Goal: Task Accomplishment & Management: Complete application form

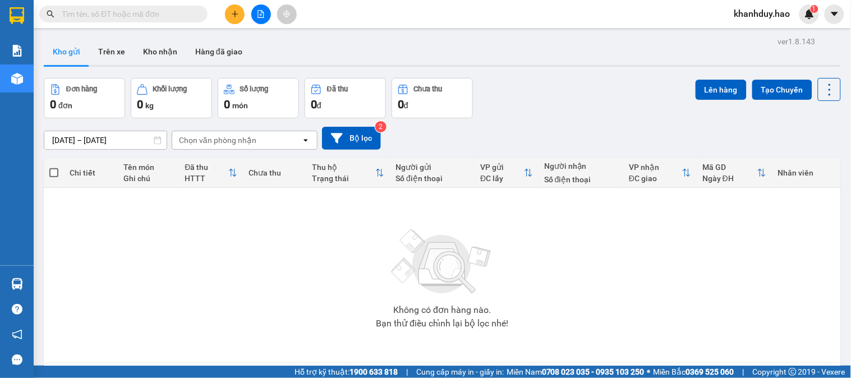
click at [159, 26] on div "Kết quả tìm kiếm ( 0 ) Bộ lọc Thuộc VP này Gửi 3 ngày gần nhất No Data khanhduy…" at bounding box center [425, 14] width 851 height 28
click at [160, 15] on input "text" at bounding box center [128, 14] width 132 height 12
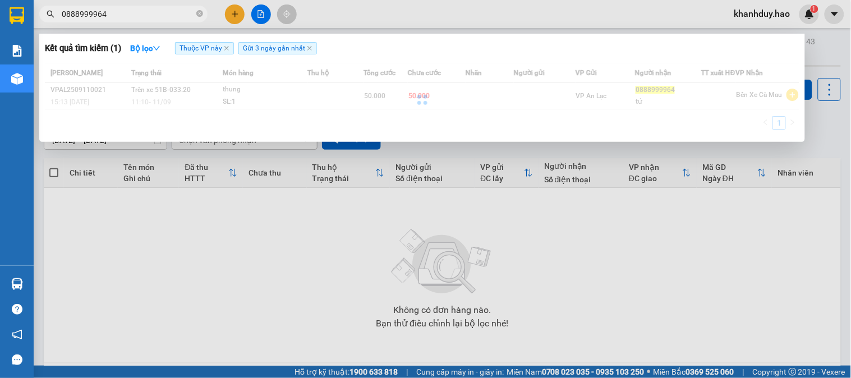
type input "0888999964"
click at [205, 98] on div at bounding box center [422, 99] width 754 height 73
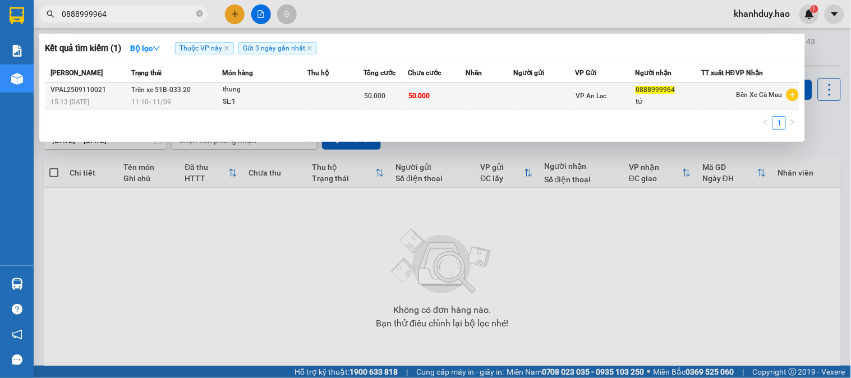
click at [271, 105] on div "SL: 1" at bounding box center [265, 102] width 84 height 12
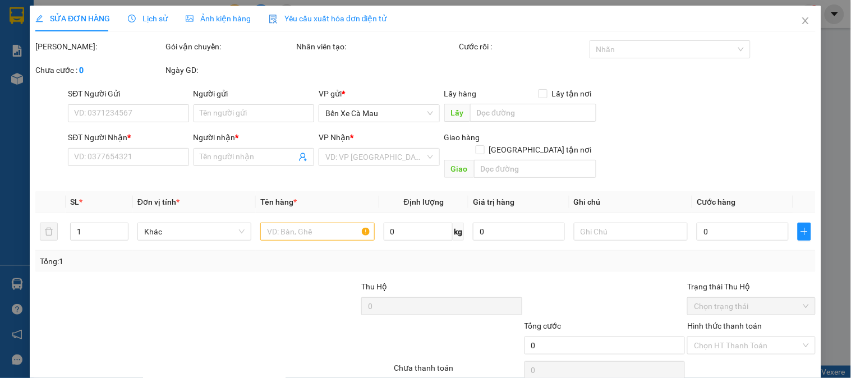
click at [213, 19] on span "Ảnh kiện hàng" at bounding box center [218, 18] width 65 height 9
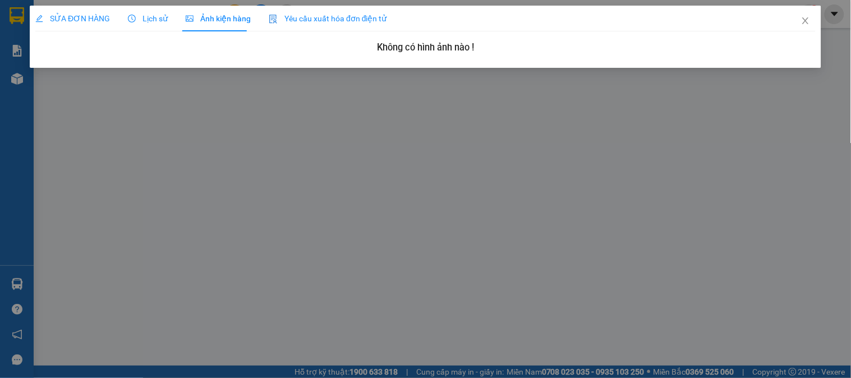
click at [139, 18] on span "Lịch sử" at bounding box center [148, 18] width 40 height 9
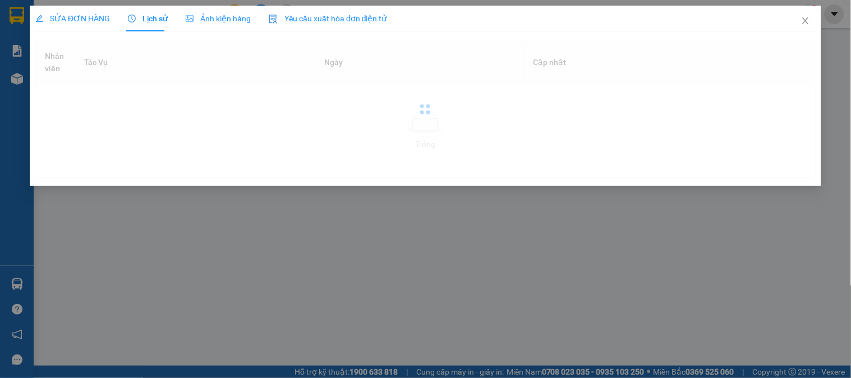
click at [216, 21] on span "Ảnh kiện hàng" at bounding box center [218, 18] width 65 height 9
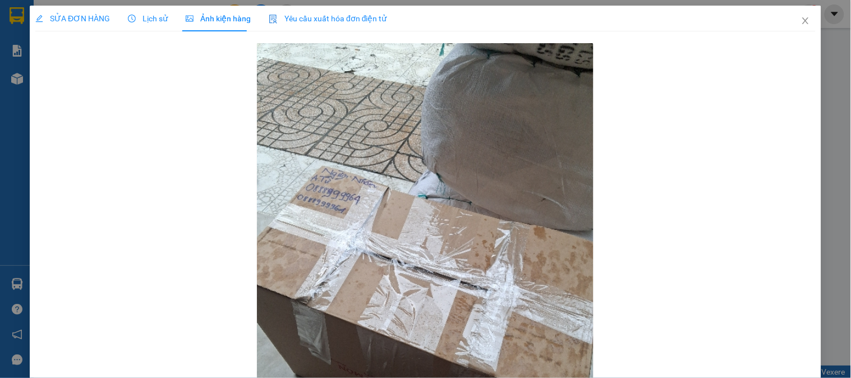
click at [63, 14] on span "SỬA ĐƠN HÀNG" at bounding box center [72, 18] width 75 height 9
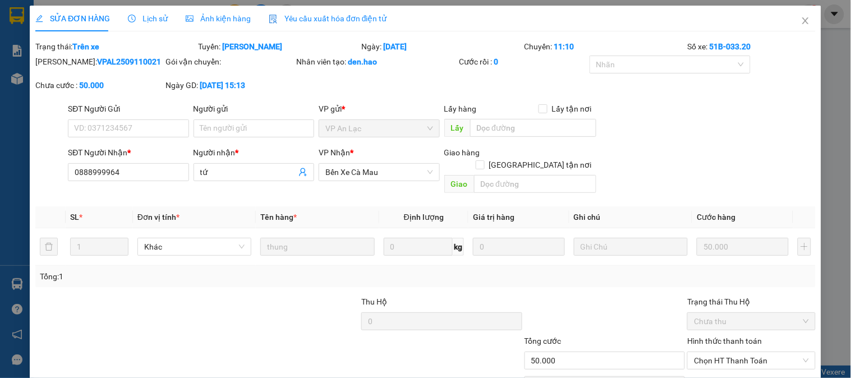
type input "0888999964"
type input "tứ"
type input "50.000"
click at [181, 21] on div "SỬA ĐƠN HÀNG Lịch sử Ảnh kiện hàng Yêu cầu xuất hóa đơn điện tử" at bounding box center [211, 19] width 352 height 26
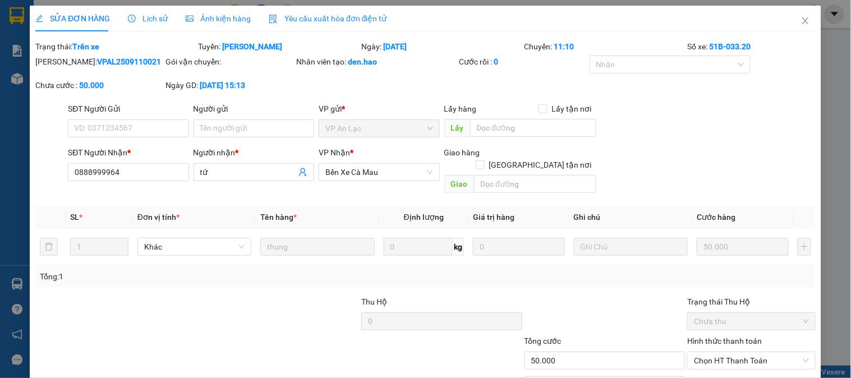
click at [238, 25] on div "Ảnh kiện hàng" at bounding box center [218, 19] width 65 height 26
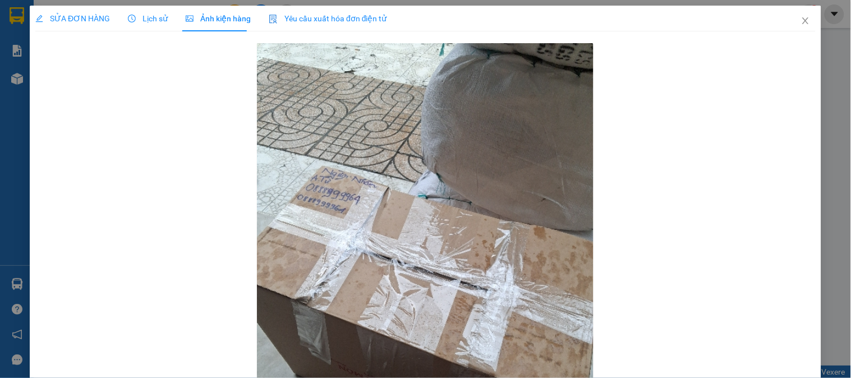
click at [108, 14] on span "SỬA ĐƠN HÀNG" at bounding box center [72, 18] width 75 height 9
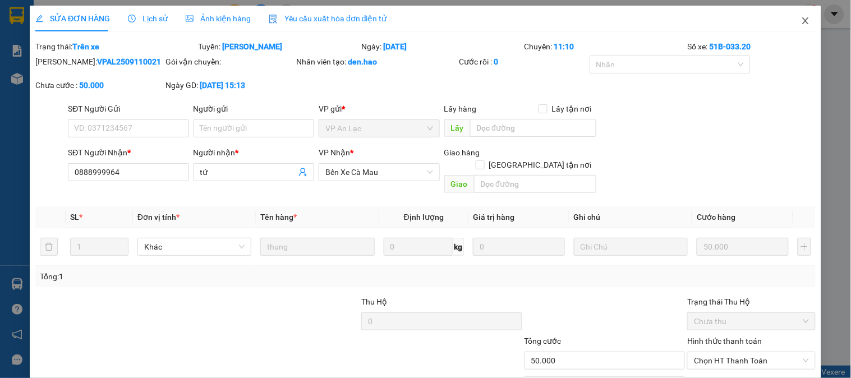
click at [801, 21] on icon "close" at bounding box center [805, 20] width 9 height 9
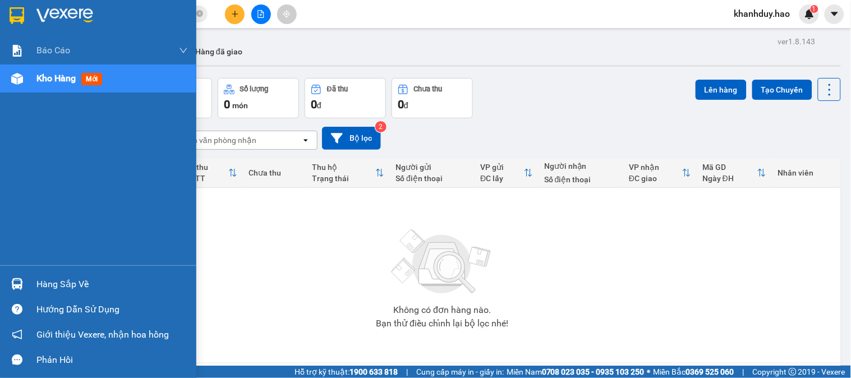
click at [63, 286] on div "Hàng sắp về" at bounding box center [111, 284] width 151 height 17
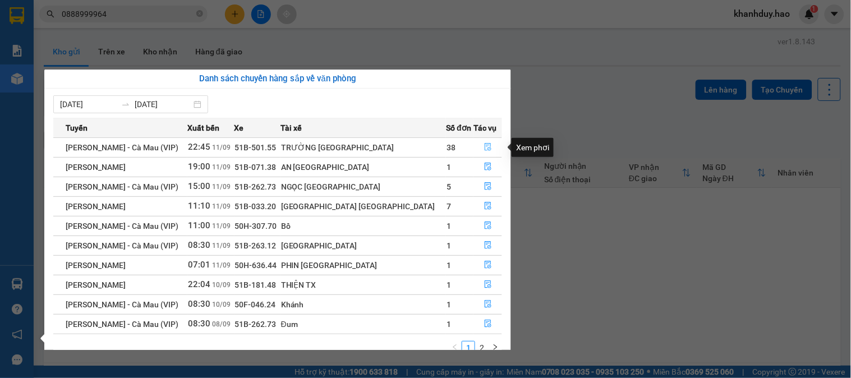
click at [484, 149] on icon "file-done" at bounding box center [488, 147] width 8 height 8
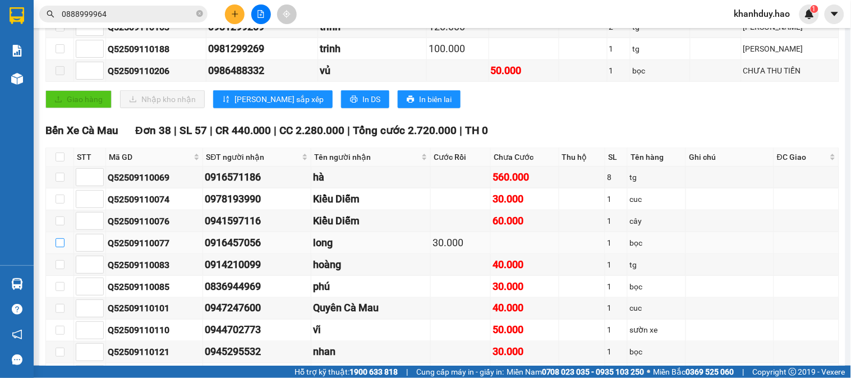
scroll to position [311, 0]
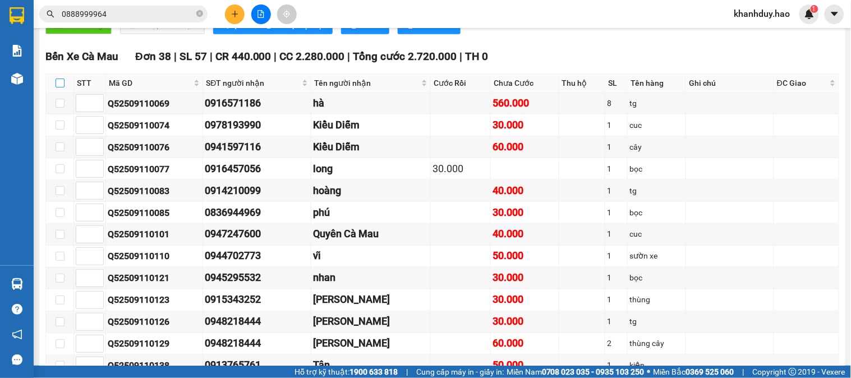
click at [63, 87] on input "checkbox" at bounding box center [60, 83] width 9 height 9
checkbox input "true"
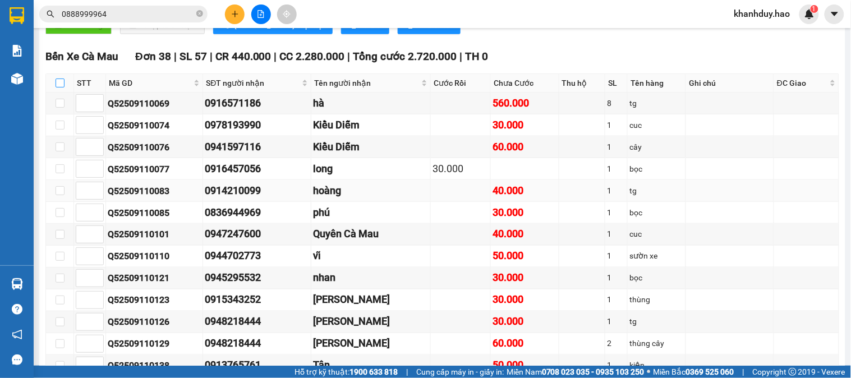
checkbox input "true"
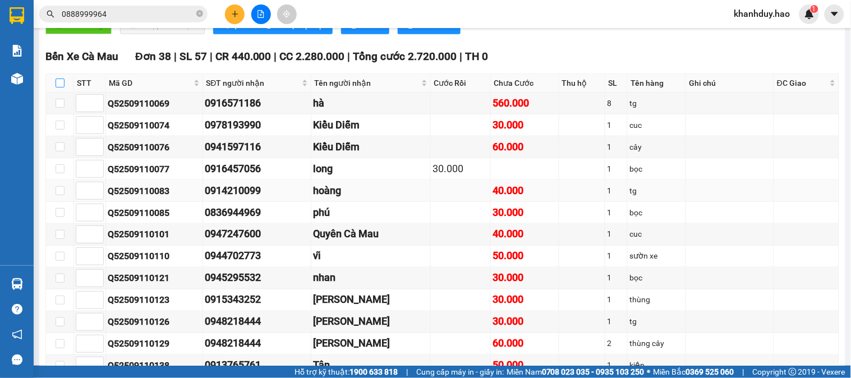
checkbox input "true"
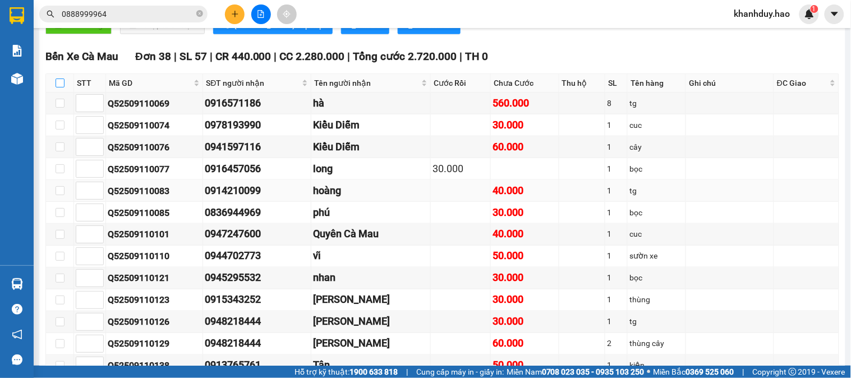
checkbox input "true"
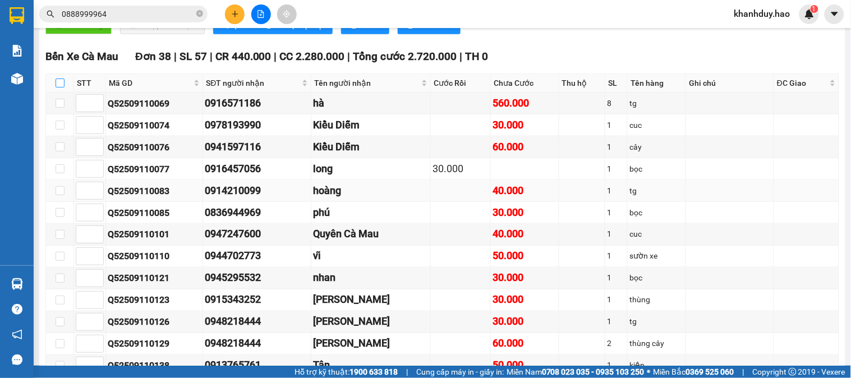
checkbox input "true"
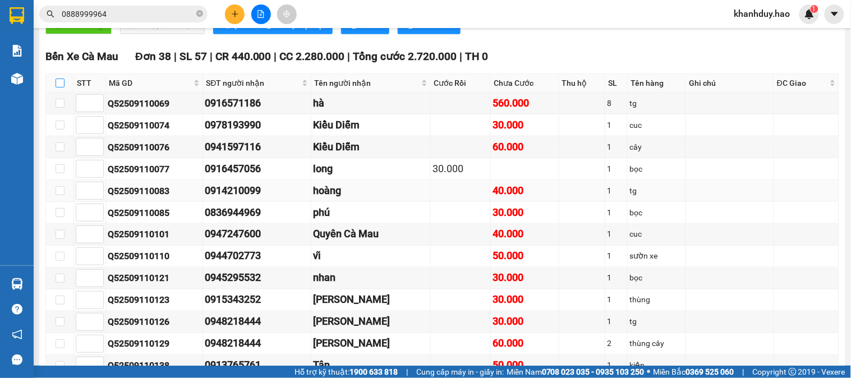
checkbox input "true"
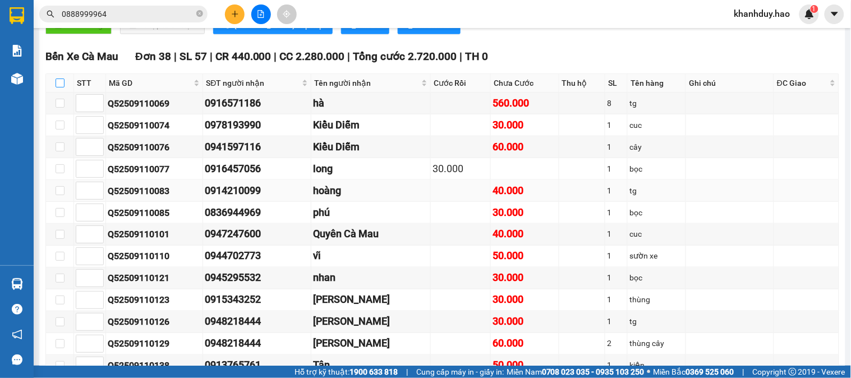
checkbox input "true"
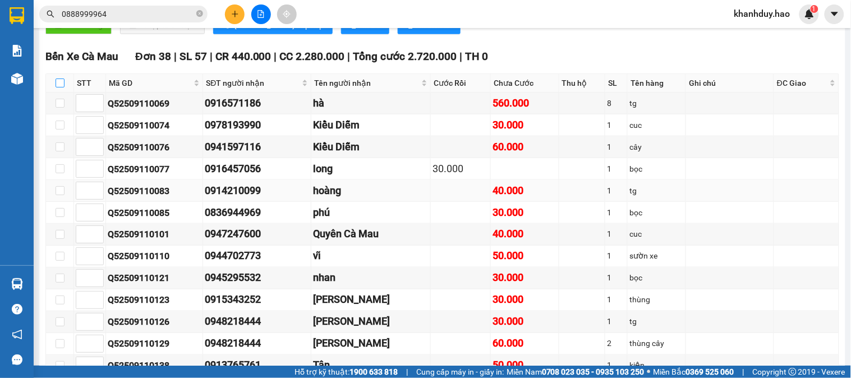
checkbox input "true"
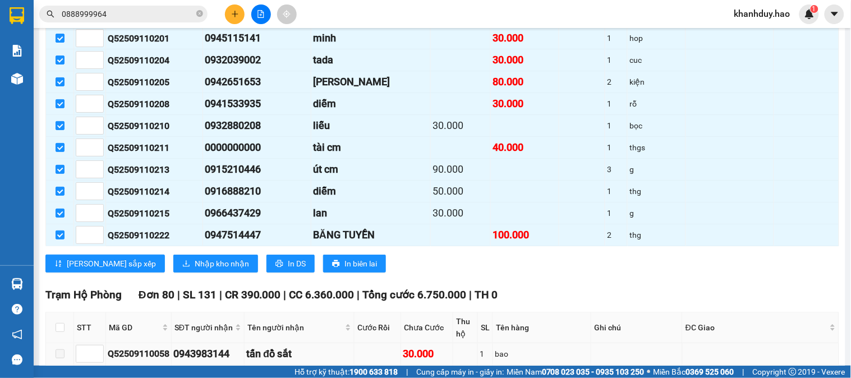
scroll to position [1059, 0]
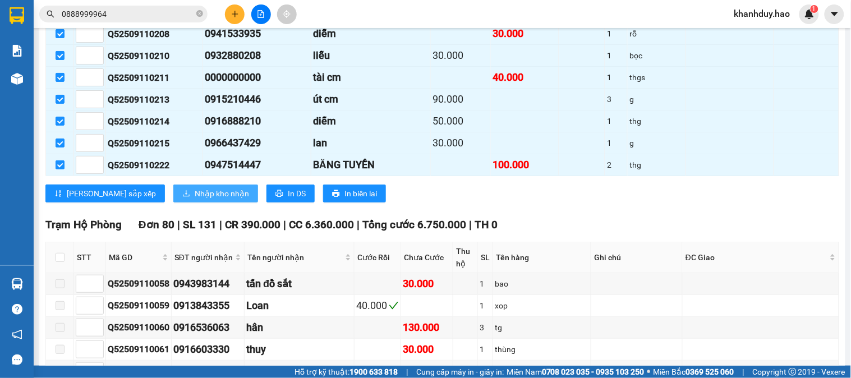
click at [199, 200] on span "Nhập kho nhận" at bounding box center [222, 193] width 54 height 12
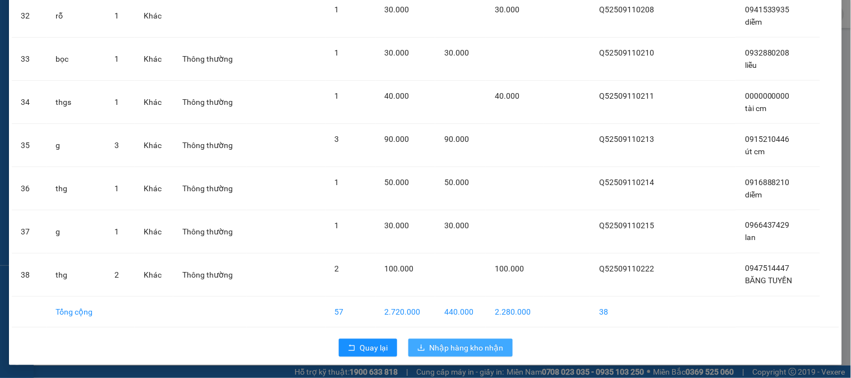
scroll to position [1439, 0]
click at [491, 341] on span "Nhập hàng kho nhận" at bounding box center [467, 347] width 74 height 12
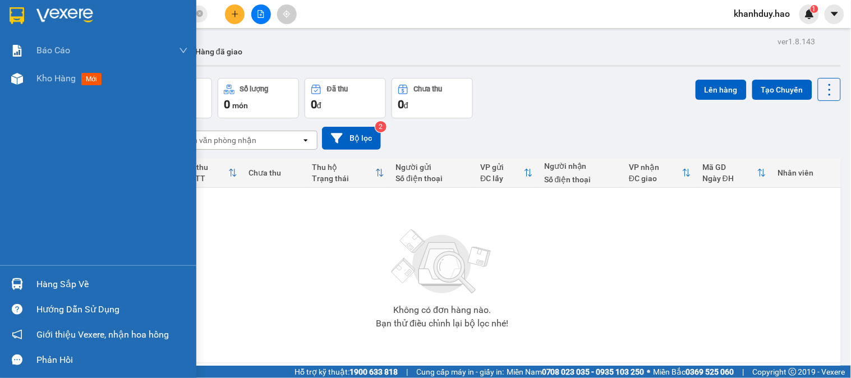
click at [24, 279] on div at bounding box center [17, 284] width 20 height 20
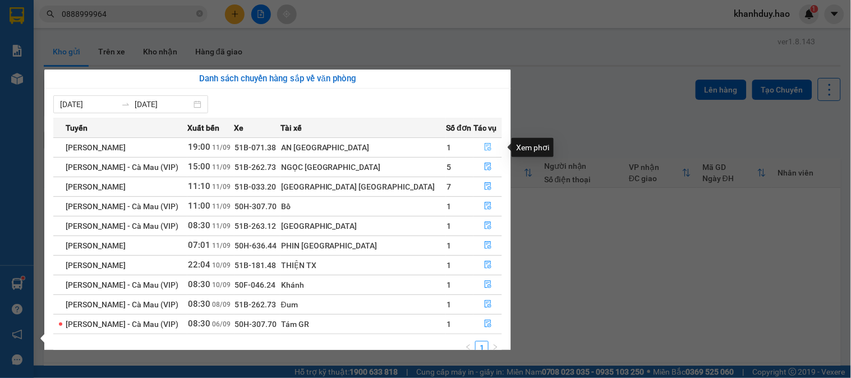
click at [484, 146] on icon "file-done" at bounding box center [487, 147] width 7 height 8
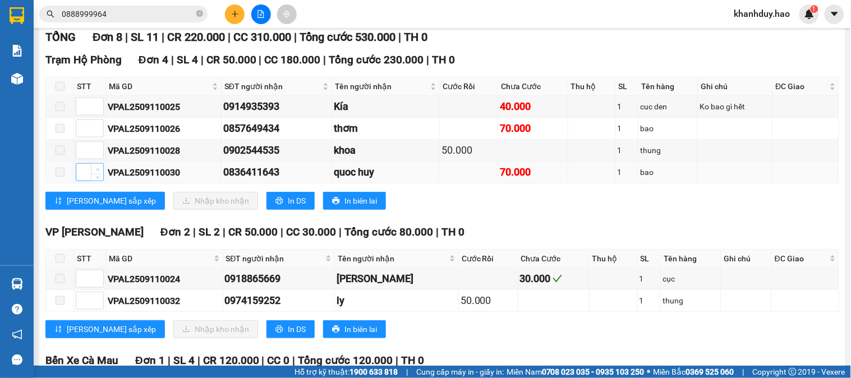
scroll to position [249, 0]
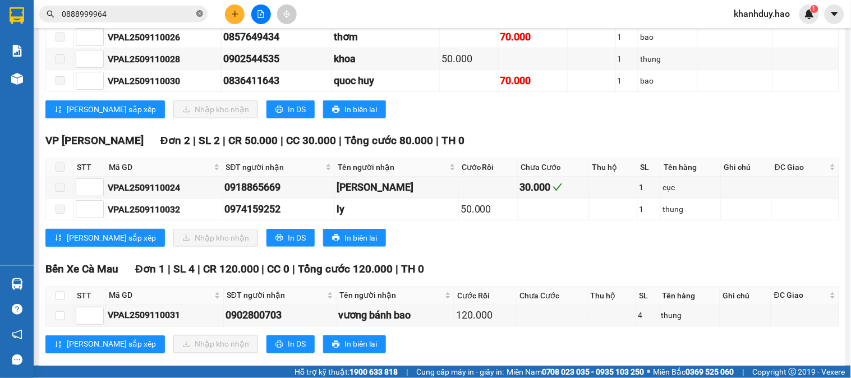
click at [200, 14] on icon "close-circle" at bounding box center [199, 13] width 7 height 7
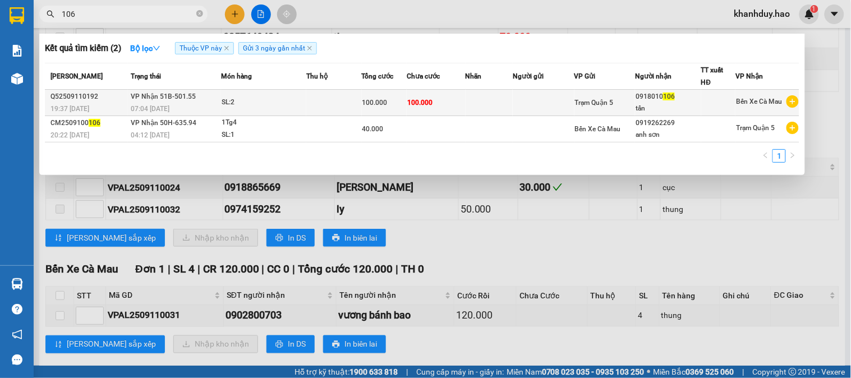
type input "106"
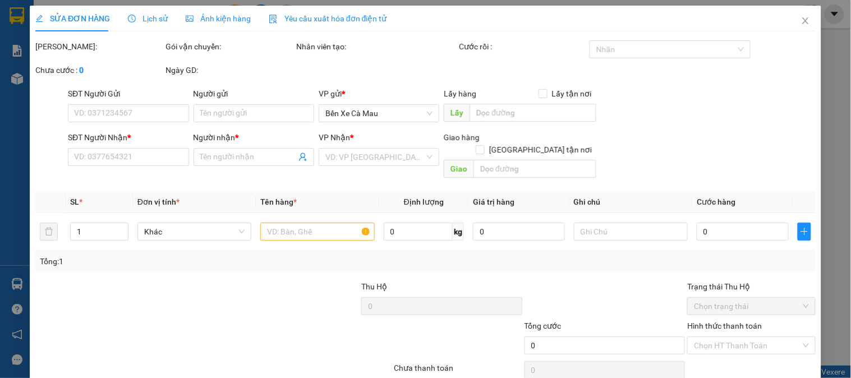
type input "0918010106"
type input "tấn"
type input "100.000"
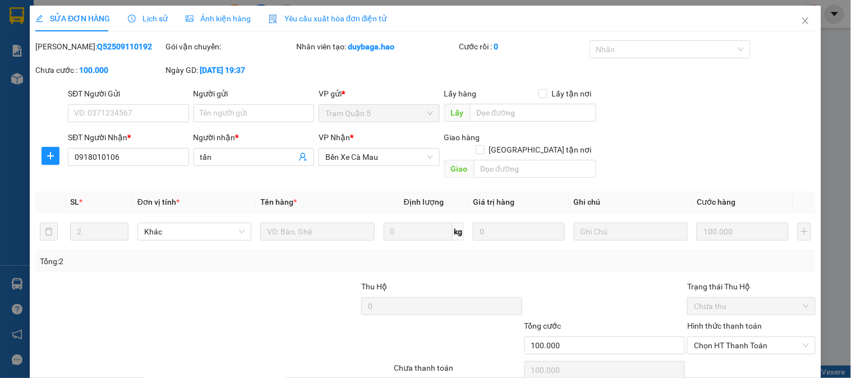
click at [208, 10] on div "Ảnh kiện hàng" at bounding box center [218, 19] width 65 height 26
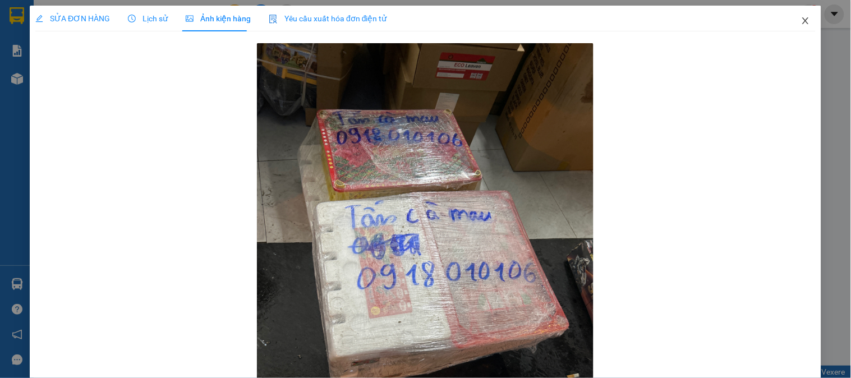
click at [801, 20] on icon "close" at bounding box center [805, 20] width 9 height 9
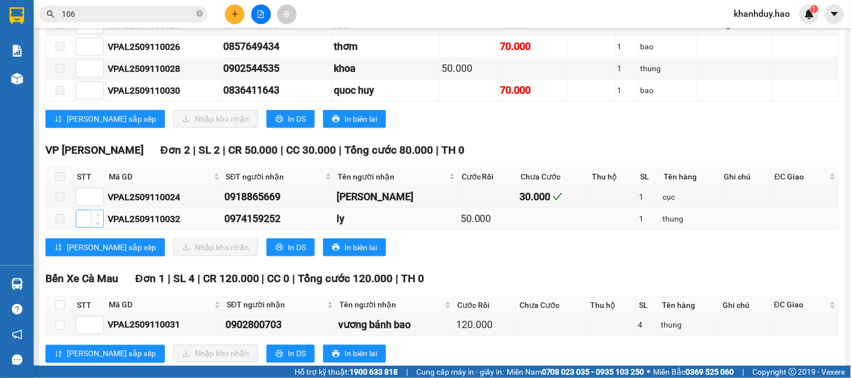
scroll to position [311, 0]
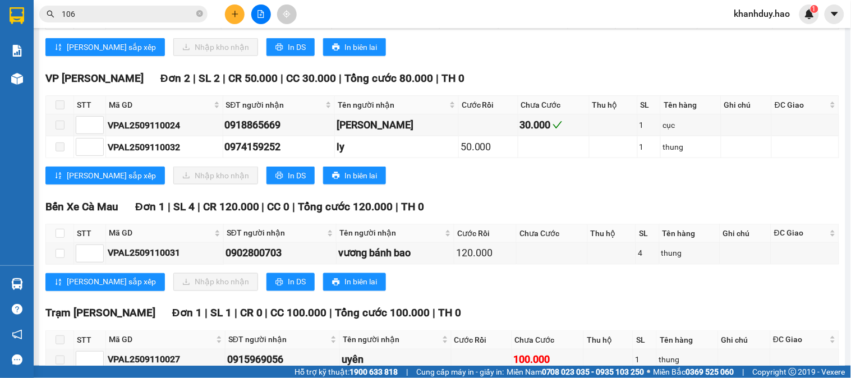
click at [54, 243] on th at bounding box center [60, 233] width 28 height 19
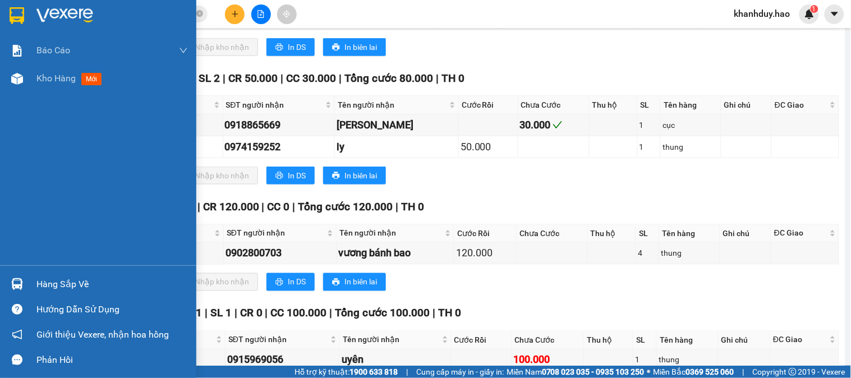
click at [51, 290] on div "Hàng sắp về" at bounding box center [111, 284] width 151 height 17
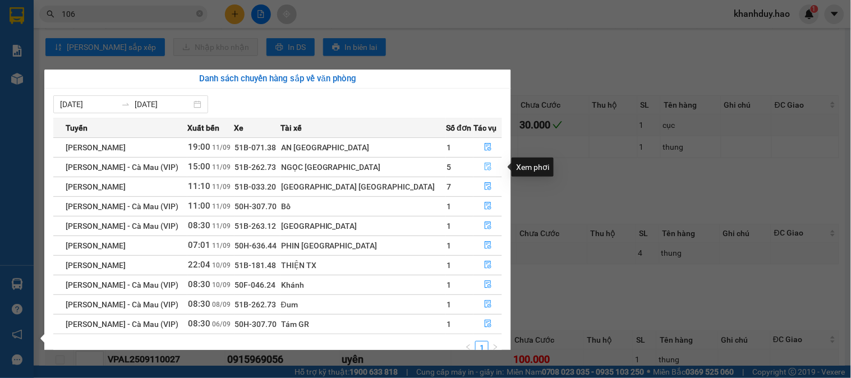
click at [484, 166] on icon "file-done" at bounding box center [488, 167] width 8 height 8
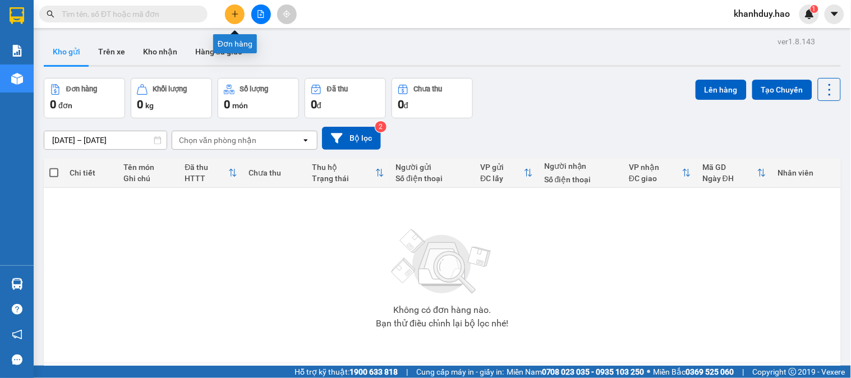
click at [232, 15] on icon "plus" at bounding box center [235, 14] width 8 height 8
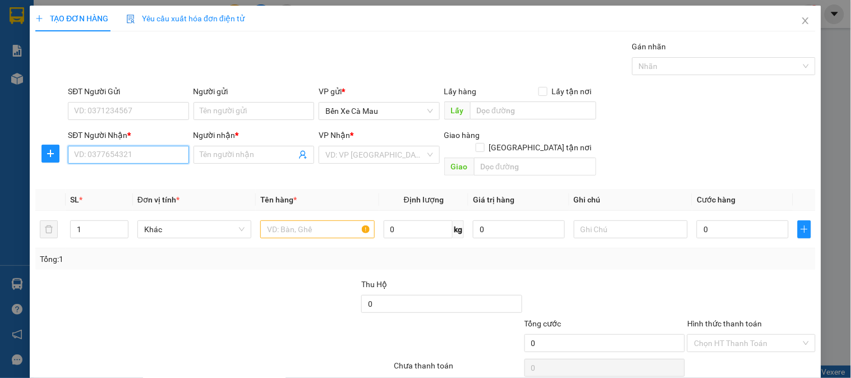
click at [104, 155] on input "SĐT Người Nhận *" at bounding box center [128, 155] width 121 height 18
type input "0942904254"
click at [255, 157] on input "Người nhận *" at bounding box center [248, 155] width 96 height 12
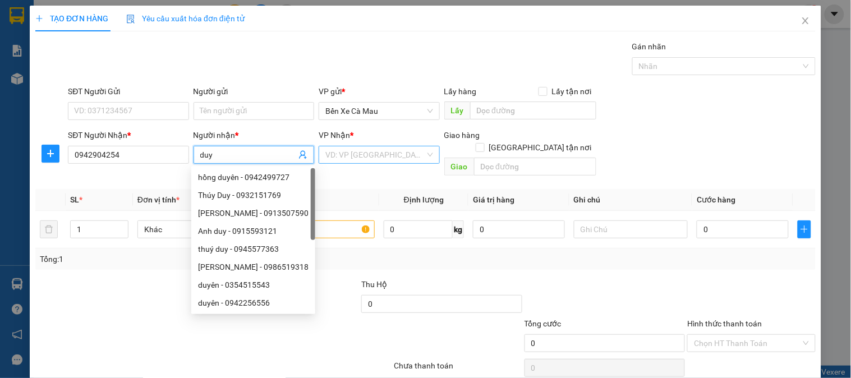
type input "duy"
click at [373, 150] on input "search" at bounding box center [374, 154] width 99 height 17
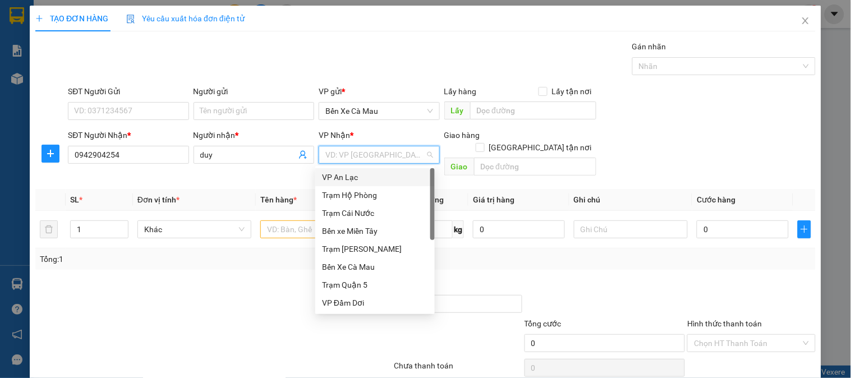
click at [357, 174] on div "VP An Lạc" at bounding box center [375, 177] width 106 height 12
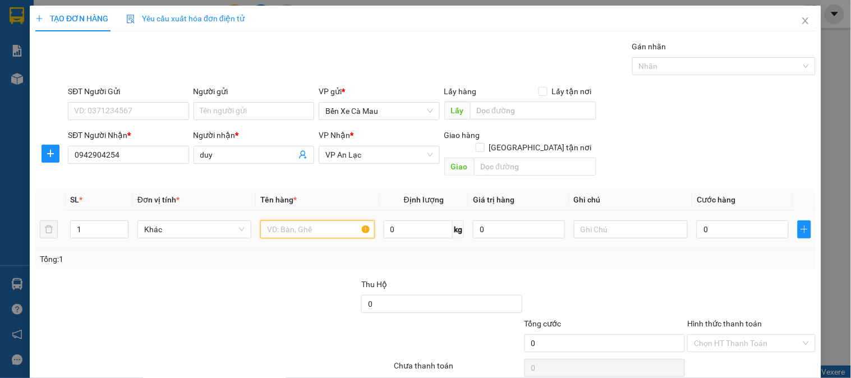
click at [306, 220] on input "text" at bounding box center [317, 229] width 114 height 18
type input "2k"
click at [90, 221] on input "1" at bounding box center [99, 229] width 57 height 17
type input "2"
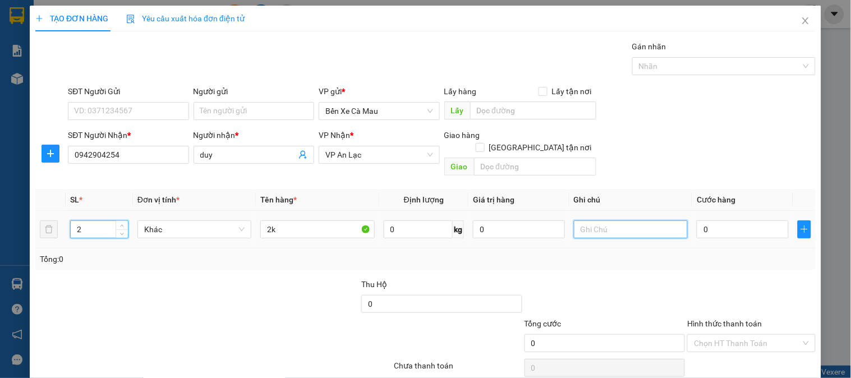
click at [589, 220] on input "text" at bounding box center [631, 229] width 114 height 18
type input "0914499643"
click at [718, 220] on input "0" at bounding box center [742, 229] width 92 height 18
type input "008"
type input "8"
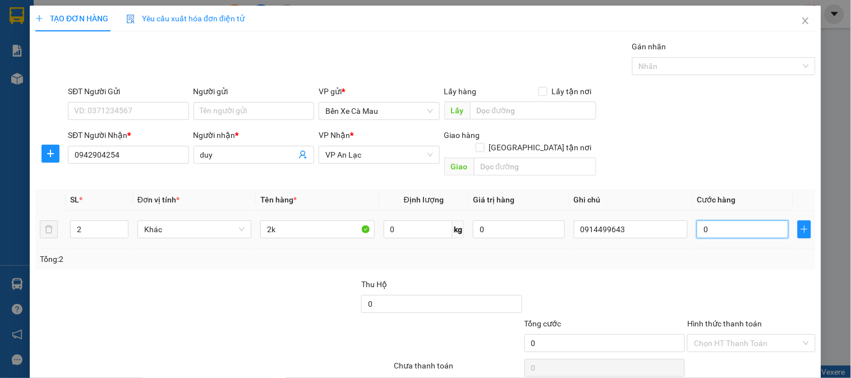
type input "8"
type input "0.080"
type input "80"
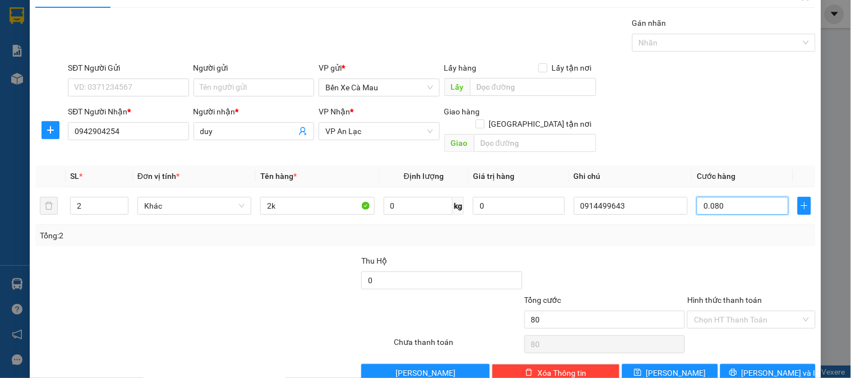
scroll to position [36, 0]
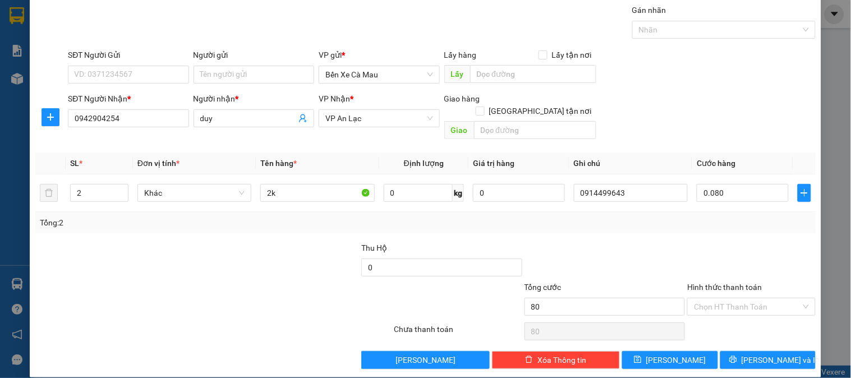
type input "80.000"
click at [716, 283] on label "Hình thức thanh toán" at bounding box center [724, 287] width 75 height 9
click at [716, 298] on input "Hình thức thanh toán" at bounding box center [747, 306] width 107 height 17
click at [720, 314] on div "Tại văn phòng" at bounding box center [743, 317] width 113 height 12
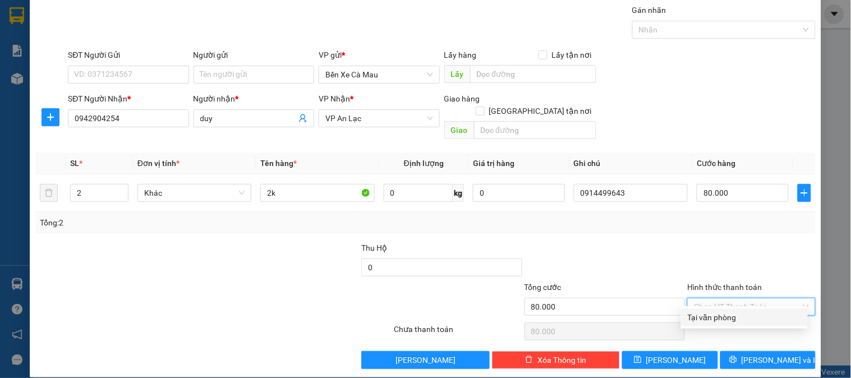
type input "0"
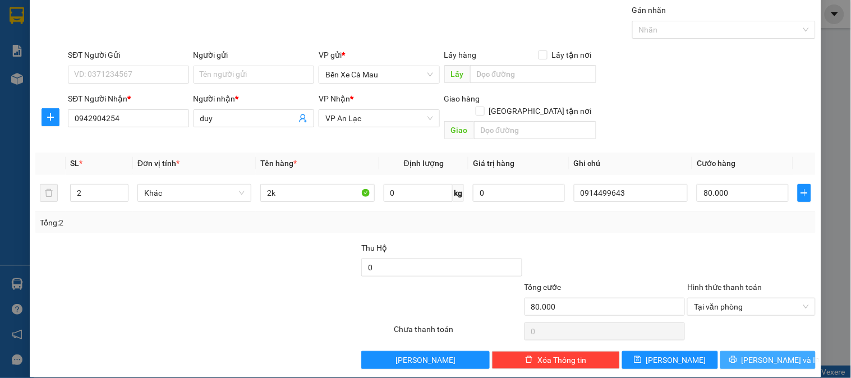
click at [726, 351] on button "[PERSON_NAME] và In" at bounding box center [767, 360] width 95 height 18
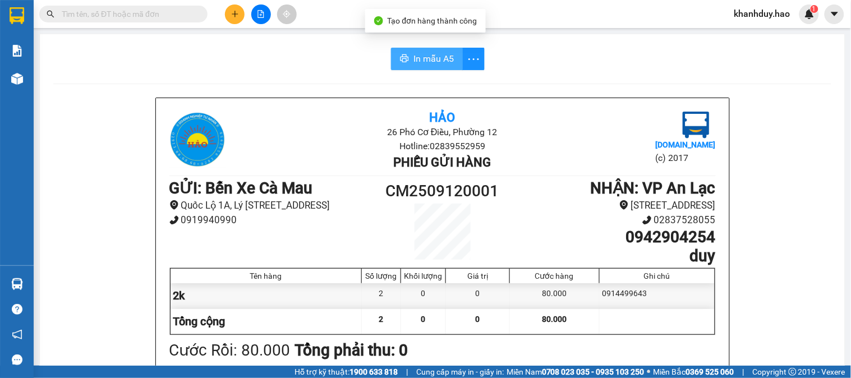
click at [432, 57] on span "In mẫu A5" at bounding box center [433, 59] width 40 height 14
click at [423, 59] on span "In mẫu A5" at bounding box center [433, 59] width 40 height 14
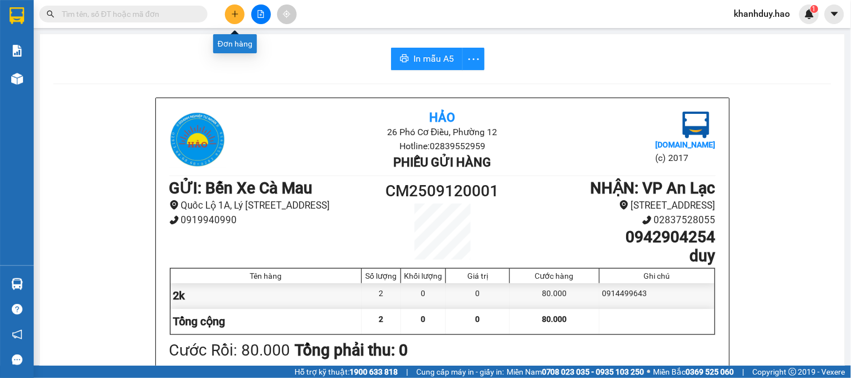
click at [239, 15] on button at bounding box center [235, 14] width 20 height 20
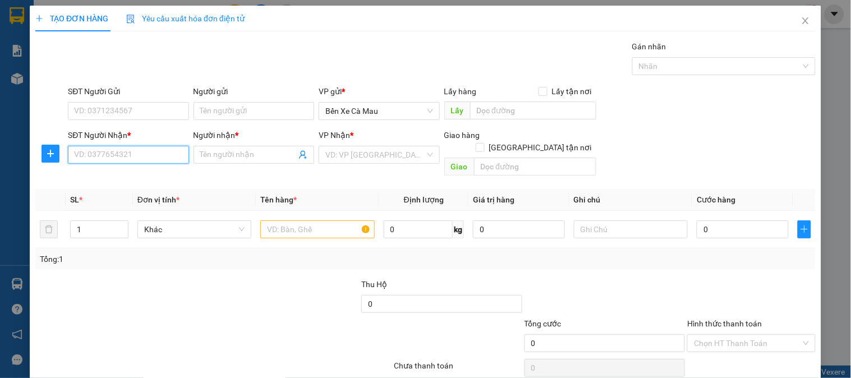
click at [164, 151] on input "SĐT Người Nhận *" at bounding box center [128, 155] width 121 height 18
type input "0826260660"
click at [137, 180] on div "0826260660 - DUYÊN" at bounding box center [127, 177] width 106 height 12
type input "DUYÊN"
type input "50.000"
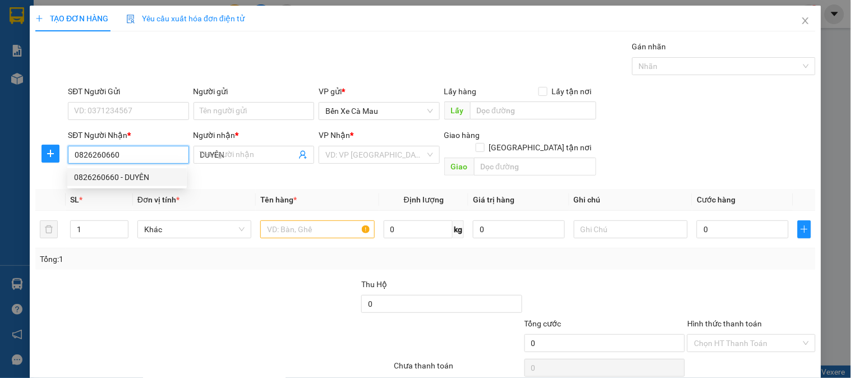
type input "50.000"
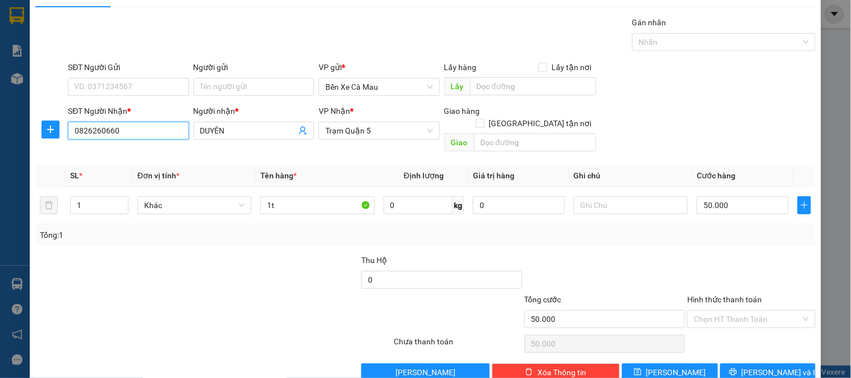
scroll to position [36, 0]
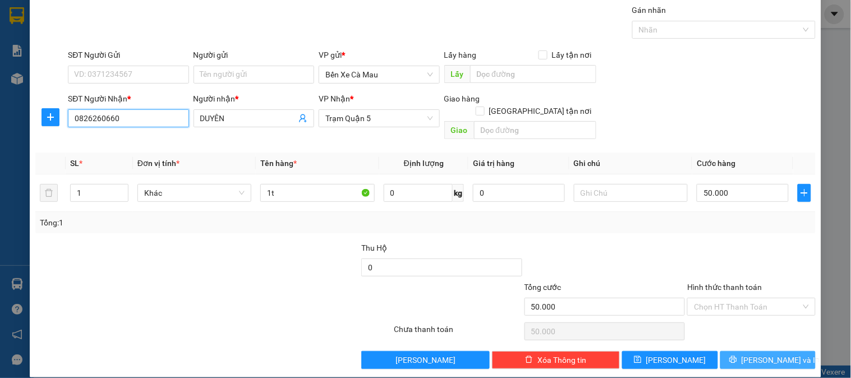
type input "0826260660"
click at [736, 351] on button "[PERSON_NAME] và In" at bounding box center [767, 360] width 95 height 18
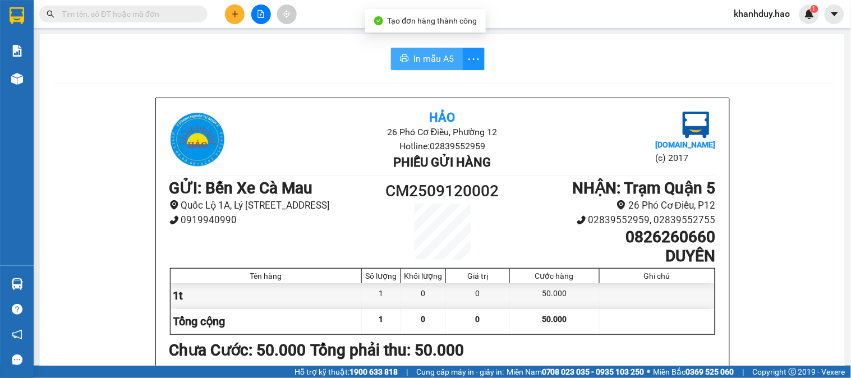
click at [421, 55] on span "In mẫu A5" at bounding box center [433, 59] width 40 height 14
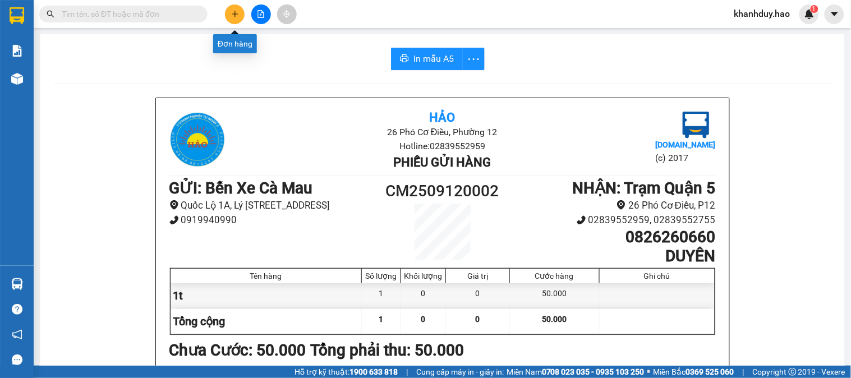
click at [232, 17] on icon "plus" at bounding box center [235, 14] width 8 height 8
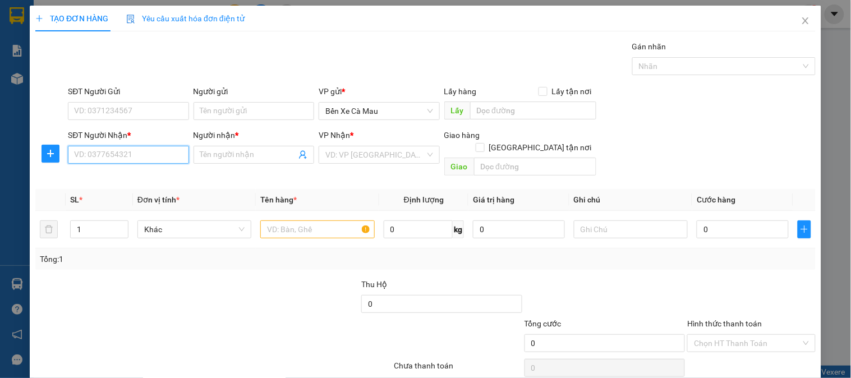
click at [136, 153] on input "SĐT Người Nhận *" at bounding box center [128, 155] width 121 height 18
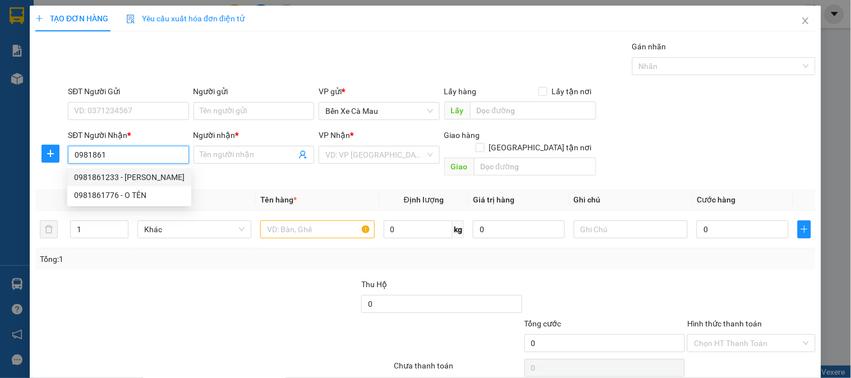
click at [130, 175] on div "0981861233 - [PERSON_NAME]" at bounding box center [129, 177] width 110 height 12
type input "0981861233"
type input "[PERSON_NAME]"
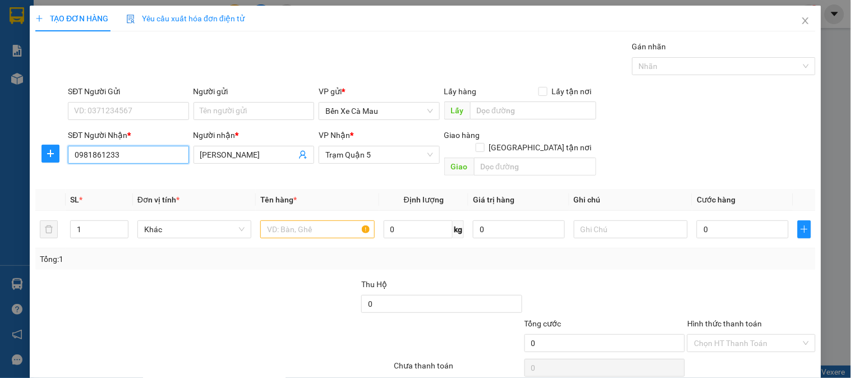
type input "80.000"
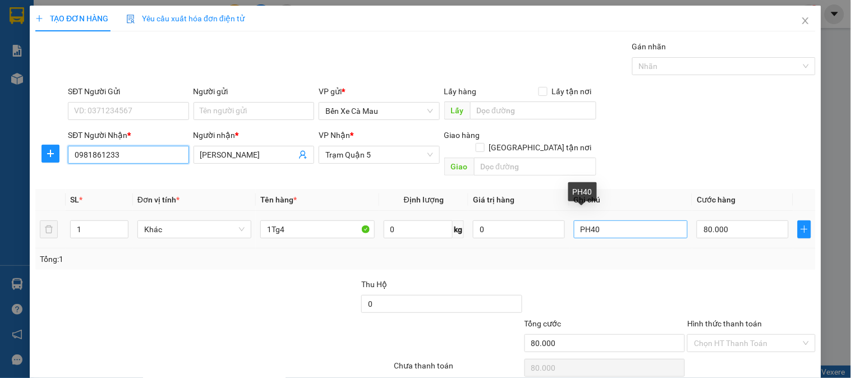
type input "0981861233"
click at [610, 220] on input "PH40" at bounding box center [631, 229] width 114 height 18
type input "PH30"
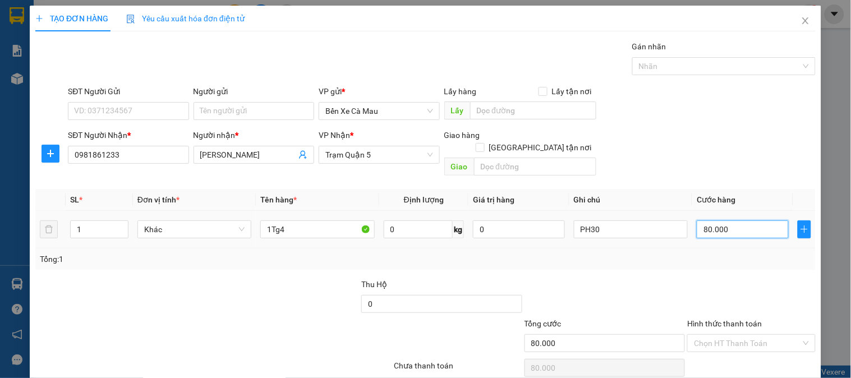
click at [735, 221] on input "80.000" at bounding box center [742, 229] width 92 height 18
type input "0"
type input "7"
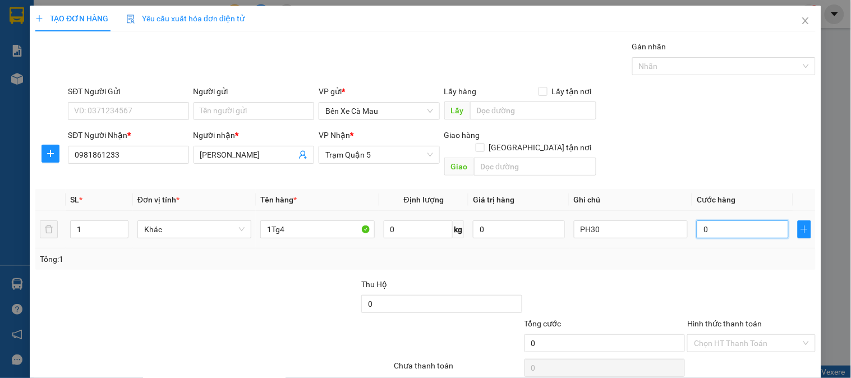
type input "7"
type input "007"
type input "70"
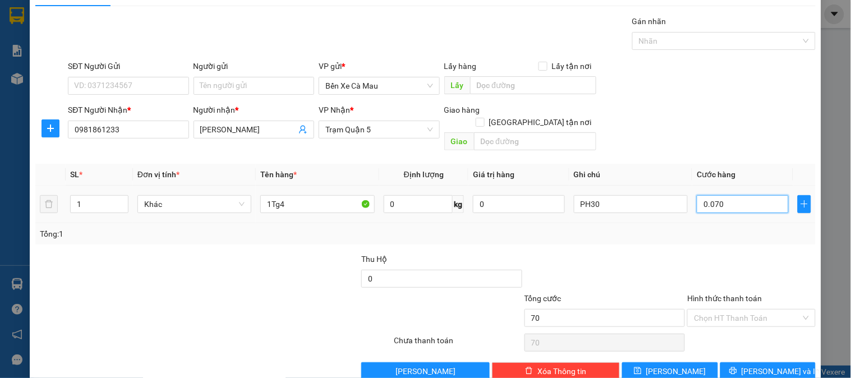
scroll to position [36, 0]
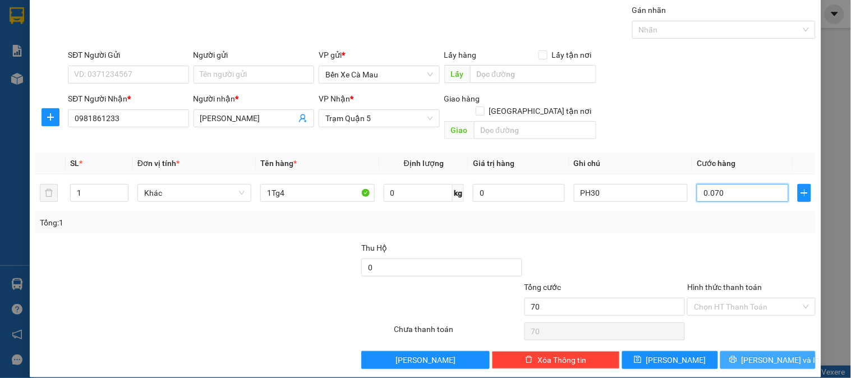
type input "0.070"
type input "70.000"
click at [736, 351] on button "[PERSON_NAME] và In" at bounding box center [767, 360] width 95 height 18
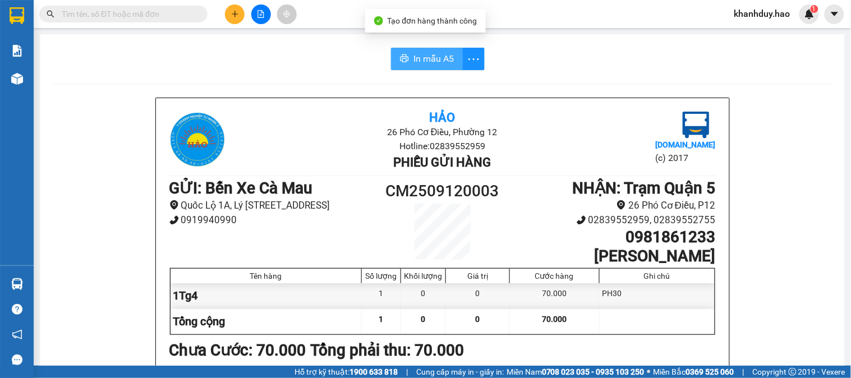
click at [430, 54] on span "In mẫu A5" at bounding box center [433, 59] width 40 height 14
click at [100, 17] on input "text" at bounding box center [128, 14] width 132 height 12
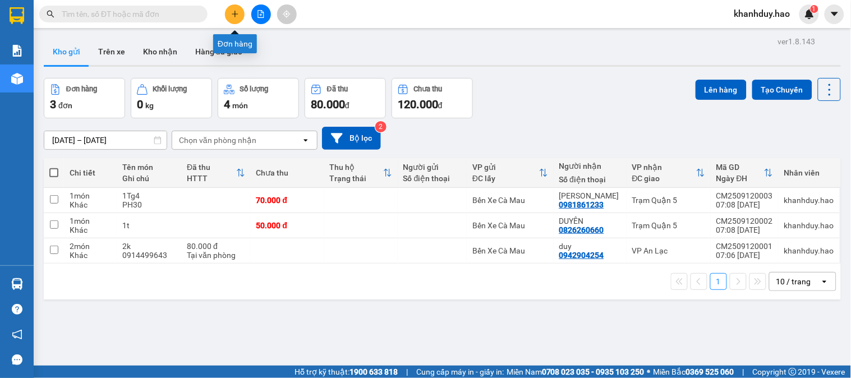
click at [238, 15] on icon "plus" at bounding box center [235, 14] width 8 height 8
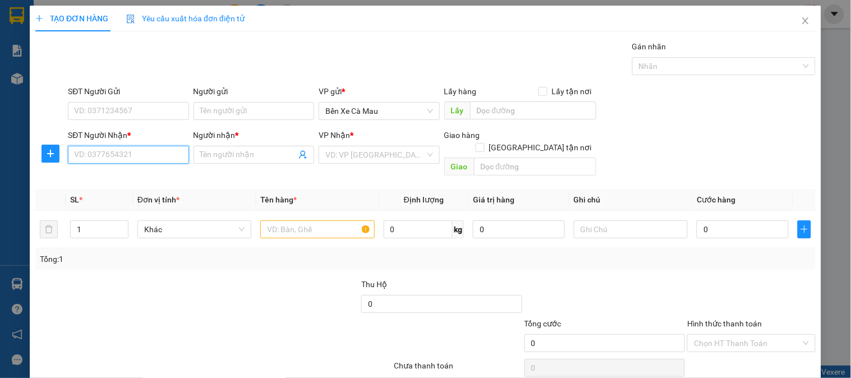
click at [87, 158] on input "SĐT Người Nhận *" at bounding box center [128, 155] width 121 height 18
click at [77, 177] on div "0974441342 - KHÉN" at bounding box center [127, 177] width 106 height 12
type input "0974441342"
type input "KHÉN"
type input "30.000"
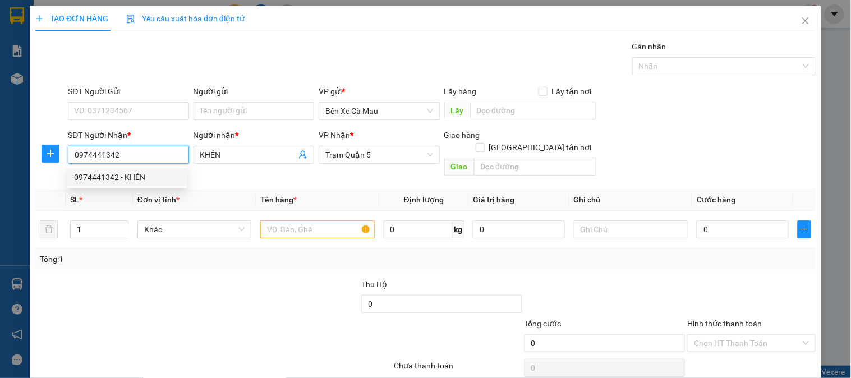
type input "30.000"
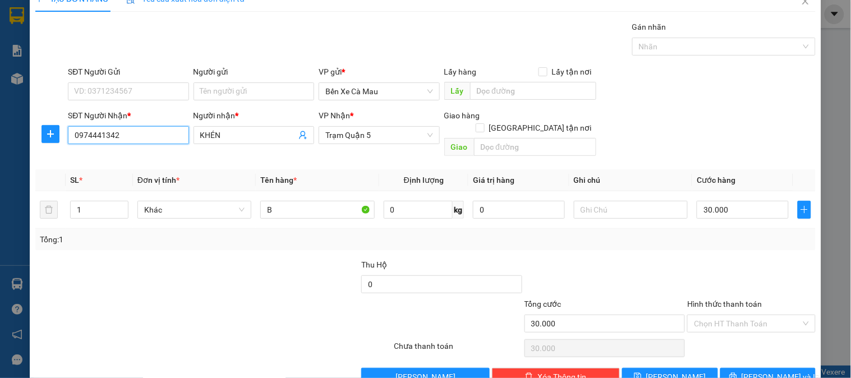
scroll to position [36, 0]
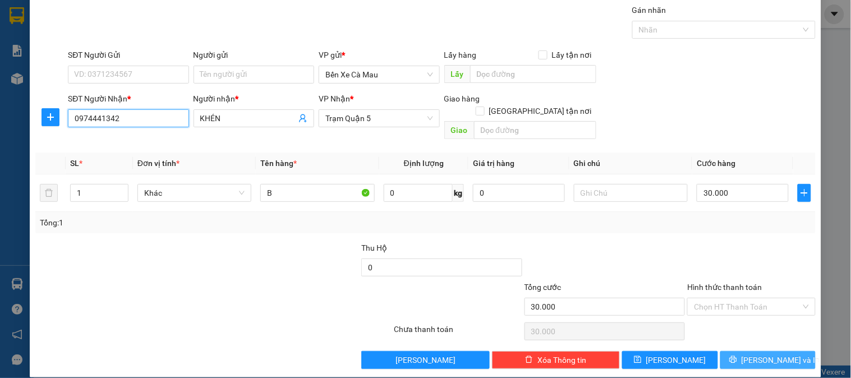
type input "0974441342"
click at [754, 354] on span "[PERSON_NAME] và In" at bounding box center [780, 360] width 79 height 12
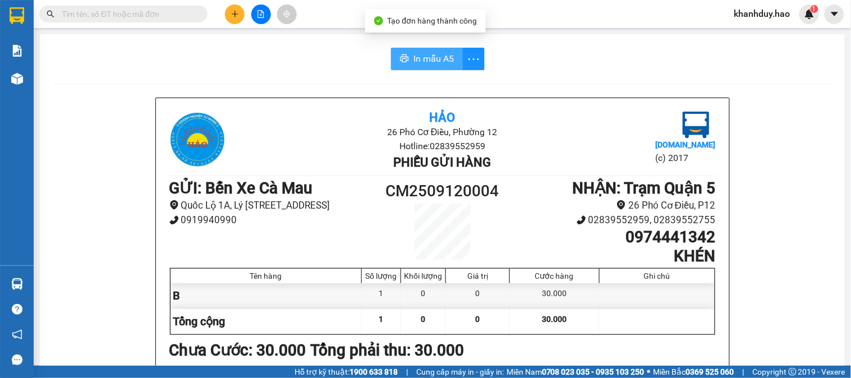
click at [435, 58] on span "In mẫu A5" at bounding box center [433, 59] width 40 height 14
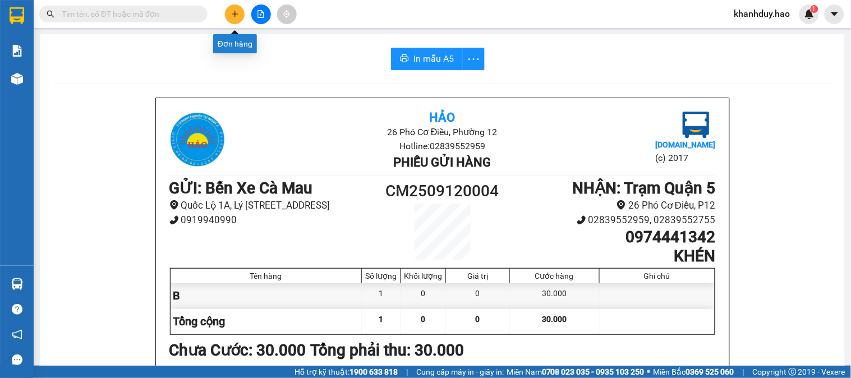
click at [239, 11] on button at bounding box center [235, 14] width 20 height 20
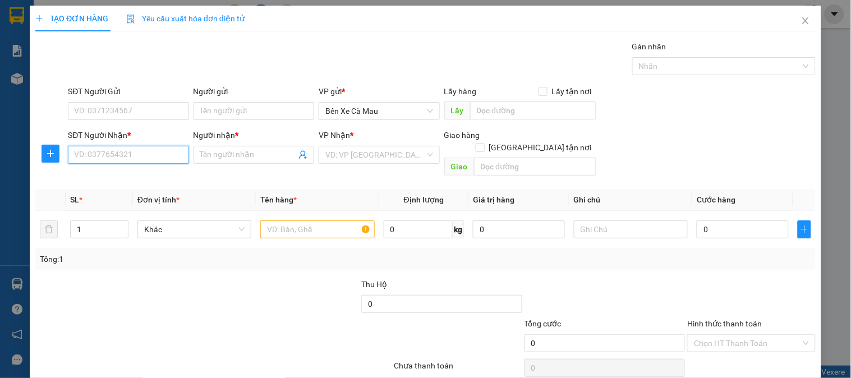
drag, startPoint x: 176, startPoint y: 151, endPoint x: 170, endPoint y: 155, distance: 6.8
click at [174, 153] on input "SĐT Người Nhận *" at bounding box center [128, 155] width 121 height 18
type input "0946125121"
click at [210, 155] on input "Người nhận *" at bounding box center [248, 155] width 96 height 12
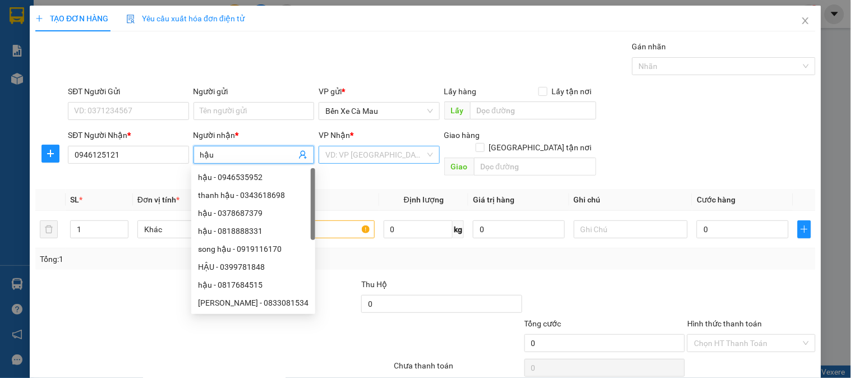
type input "hậu"
click at [359, 155] on input "search" at bounding box center [374, 154] width 99 height 17
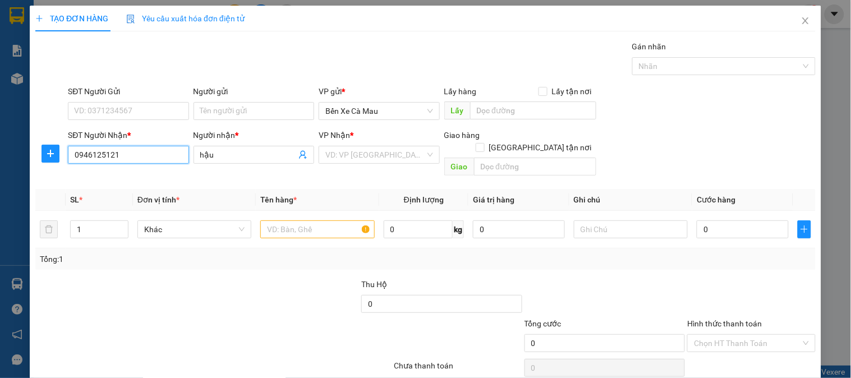
click at [93, 153] on input "0946125121" at bounding box center [128, 155] width 121 height 18
type input "0944125121"
click at [161, 174] on div "0944125121 - [PERSON_NAME]" at bounding box center [129, 177] width 110 height 12
type input "[PERSON_NAME]"
type input "70.000"
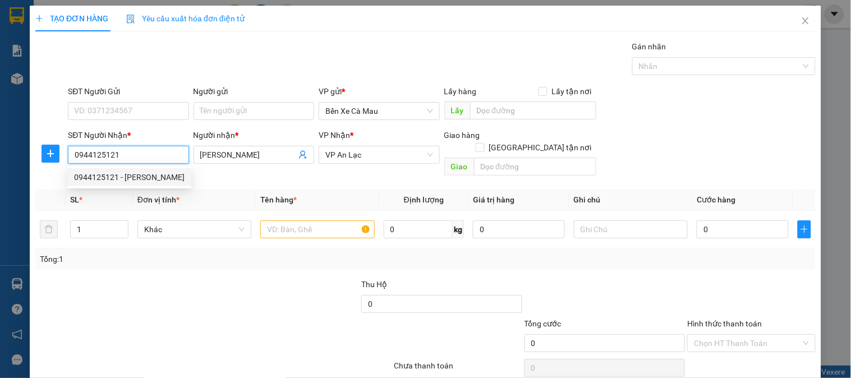
type input "70.000"
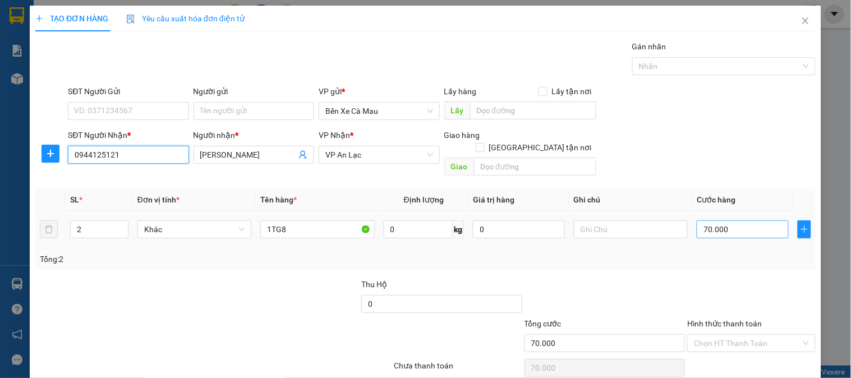
type input "0944125121"
click at [721, 224] on input "70.000" at bounding box center [742, 229] width 92 height 18
type input "0"
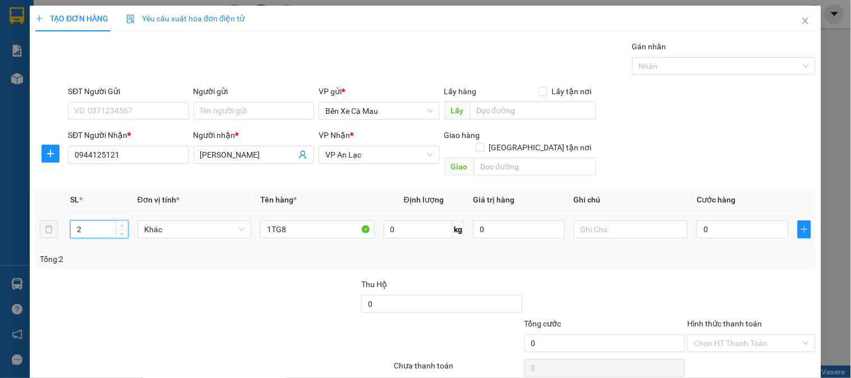
click at [91, 221] on input "2" at bounding box center [99, 229] width 57 height 17
type input "1"
click at [279, 220] on input "1TG8" at bounding box center [317, 229] width 114 height 18
click at [289, 220] on input "1TG8" at bounding box center [317, 229] width 114 height 18
type input "1TG4"
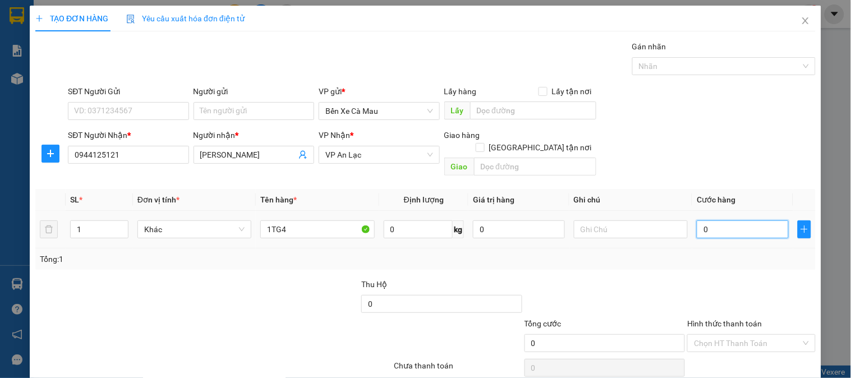
click at [713, 220] on input "0" at bounding box center [742, 229] width 92 height 18
type input "0"
type input "4"
type input "004"
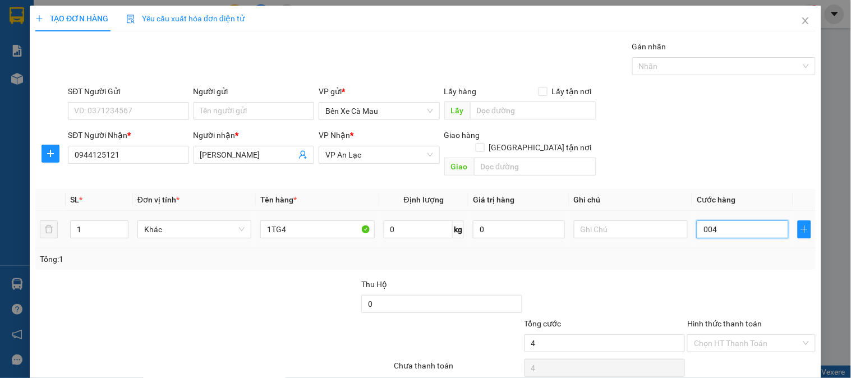
type input "40"
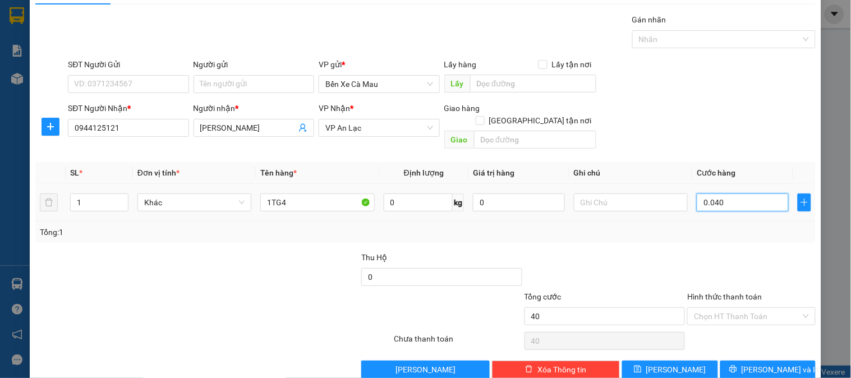
scroll to position [36, 0]
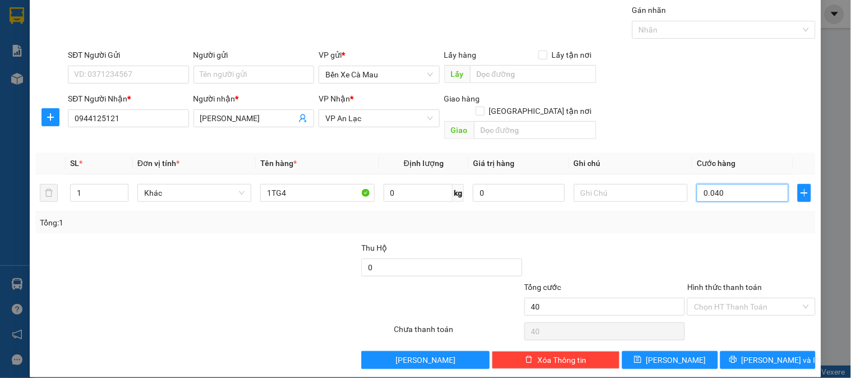
type input "0.040"
type input "40.000"
click at [719, 283] on label "Hình thức thanh toán" at bounding box center [724, 287] width 75 height 9
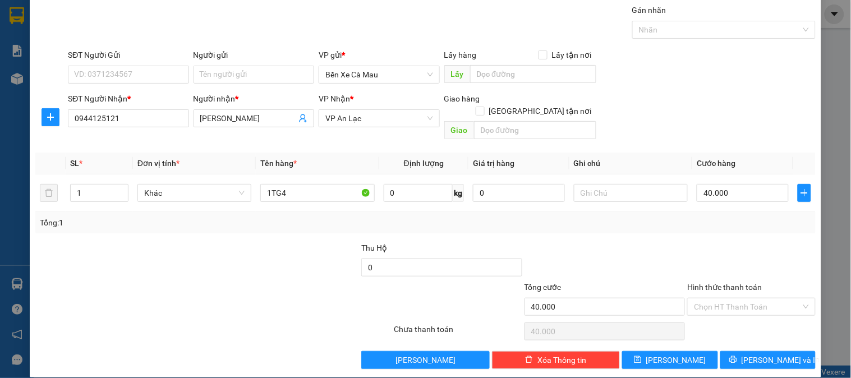
click at [719, 298] on input "Hình thức thanh toán" at bounding box center [747, 306] width 107 height 17
click at [726, 313] on div "Tại văn phòng" at bounding box center [743, 317] width 113 height 12
type input "0"
click at [724, 351] on button "[PERSON_NAME] và In" at bounding box center [767, 360] width 95 height 18
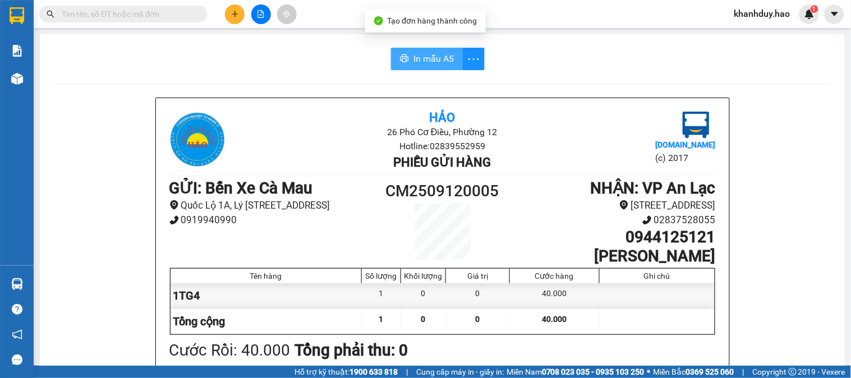
click at [437, 59] on span "In mẫu A5" at bounding box center [433, 59] width 40 height 14
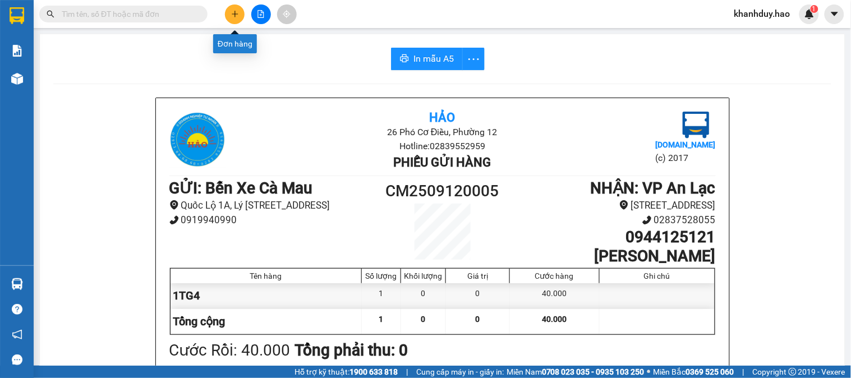
click at [234, 17] on icon "plus" at bounding box center [235, 14] width 8 height 8
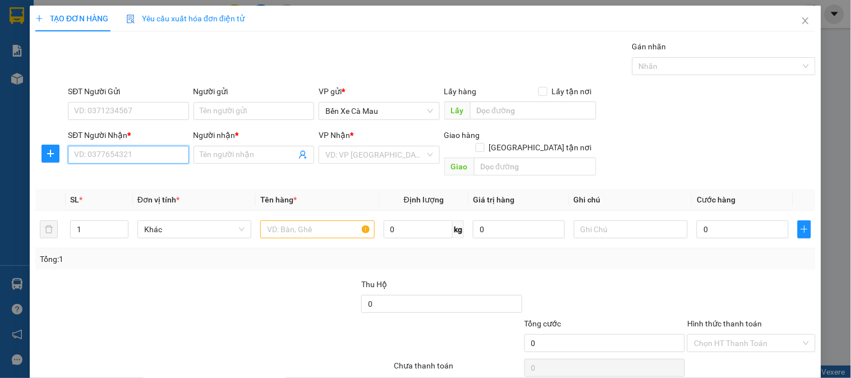
click at [129, 154] on input "SĐT Người Nhận *" at bounding box center [128, 155] width 121 height 18
click at [143, 179] on div "0972515222 - [PERSON_NAME]" at bounding box center [129, 177] width 110 height 12
type input "0972515222"
type input "[PERSON_NAME]"
type input "70.000"
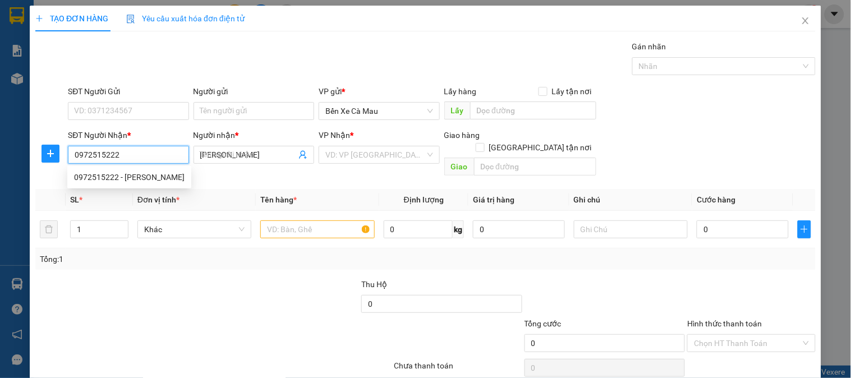
type input "70.000"
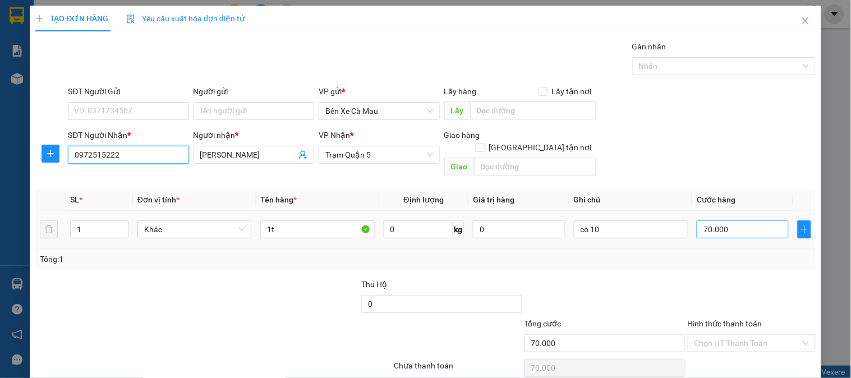
type input "0972515222"
click at [742, 220] on input "70.000" at bounding box center [742, 229] width 92 height 18
type input "0"
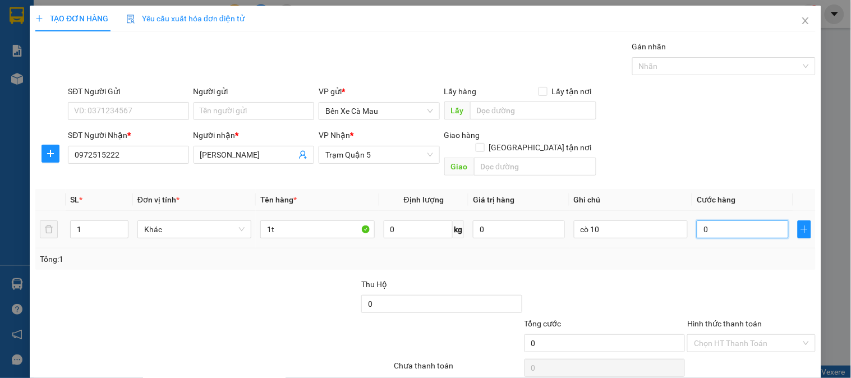
type input "5"
type input "005"
type input "50"
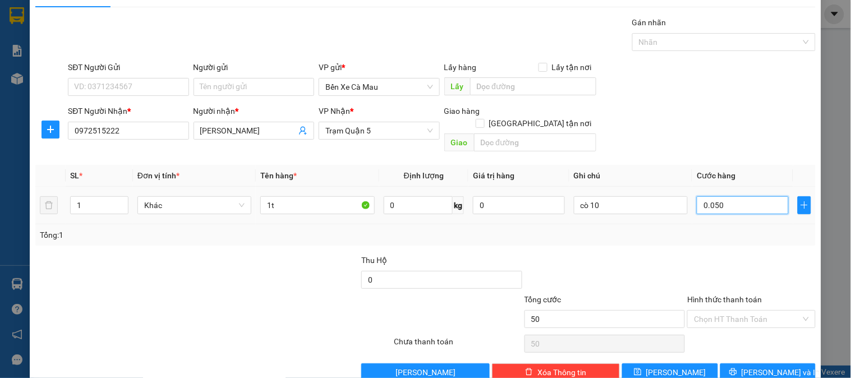
scroll to position [36, 0]
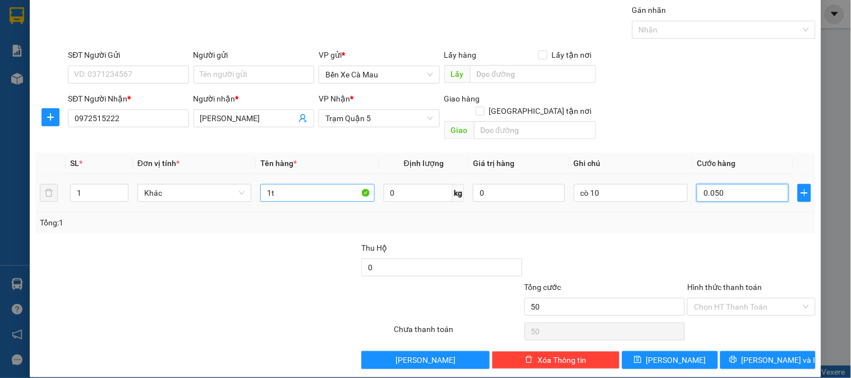
type input "0.050"
type input "50.000"
click at [279, 184] on input "1t" at bounding box center [317, 193] width 114 height 18
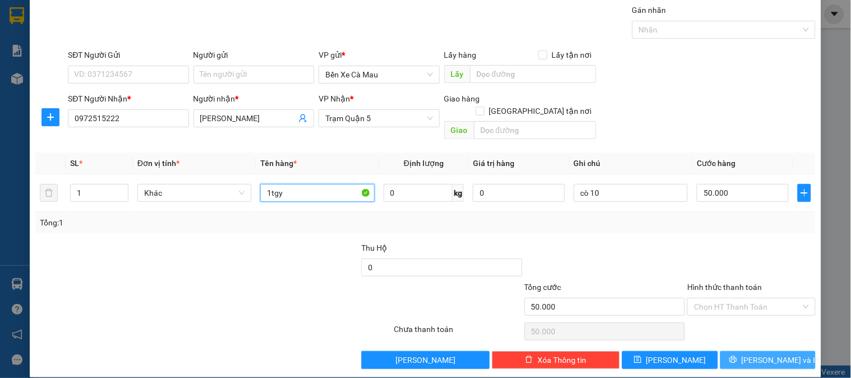
type input "1tgy"
click at [781, 354] on span "[PERSON_NAME] và In" at bounding box center [780, 360] width 79 height 12
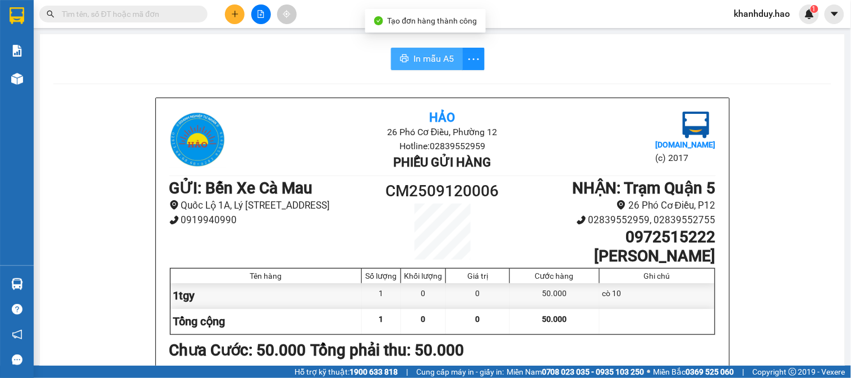
click at [441, 57] on span "In mẫu A5" at bounding box center [433, 59] width 40 height 14
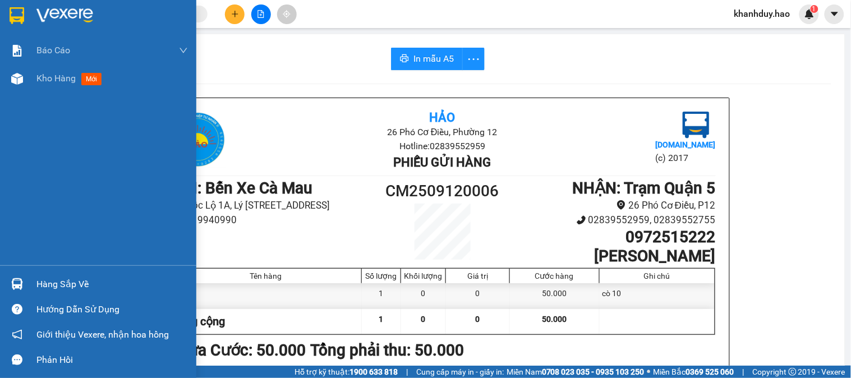
click at [93, 290] on div "Hàng sắp về" at bounding box center [111, 284] width 151 height 17
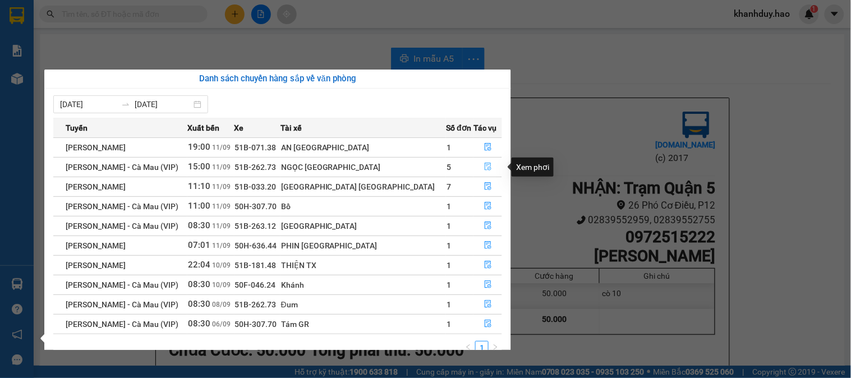
click at [484, 164] on icon "file-done" at bounding box center [488, 167] width 8 height 8
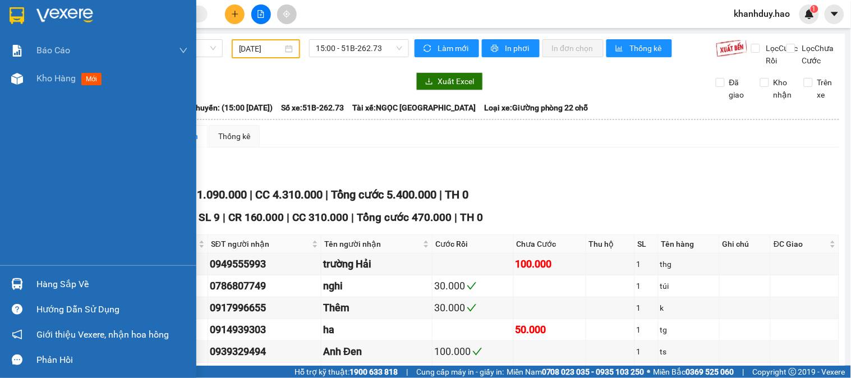
type input "[DATE]"
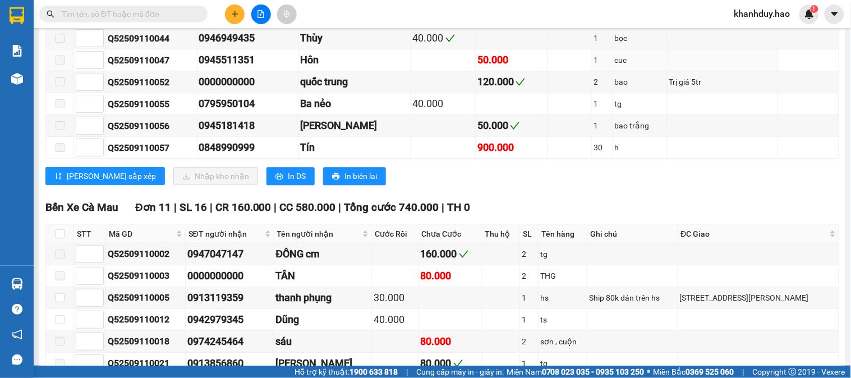
scroll to position [872, 0]
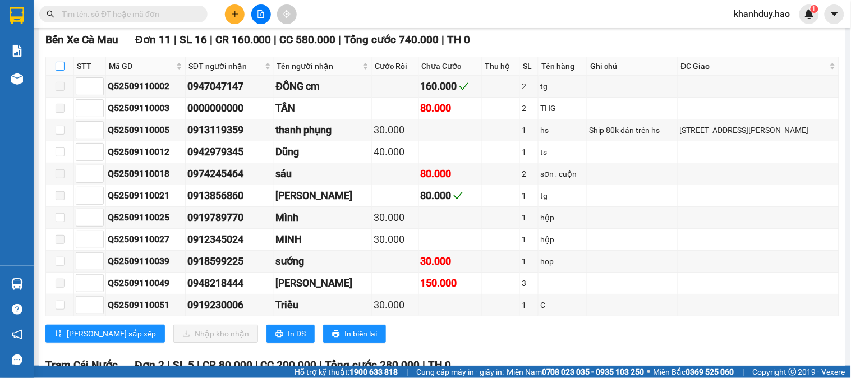
click at [59, 71] on input "checkbox" at bounding box center [60, 66] width 9 height 9
checkbox input "true"
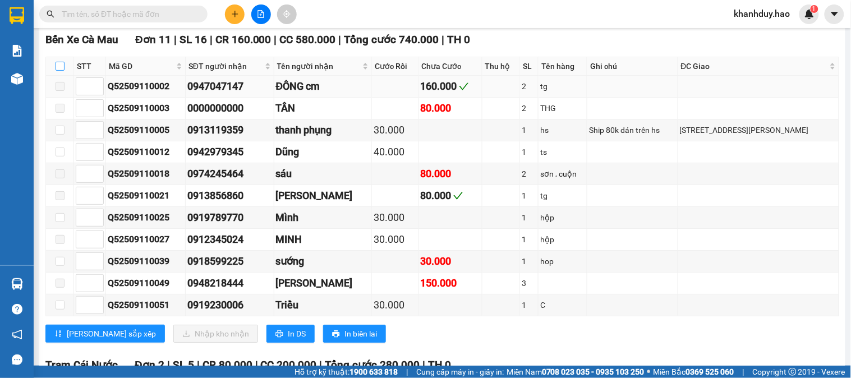
checkbox input "true"
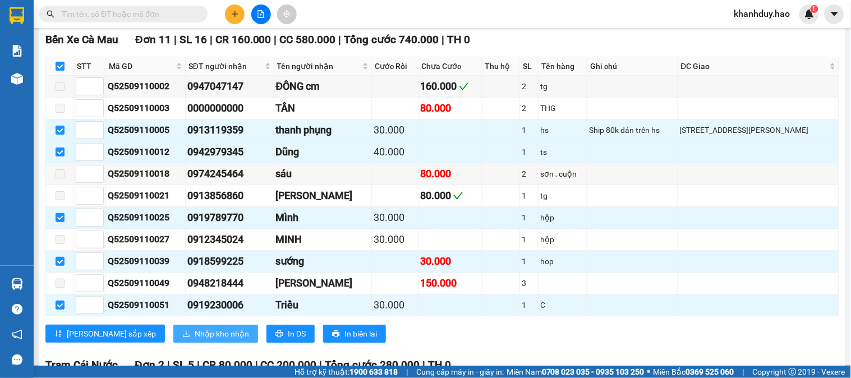
click at [195, 340] on span "Nhập kho nhận" at bounding box center [222, 333] width 54 height 12
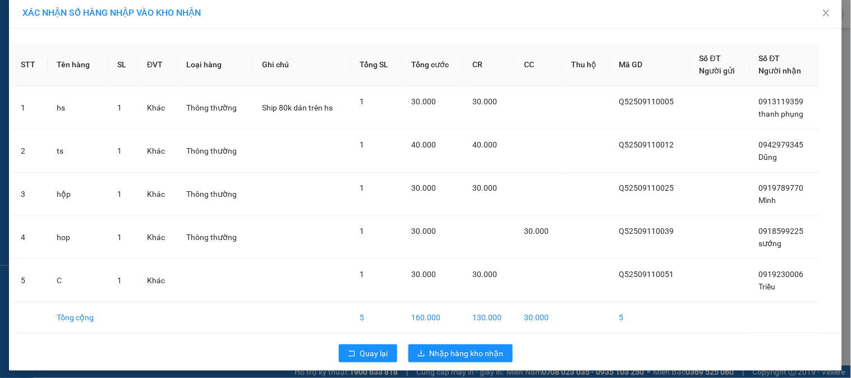
scroll to position [13, 0]
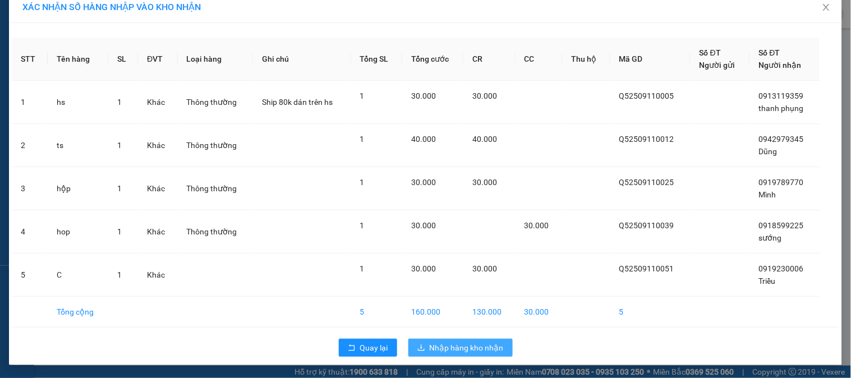
click at [490, 350] on span "Nhập hàng kho nhận" at bounding box center [467, 347] width 74 height 12
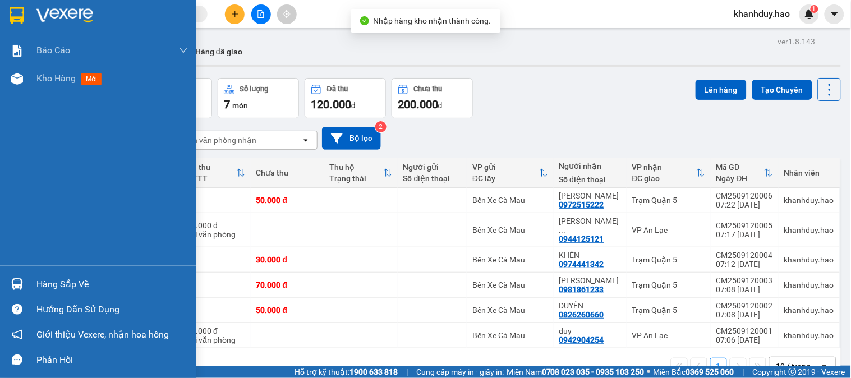
click at [43, 299] on div "Hướng dẫn sử dụng" at bounding box center [98, 309] width 196 height 25
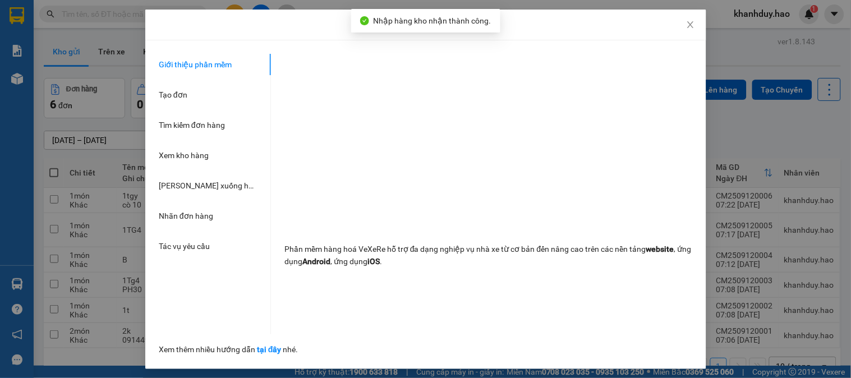
click at [43, 298] on div "Hướng dẫn sử dụng Giới thiệu phần mềm Tạo đơn Tìm kiếm đơn hàng Xem kho hàng Lê…" at bounding box center [425, 189] width 851 height 378
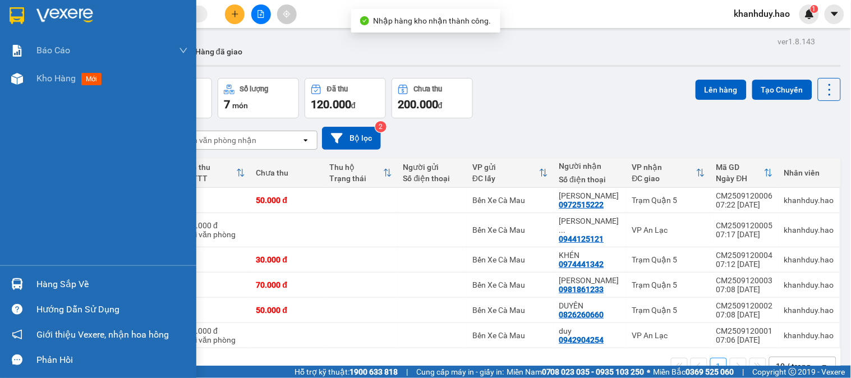
drag, startPoint x: 0, startPoint y: 283, endPoint x: 8, endPoint y: 285, distance: 8.6
click at [0, 284] on div "Hàng sắp về" at bounding box center [98, 283] width 196 height 25
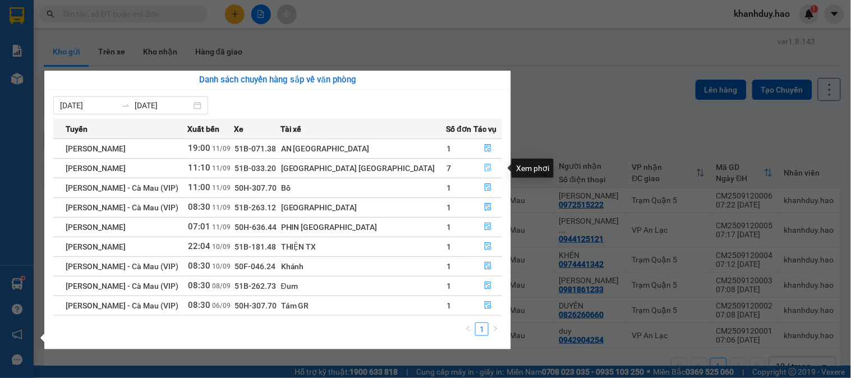
click at [484, 168] on icon "file-done" at bounding box center [487, 168] width 7 height 8
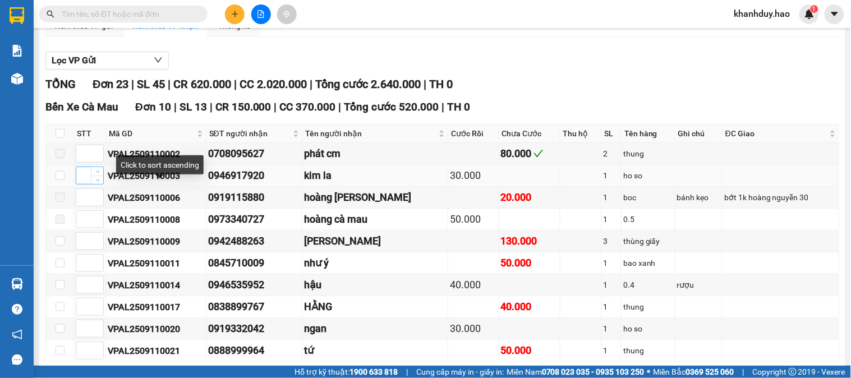
scroll to position [124, 0]
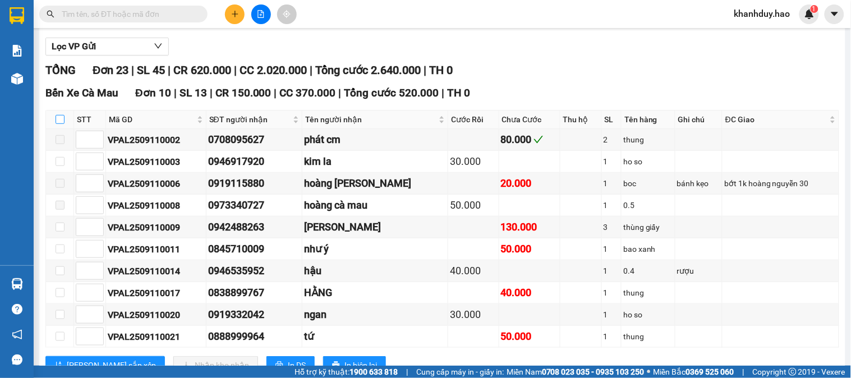
click at [61, 125] on label at bounding box center [60, 119] width 9 height 12
click at [61, 124] on input "checkbox" at bounding box center [60, 119] width 9 height 9
checkbox input "true"
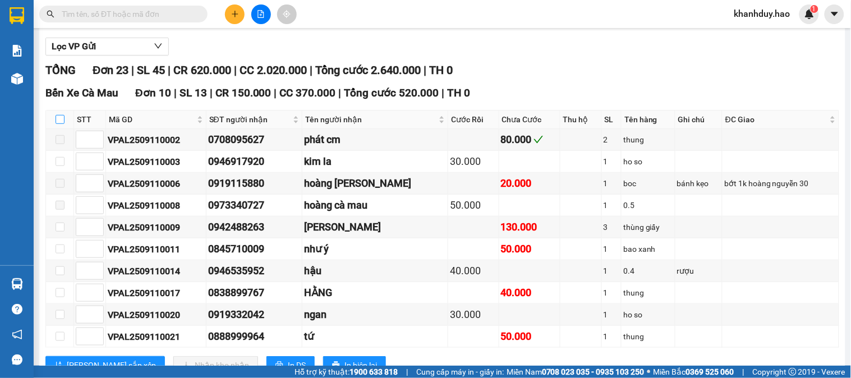
checkbox input "true"
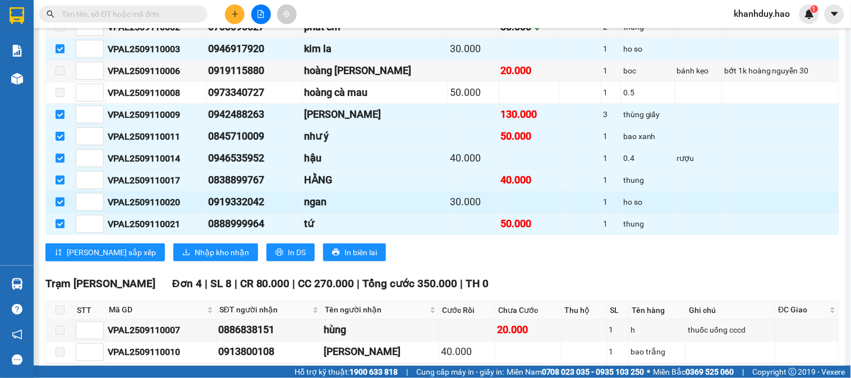
scroll to position [249, 0]
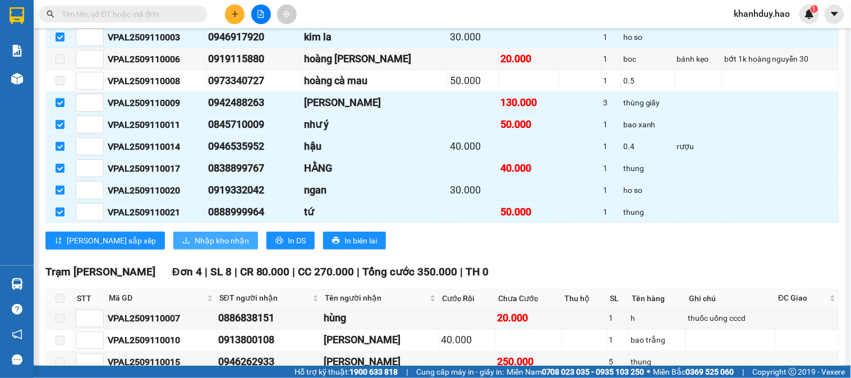
click at [195, 247] on span "Nhập kho nhận" at bounding box center [222, 240] width 54 height 12
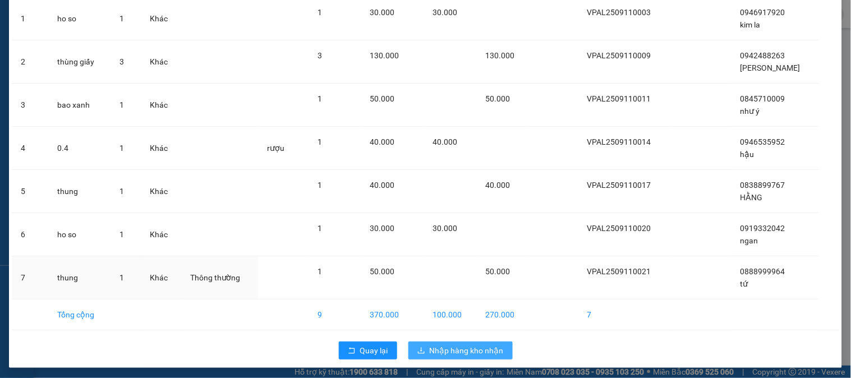
scroll to position [100, 0]
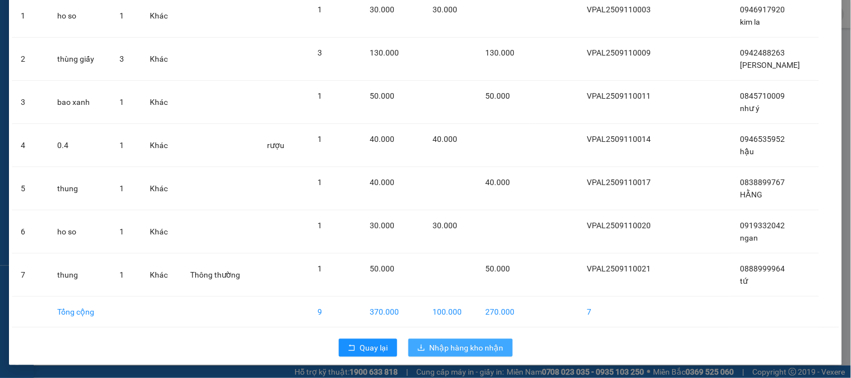
click at [491, 343] on span "Nhập hàng kho nhận" at bounding box center [467, 347] width 74 height 12
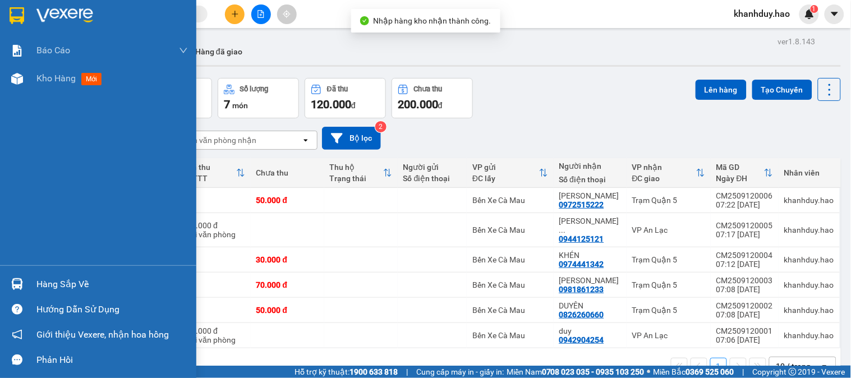
click at [62, 279] on div "Hàng sắp về" at bounding box center [111, 284] width 151 height 17
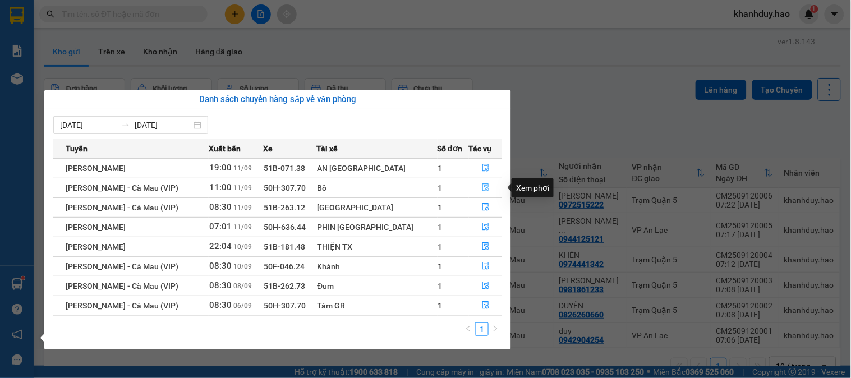
click at [482, 188] on icon "file-done" at bounding box center [486, 187] width 8 height 8
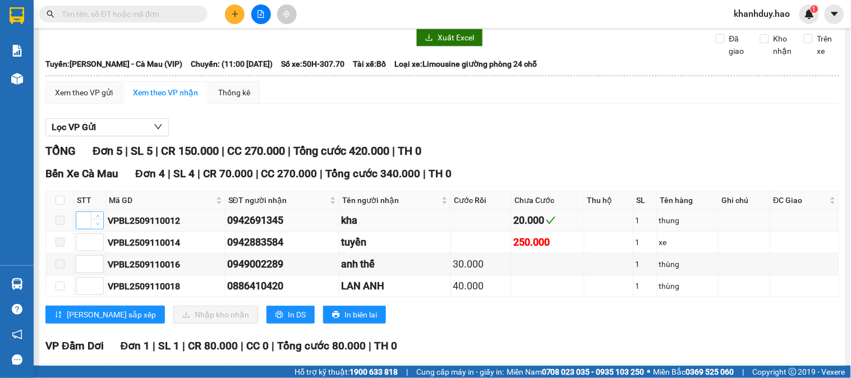
scroll to position [62, 0]
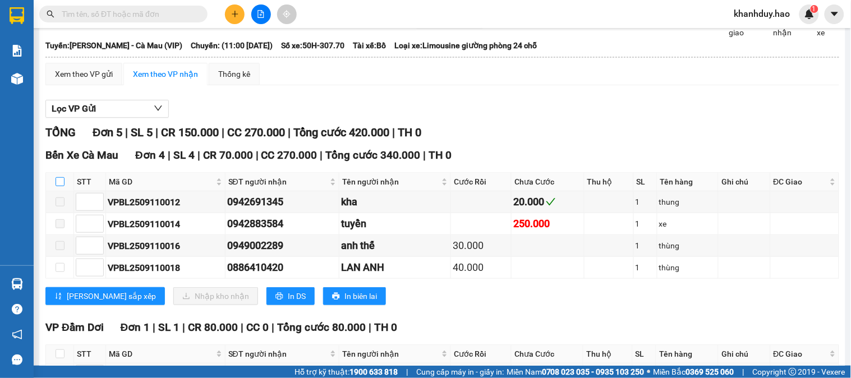
click at [59, 186] on input "checkbox" at bounding box center [60, 181] width 9 height 9
checkbox input "true"
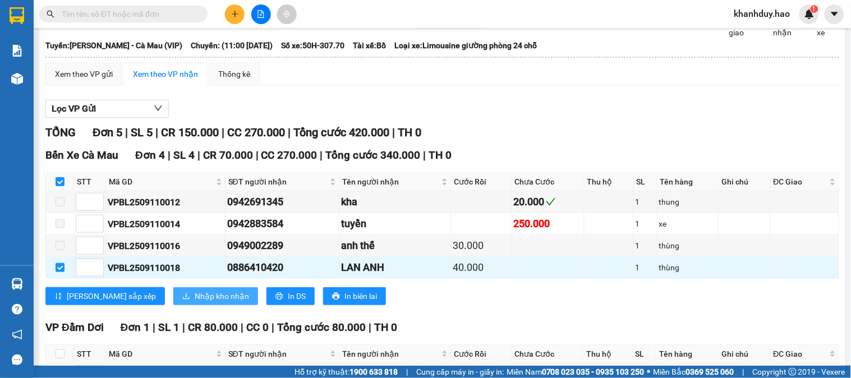
click at [195, 302] on span "Nhập kho nhận" at bounding box center [222, 296] width 54 height 12
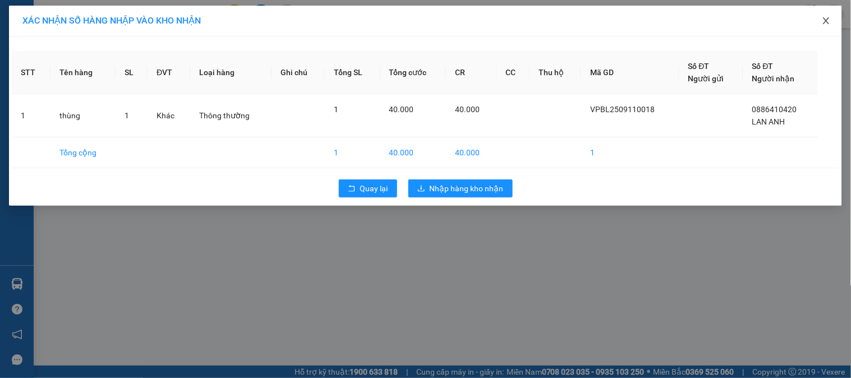
click at [821, 23] on icon "close" at bounding box center [825, 20] width 9 height 9
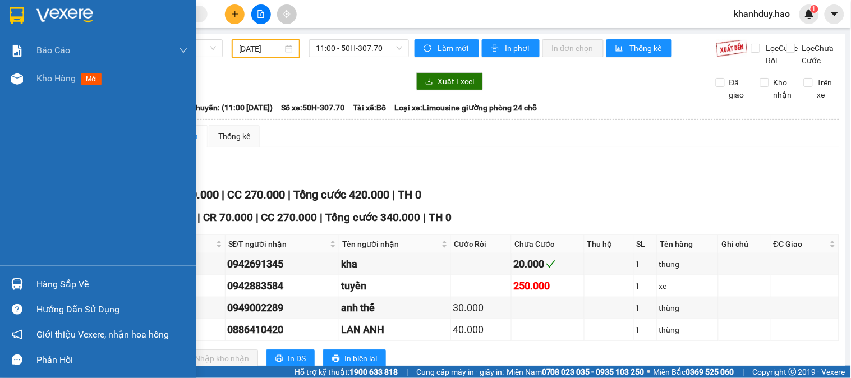
click at [45, 269] on div "Hàng sắp về Hướng dẫn sử dụng Giới thiệu Vexere, nhận hoa hồng Phản hồi" at bounding box center [98, 318] width 196 height 107
click at [45, 279] on div "Hàng sắp về" at bounding box center [111, 284] width 151 height 17
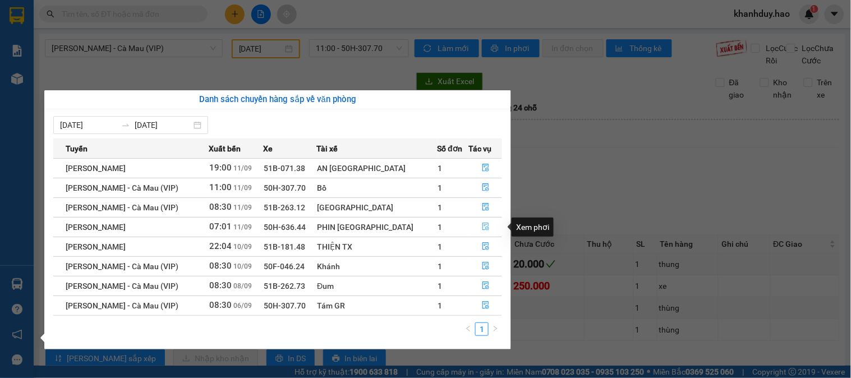
click at [482, 225] on icon "file-done" at bounding box center [485, 227] width 7 height 8
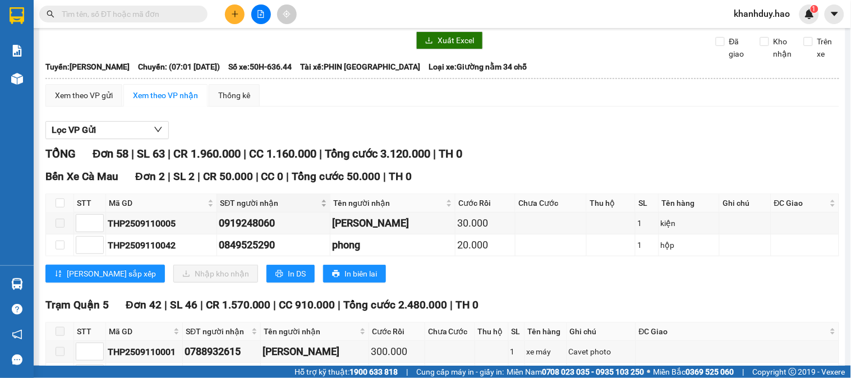
scroll to position [62, 0]
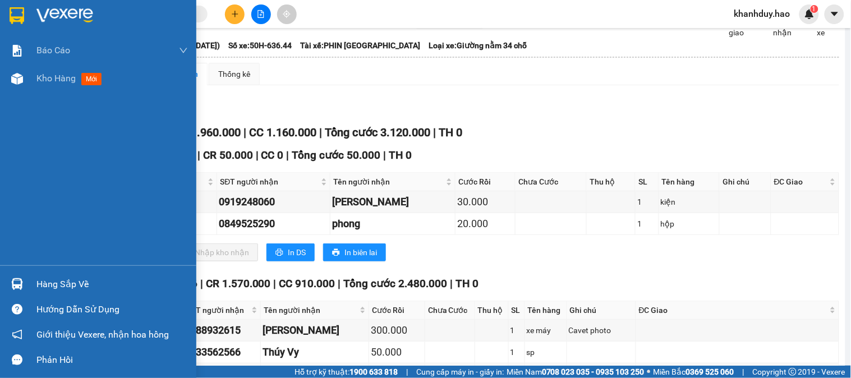
click at [76, 279] on div "Hàng sắp về" at bounding box center [111, 284] width 151 height 17
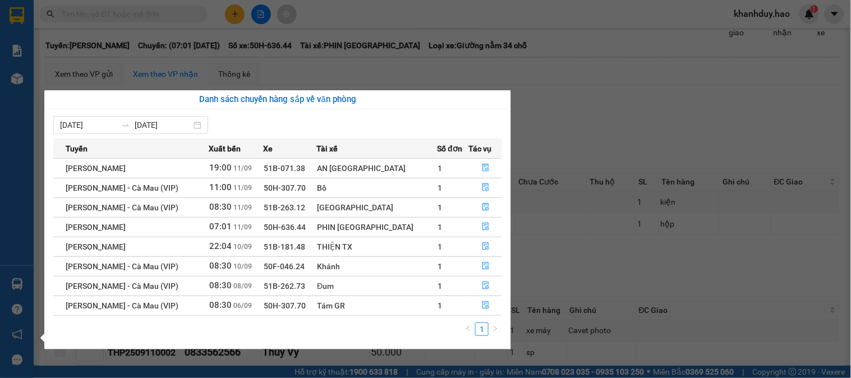
click at [357, 4] on section "Kết quả tìm kiếm ( 0 ) Bộ lọc Thuộc VP này Gửi 3 ngày gần nhất No Data khanhduy…" at bounding box center [425, 189] width 851 height 378
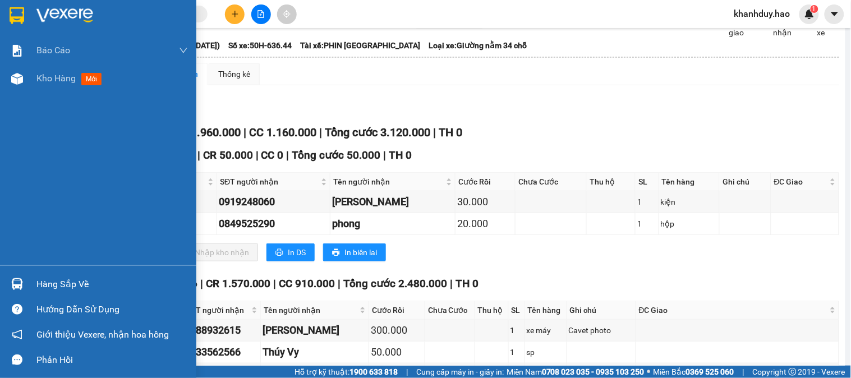
click at [52, 280] on div "Hàng sắp về" at bounding box center [111, 284] width 151 height 17
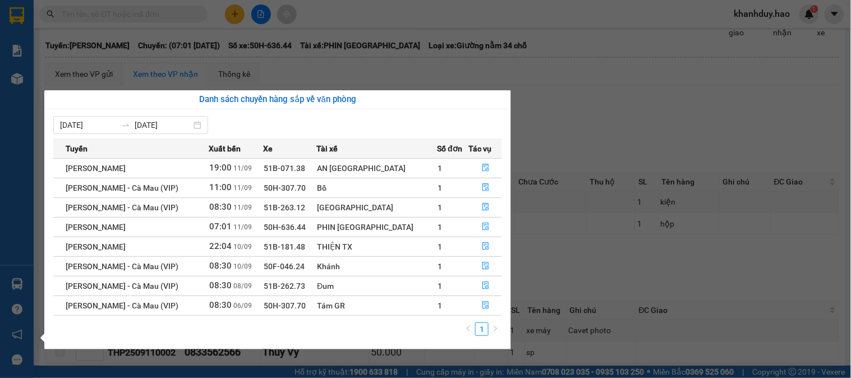
click at [497, 82] on section "Kết quả tìm kiếm ( 0 ) Bộ lọc Thuộc VP này Gửi 3 ngày gần nhất No Data khanhduy…" at bounding box center [425, 189] width 851 height 378
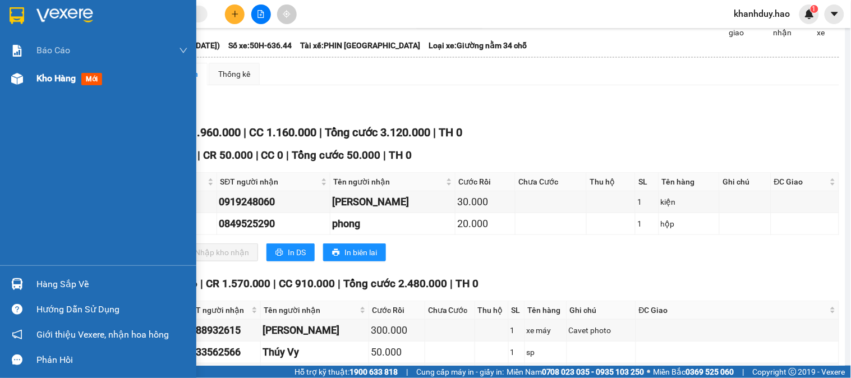
click at [47, 81] on span "Kho hàng" at bounding box center [55, 78] width 39 height 11
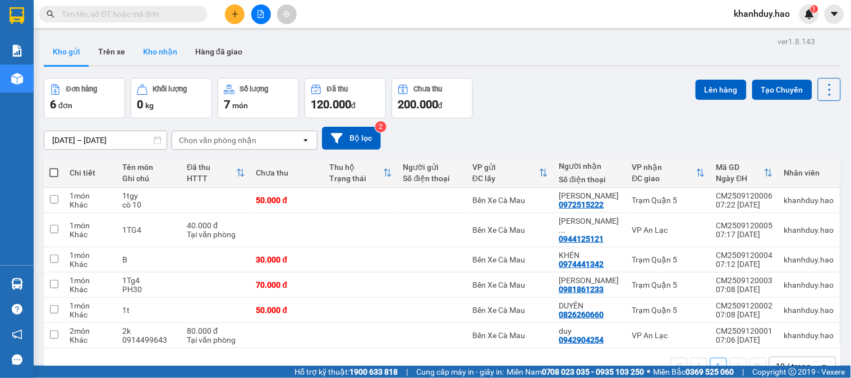
click at [158, 57] on button "Kho nhận" at bounding box center [160, 51] width 52 height 27
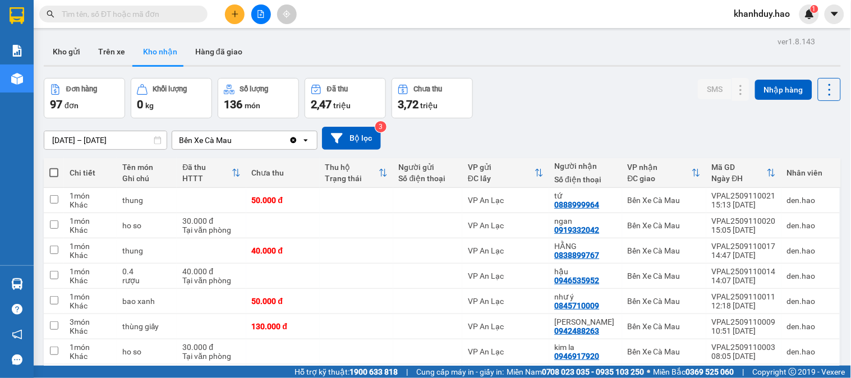
click at [238, 170] on icon at bounding box center [236, 172] width 9 height 9
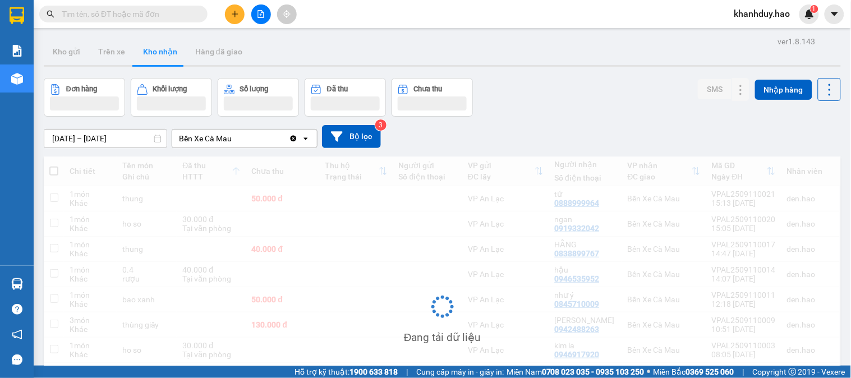
click at [126, 142] on input "[DATE] – [DATE]" at bounding box center [105, 139] width 122 height 18
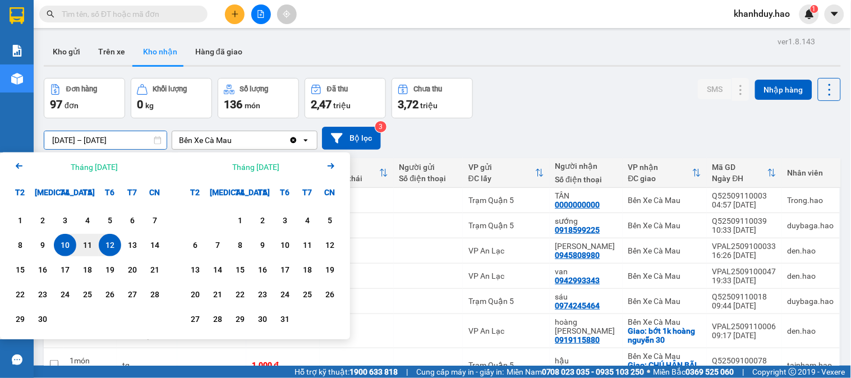
click at [107, 240] on div "12" at bounding box center [110, 244] width 16 height 13
type input "[DATE] – [DATE]"
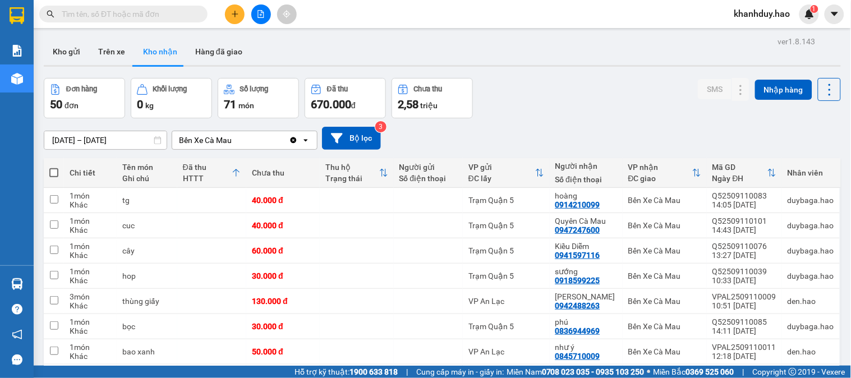
scroll to position [121, 0]
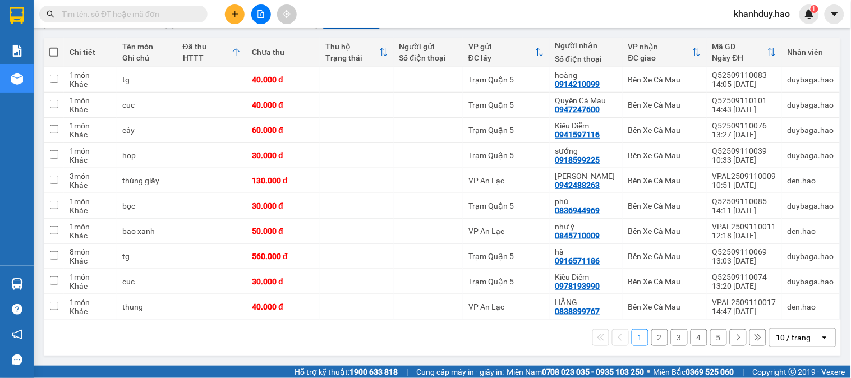
click at [800, 332] on div "10 / trang" at bounding box center [793, 337] width 35 height 11
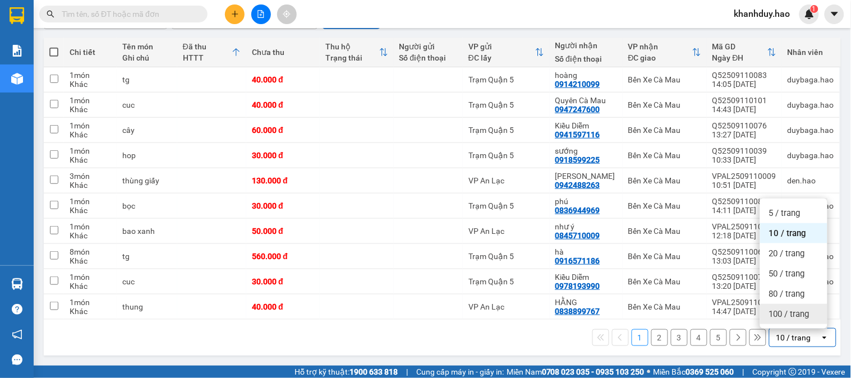
click at [800, 308] on span "100 / trang" at bounding box center [789, 313] width 40 height 11
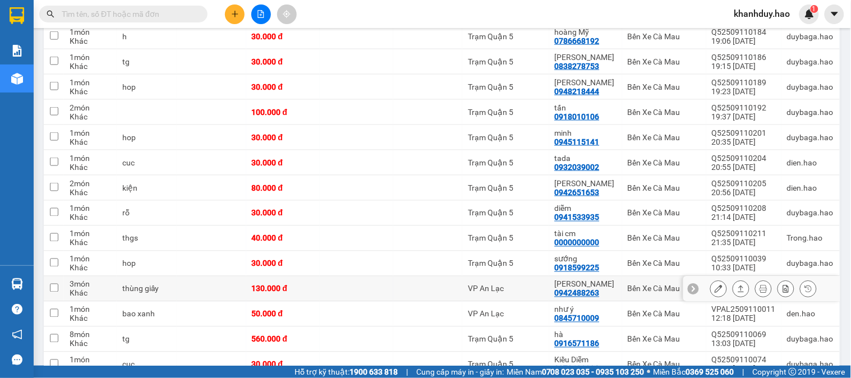
scroll to position [92, 0]
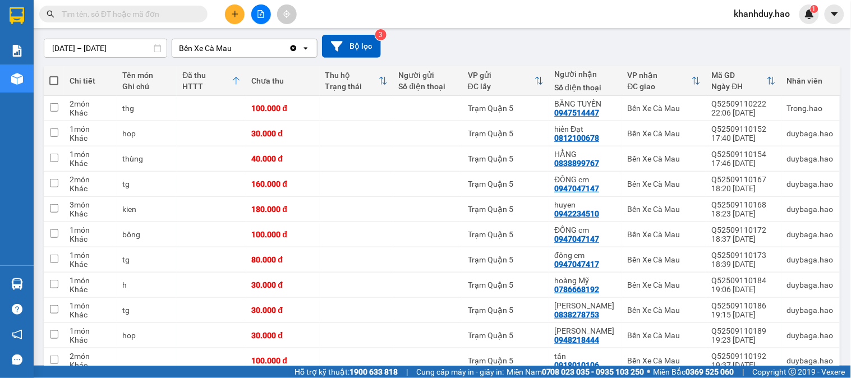
click at [165, 17] on input "text" at bounding box center [128, 14] width 132 height 12
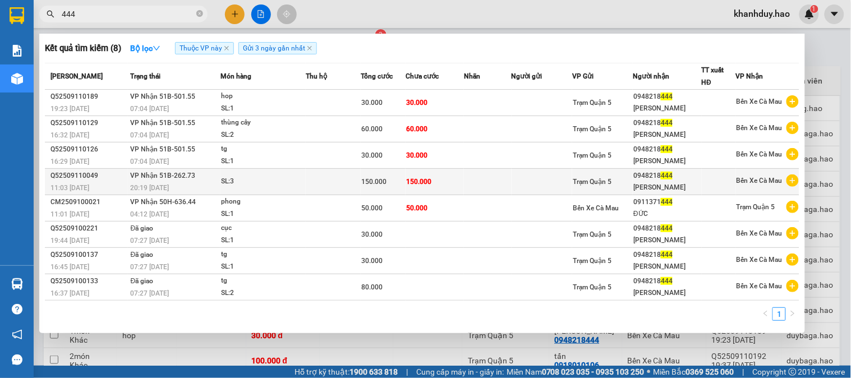
type input "444"
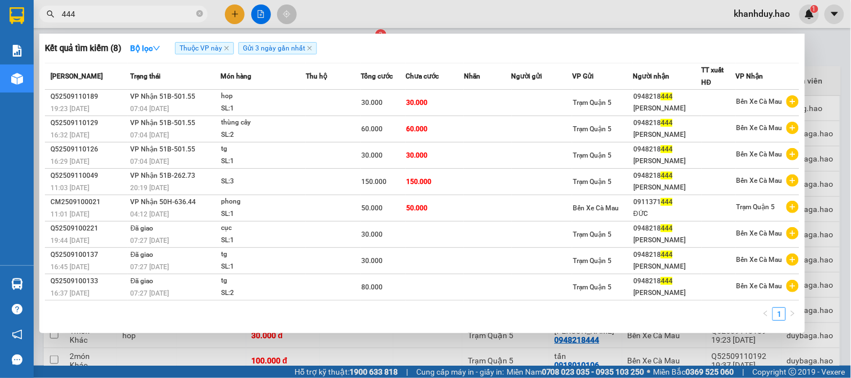
click at [509, 180] on td at bounding box center [487, 182] width 47 height 26
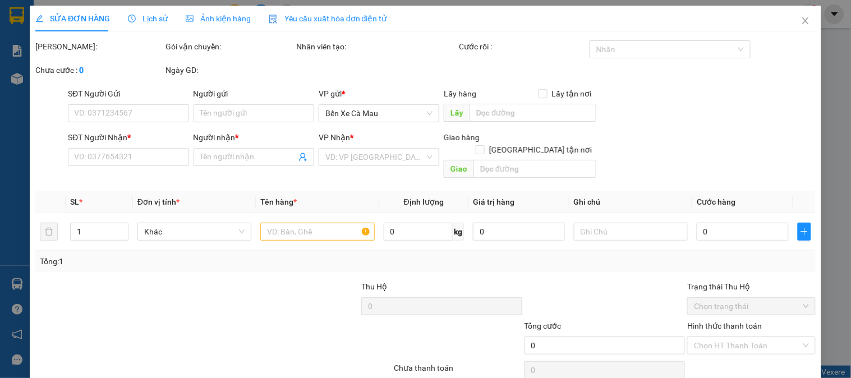
type input "0948218444"
type input "[PERSON_NAME]"
type input "150.000"
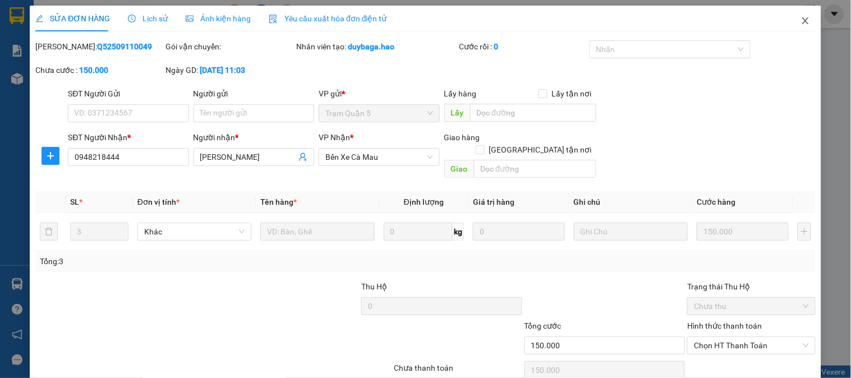
click at [795, 10] on span "Close" at bounding box center [805, 21] width 31 height 31
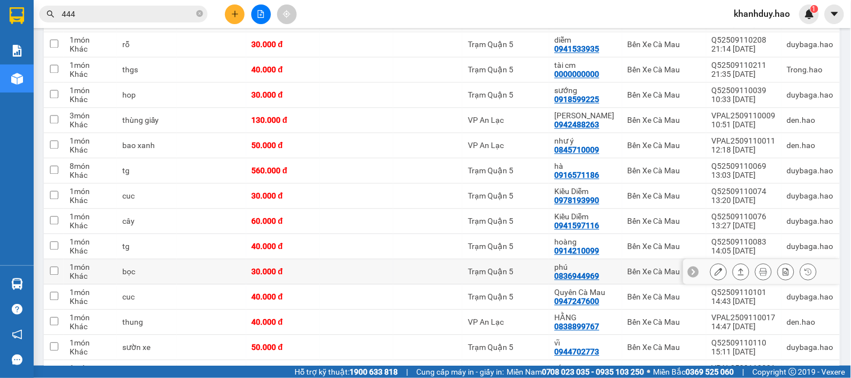
scroll to position [498, 0]
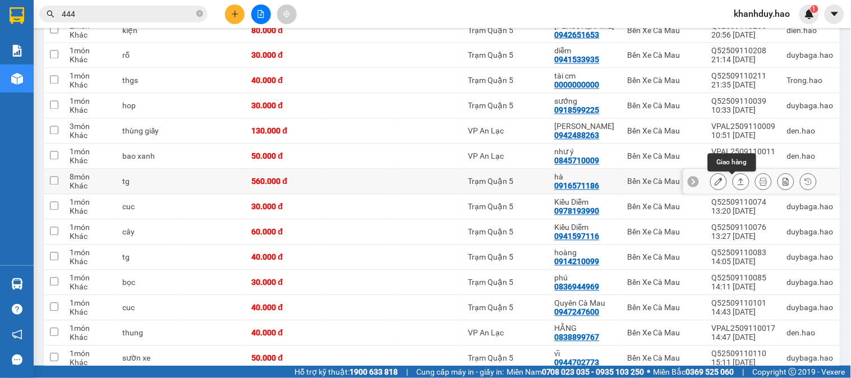
click at [733, 185] on button at bounding box center [741, 182] width 16 height 20
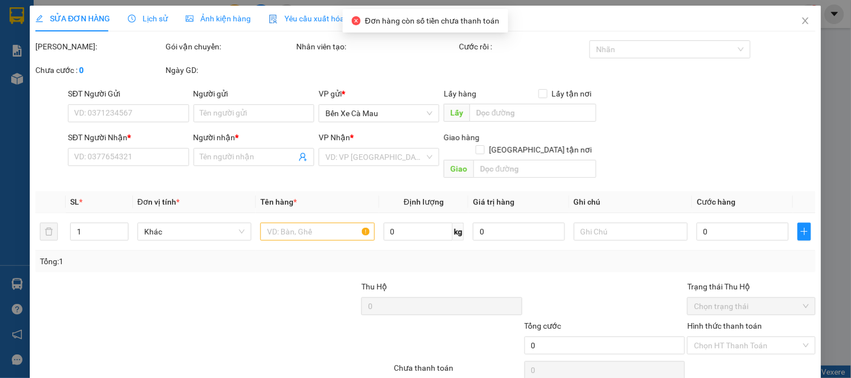
type input "0916571186"
type input "hà"
type input "560.000"
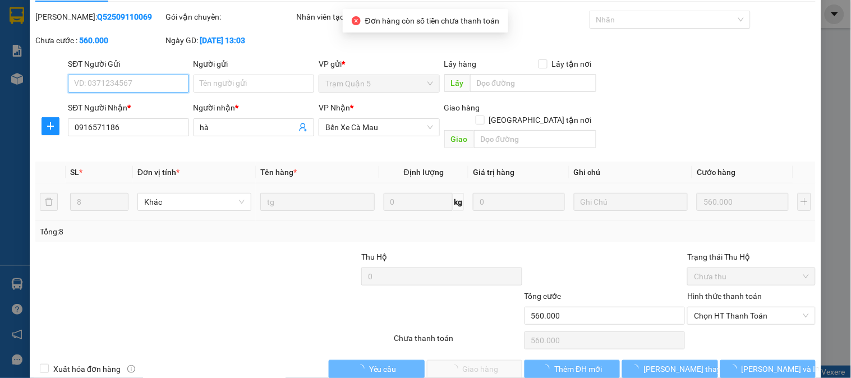
scroll to position [39, 0]
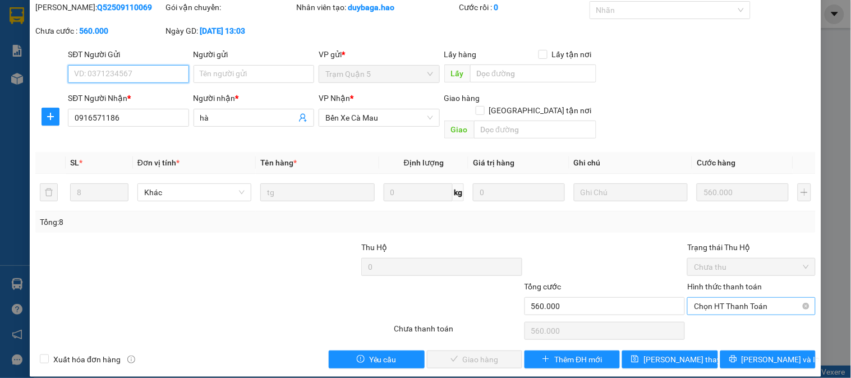
click at [744, 298] on span "Chọn HT Thanh Toán" at bounding box center [751, 306] width 114 height 17
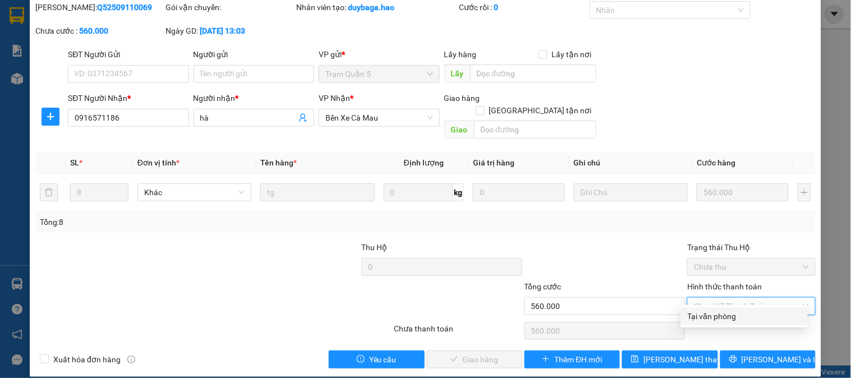
drag, startPoint x: 719, startPoint y: 318, endPoint x: 561, endPoint y: 317, distance: 158.1
click at [719, 320] on div "Tại văn phòng" at bounding box center [743, 316] width 113 height 12
type input "0"
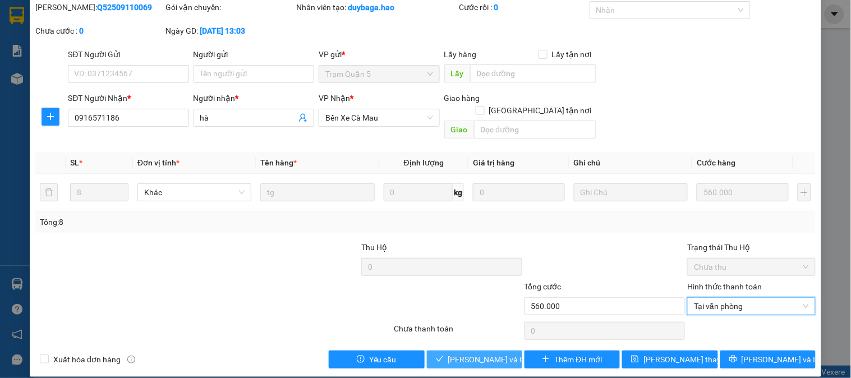
click at [455, 353] on span "[PERSON_NAME] và Giao hàng" at bounding box center [502, 359] width 108 height 12
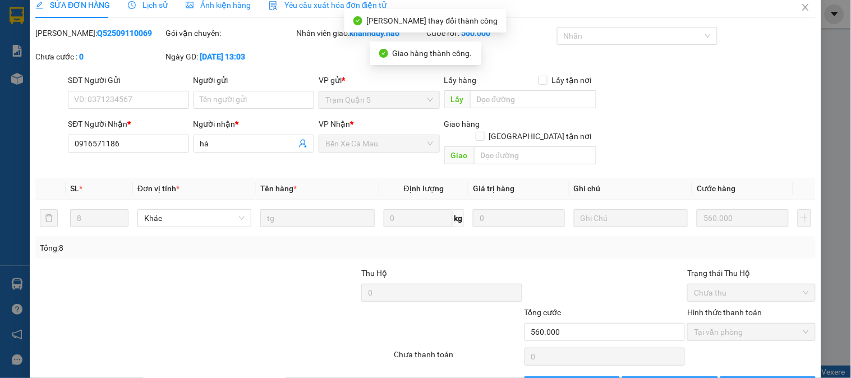
scroll to position [0, 0]
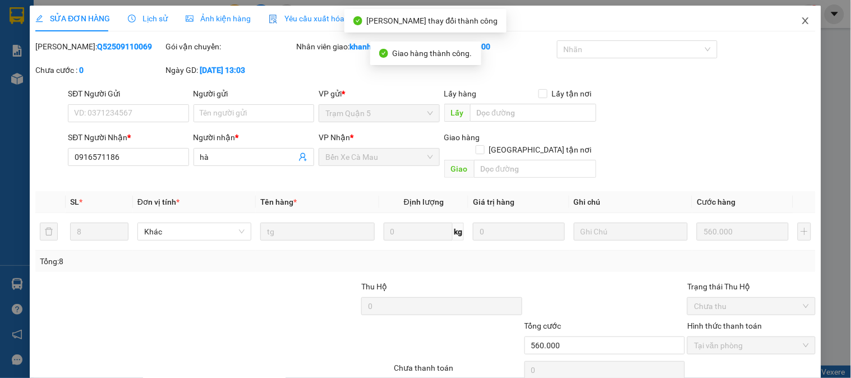
click at [790, 21] on span "Close" at bounding box center [805, 21] width 31 height 31
click at [788, 21] on div "khanhduy.hao 1" at bounding box center [772, 14] width 94 height 20
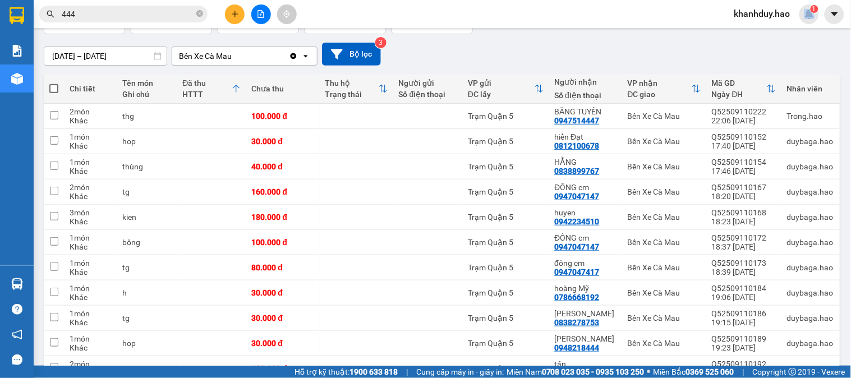
scroll to position [66, 0]
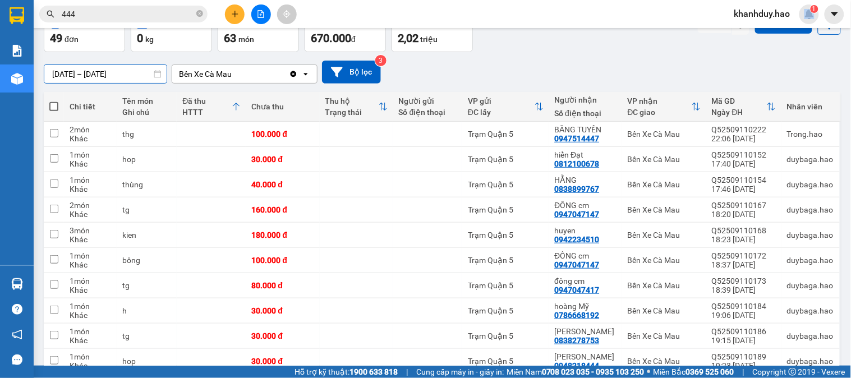
drag, startPoint x: 61, startPoint y: 67, endPoint x: 81, endPoint y: 113, distance: 50.2
click at [61, 68] on input "[DATE] – [DATE]" at bounding box center [105, 74] width 122 height 18
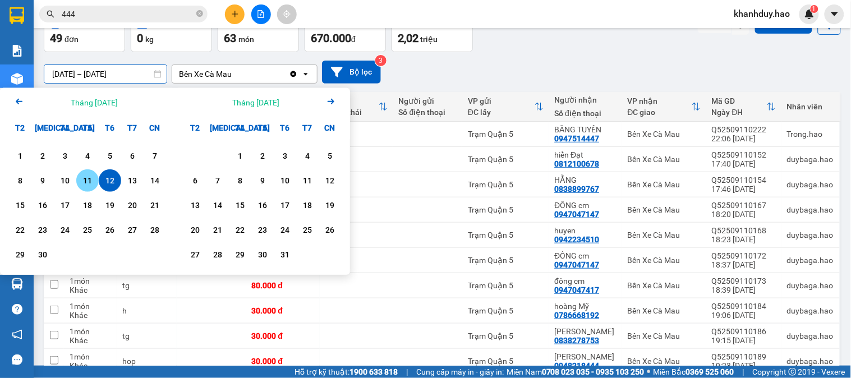
click at [85, 177] on div "11" at bounding box center [88, 180] width 16 height 13
type input "[DATE] – [DATE]"
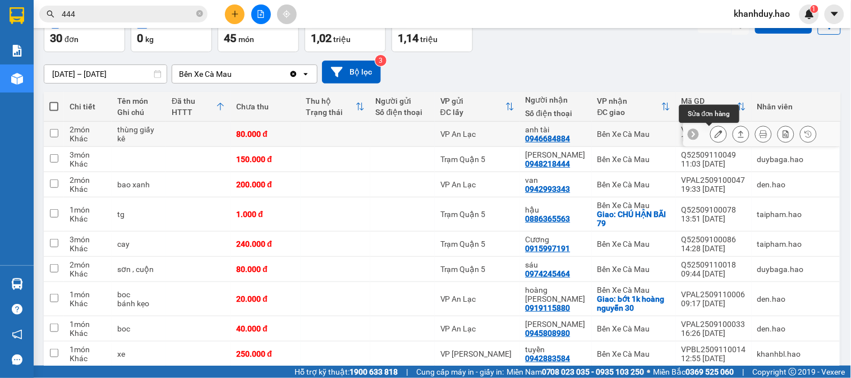
click at [714, 131] on icon at bounding box center [718, 134] width 8 height 8
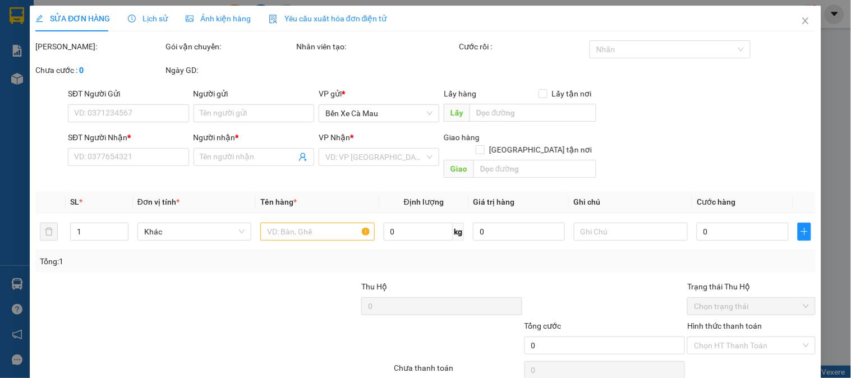
type input "0946684884"
type input "anh tài"
type input "80.000"
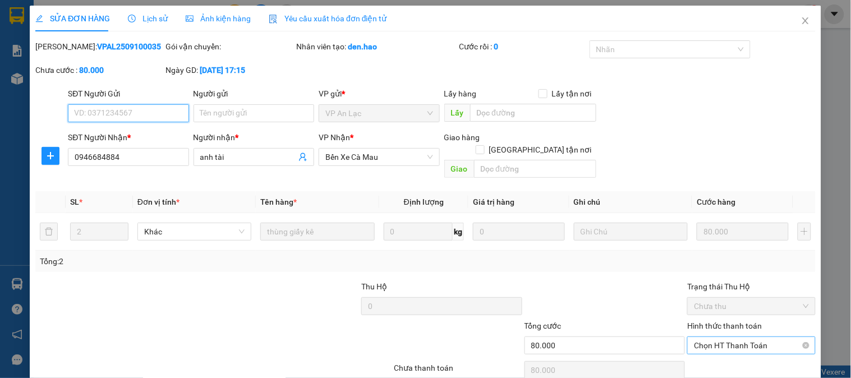
scroll to position [39, 0]
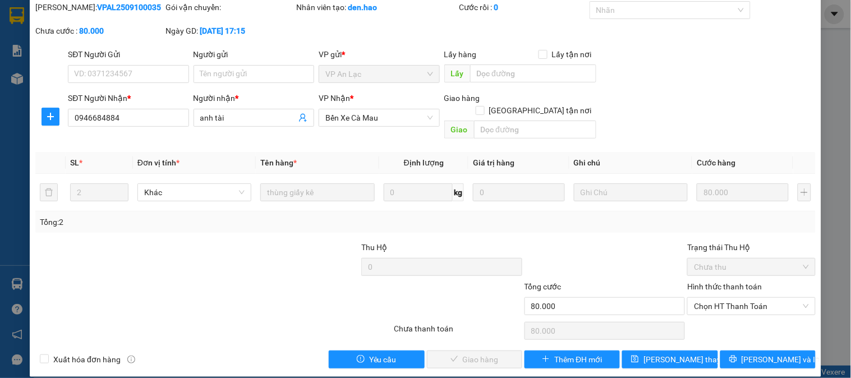
drag, startPoint x: 748, startPoint y: 284, endPoint x: 733, endPoint y: 306, distance: 26.3
click at [748, 287] on div "Hình thức thanh toán Chọn HT Thanh Toán" at bounding box center [751, 299] width 128 height 39
click at [722, 298] on span "Chọn HT Thanh Toán" at bounding box center [751, 306] width 114 height 17
drag, startPoint x: 710, startPoint y: 311, endPoint x: 692, endPoint y: 321, distance: 20.1
click at [710, 312] on div "Tại văn phòng" at bounding box center [743, 316] width 113 height 12
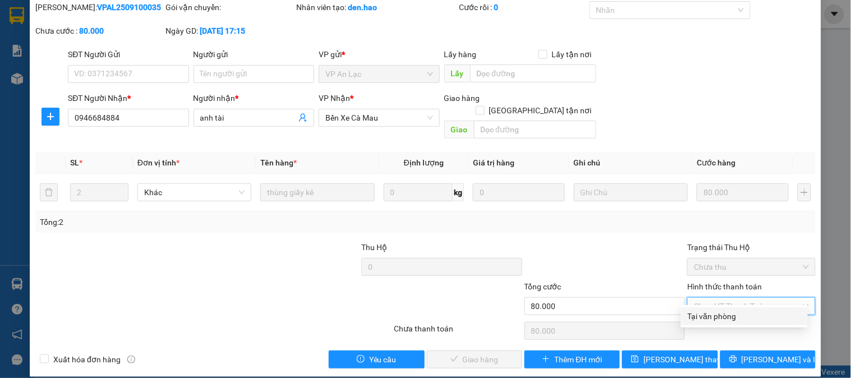
type input "0"
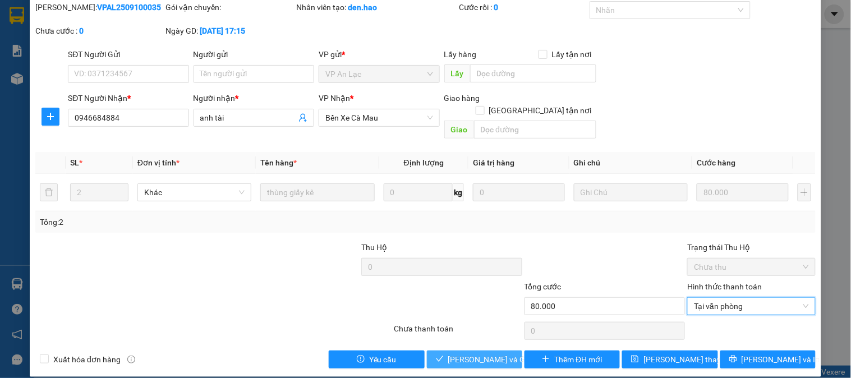
click at [460, 353] on span "[PERSON_NAME] và Giao hàng" at bounding box center [502, 359] width 108 height 12
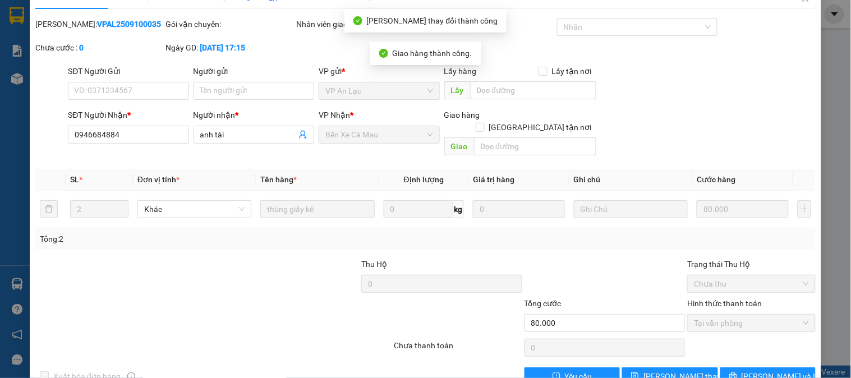
scroll to position [0, 0]
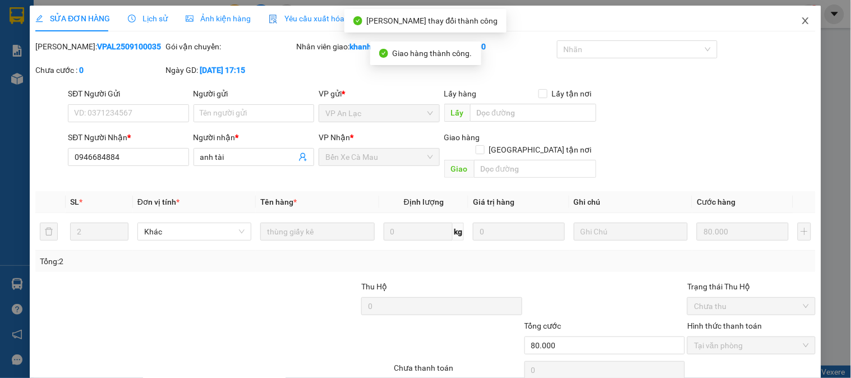
click at [802, 25] on span "Close" at bounding box center [805, 21] width 31 height 31
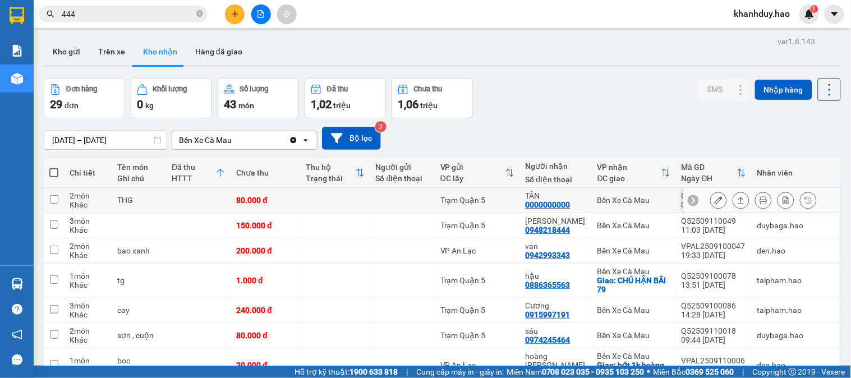
click at [714, 198] on button at bounding box center [718, 201] width 16 height 20
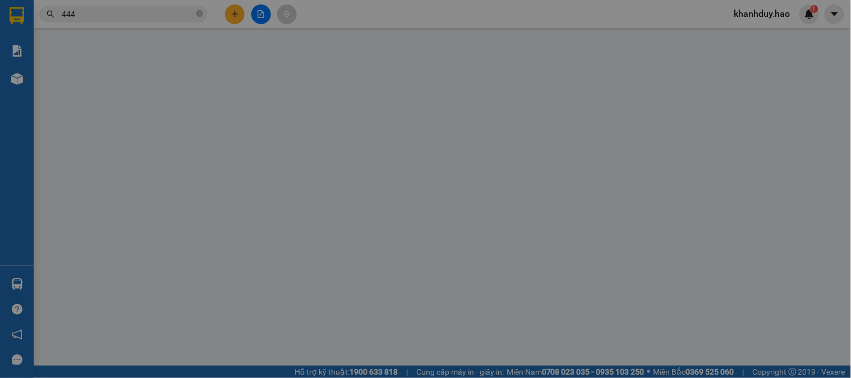
type input "0000000000"
type input "TÂN"
type input "80.000"
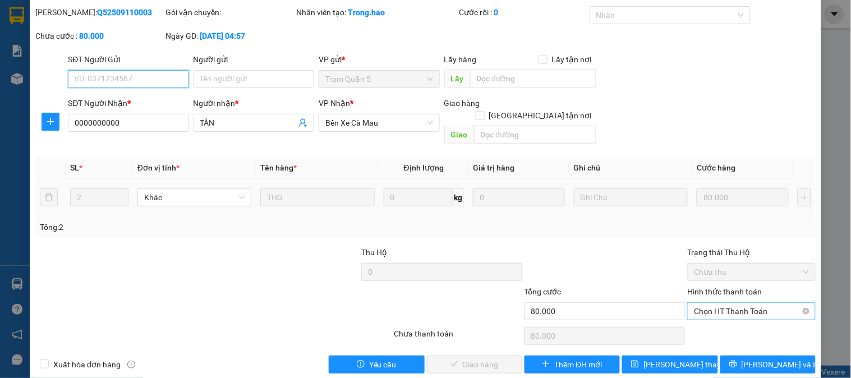
scroll to position [39, 0]
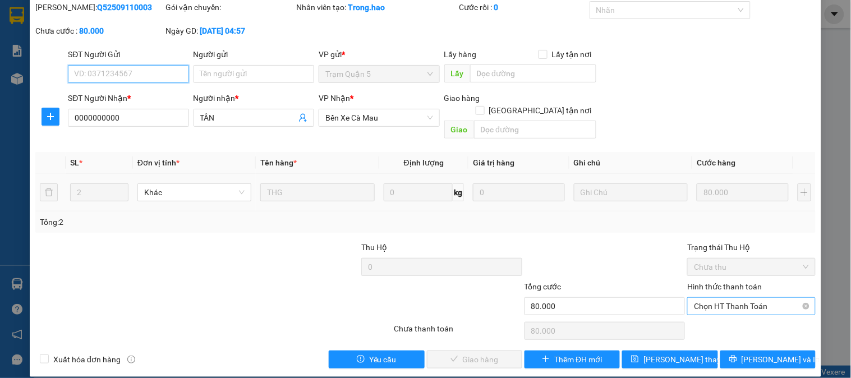
click at [733, 298] on span "Chọn HT Thanh Toán" at bounding box center [751, 306] width 114 height 17
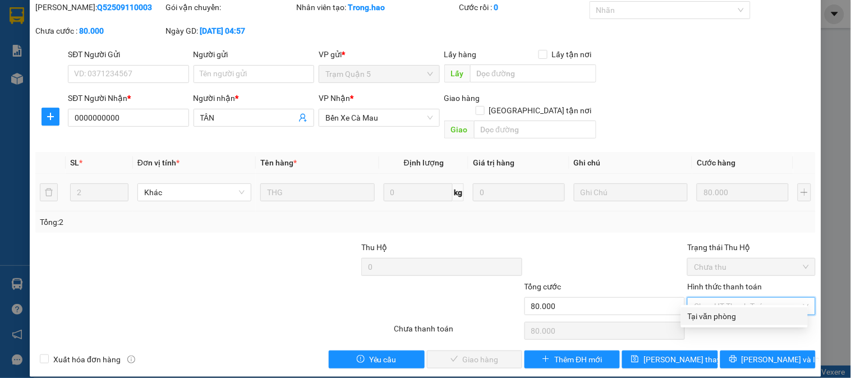
drag, startPoint x: 703, startPoint y: 310, endPoint x: 546, endPoint y: 321, distance: 157.4
click at [703, 310] on div "Tại văn phòng" at bounding box center [743, 316] width 113 height 12
type input "0"
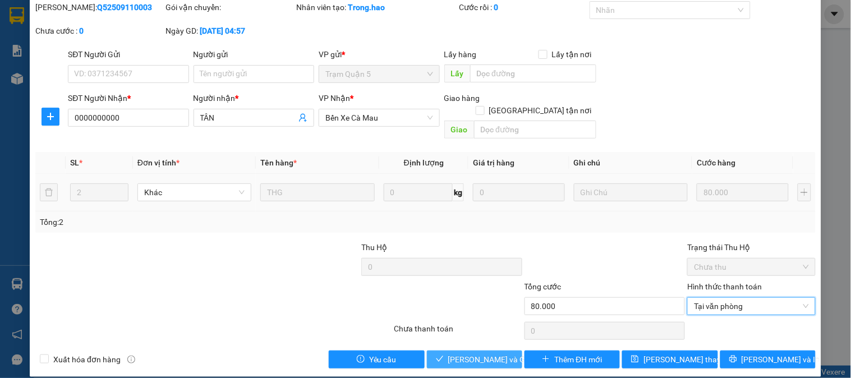
click at [467, 353] on span "[PERSON_NAME] và Giao hàng" at bounding box center [502, 359] width 108 height 12
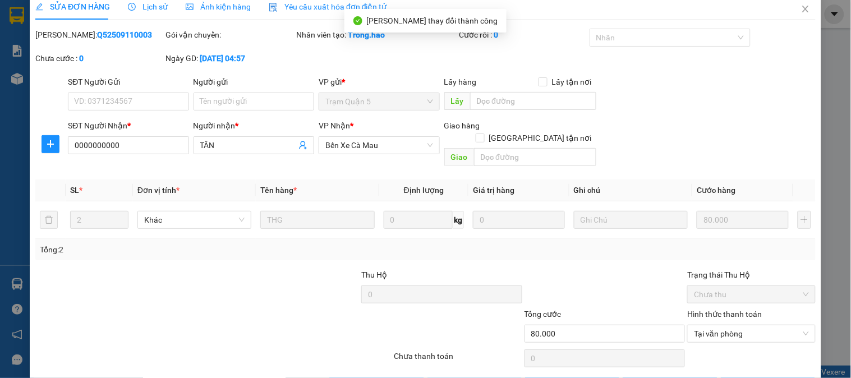
scroll to position [0, 0]
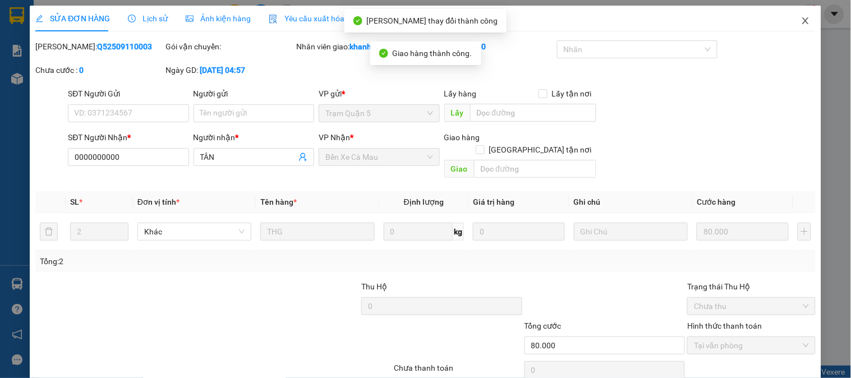
click at [802, 21] on span "Close" at bounding box center [805, 21] width 31 height 31
click at [802, 21] on div "khanhduy.hao 1" at bounding box center [772, 14] width 94 height 20
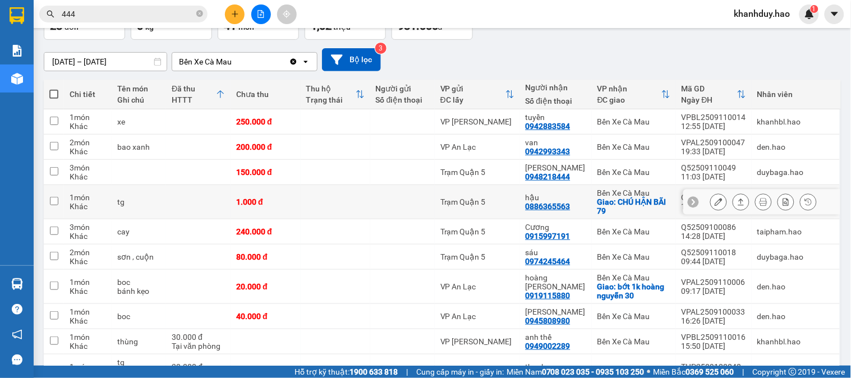
scroll to position [124, 0]
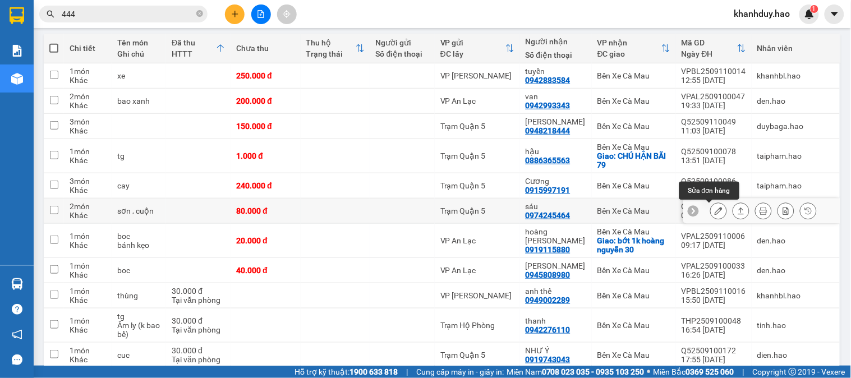
click at [714, 208] on icon at bounding box center [718, 211] width 8 height 8
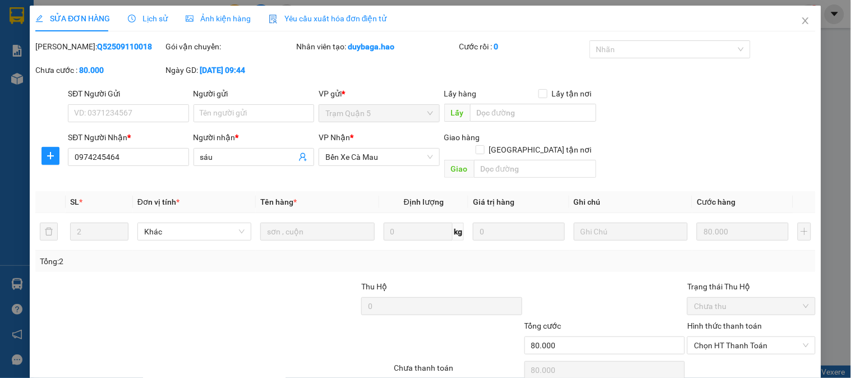
type input "0974245464"
type input "sáu"
type input "80.000"
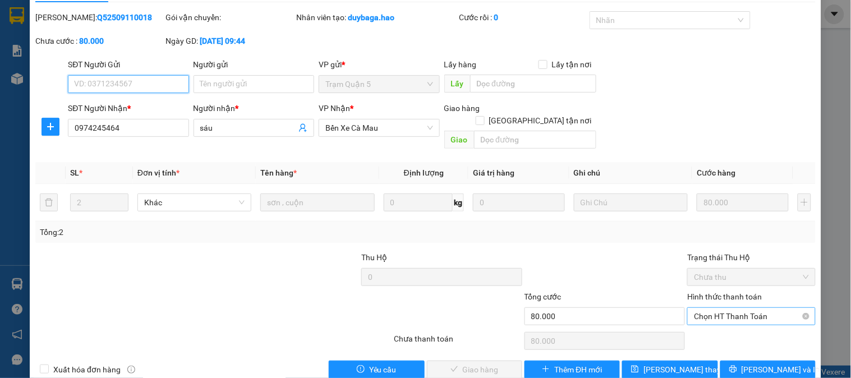
scroll to position [39, 0]
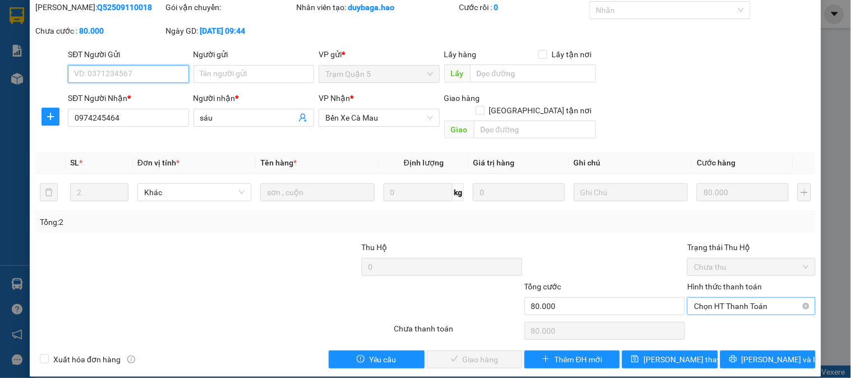
click at [724, 301] on span "Chọn HT Thanh Toán" at bounding box center [751, 306] width 114 height 17
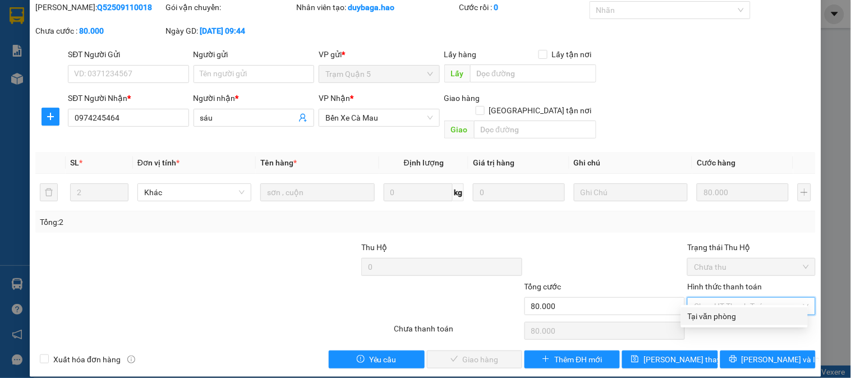
click at [707, 306] on div "Total Paid Fee 0 Total UnPaid Fee 80.000 Cash Collection Total Fee Mã ĐH: Q5250…" at bounding box center [425, 184] width 780 height 367
click at [700, 298] on span "Chọn HT Thanh Toán" at bounding box center [751, 306] width 114 height 17
drag, startPoint x: 705, startPoint y: 312, endPoint x: 654, endPoint y: 326, distance: 52.8
click at [705, 313] on div "Tại văn phòng" at bounding box center [743, 316] width 113 height 12
type input "0"
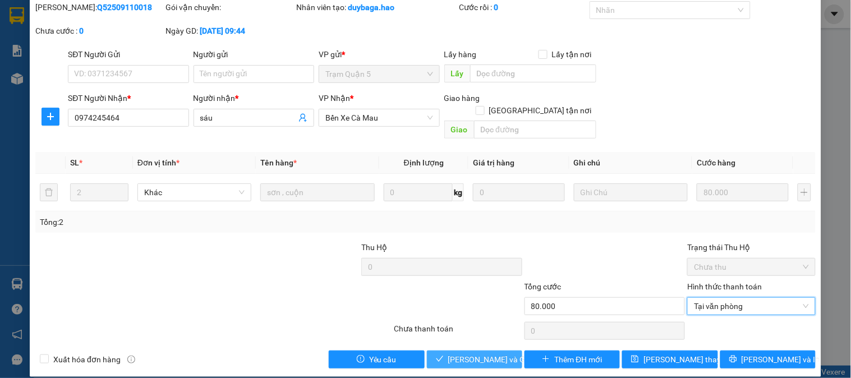
click at [507, 350] on button "[PERSON_NAME] và Giao hàng" at bounding box center [474, 359] width 95 height 18
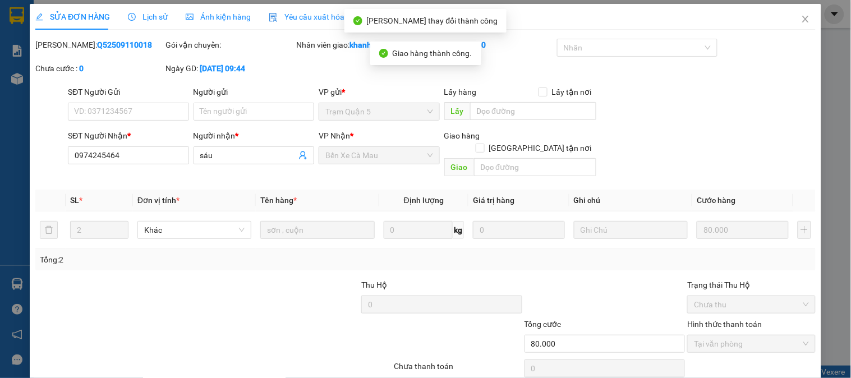
scroll to position [0, 0]
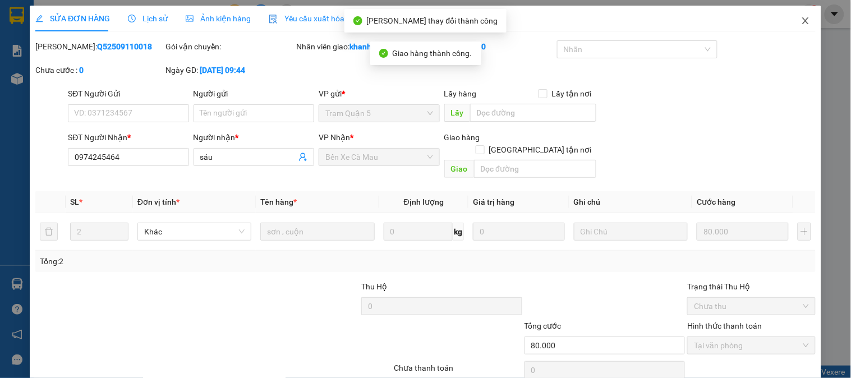
click at [801, 19] on icon "close" at bounding box center [805, 20] width 9 height 9
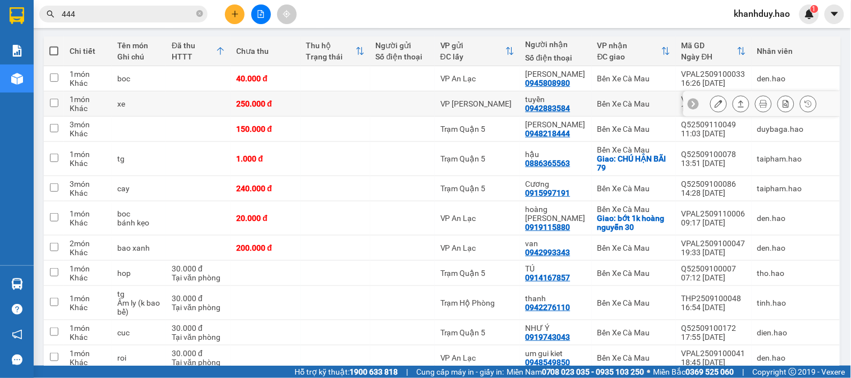
scroll to position [124, 0]
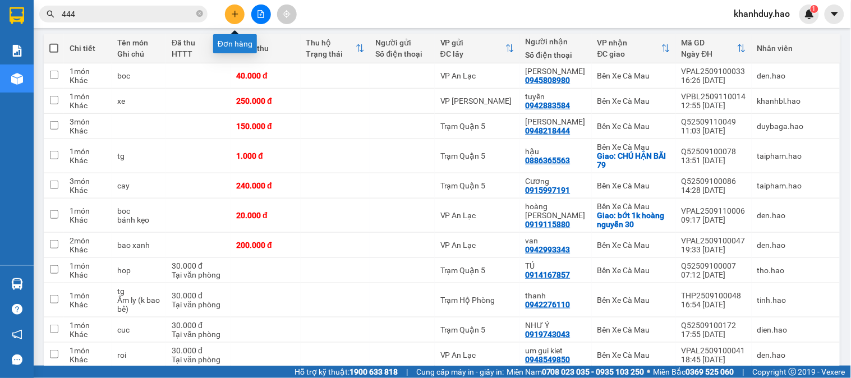
click at [238, 18] on button at bounding box center [235, 14] width 20 height 20
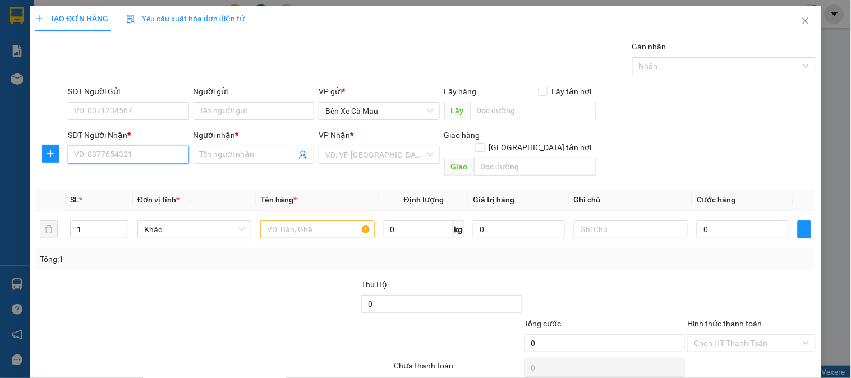
click at [155, 157] on input "SĐT Người Nhận *" at bounding box center [128, 155] width 121 height 18
click at [147, 179] on div "0984444477 - UYÊN" at bounding box center [127, 177] width 106 height 12
type input "0984444477"
type input "UYÊN"
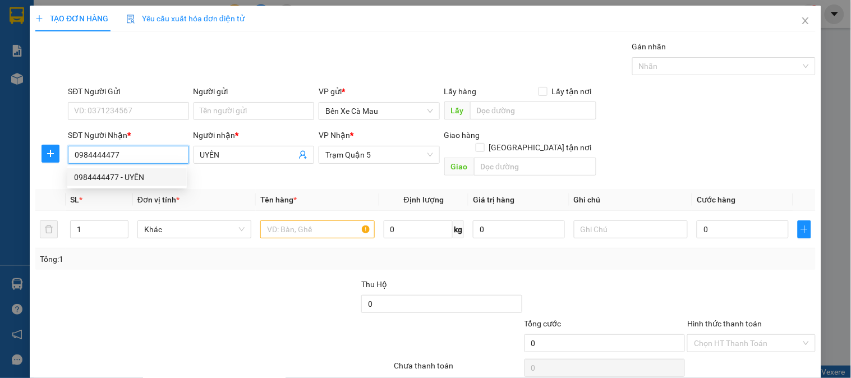
type input "40.000"
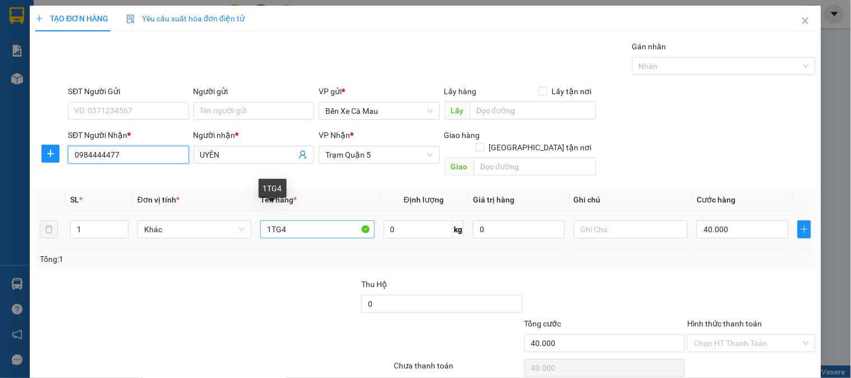
type input "0984444477"
click at [301, 220] on input "1TG4" at bounding box center [317, 229] width 114 height 18
type input "1TG8"
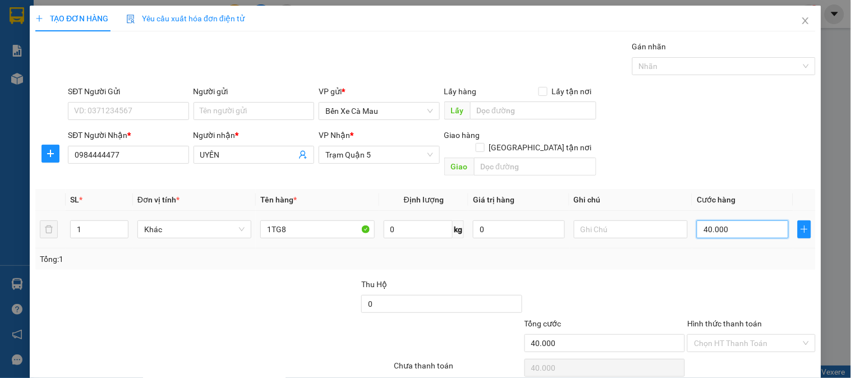
click at [719, 220] on input "40.000" at bounding box center [742, 229] width 92 height 18
type input "0"
type input "006"
type input "6"
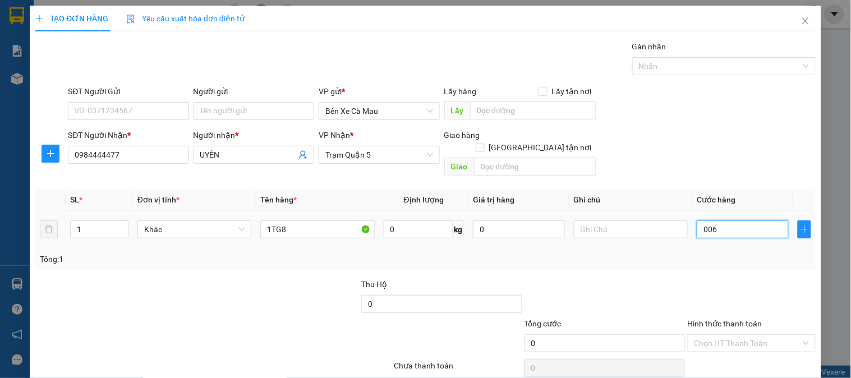
type input "6"
type input "0"
type input "003"
type input "3"
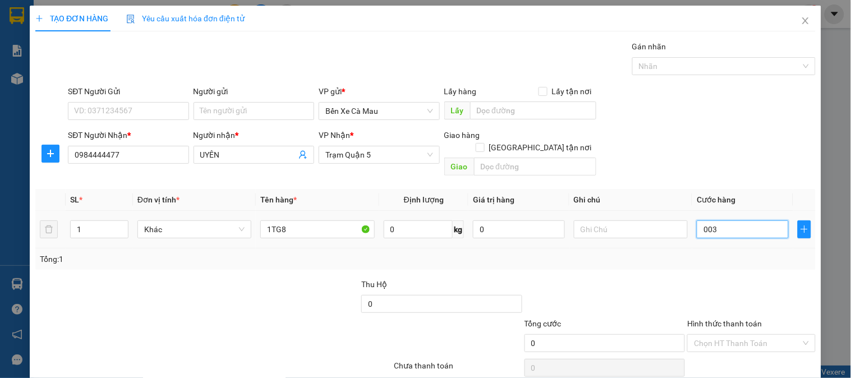
type input "3"
type input "30"
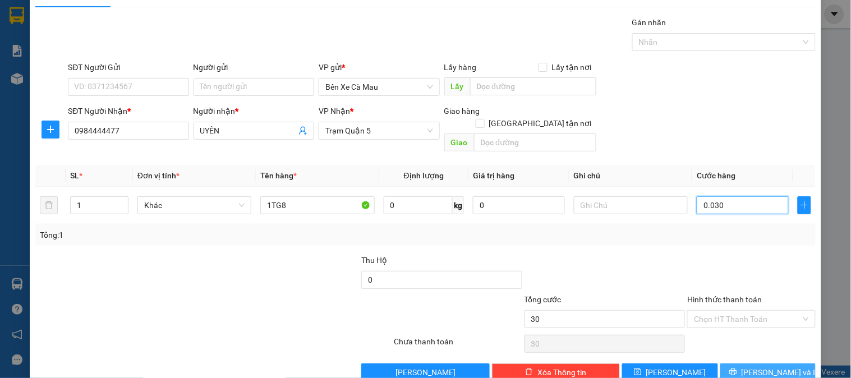
scroll to position [36, 0]
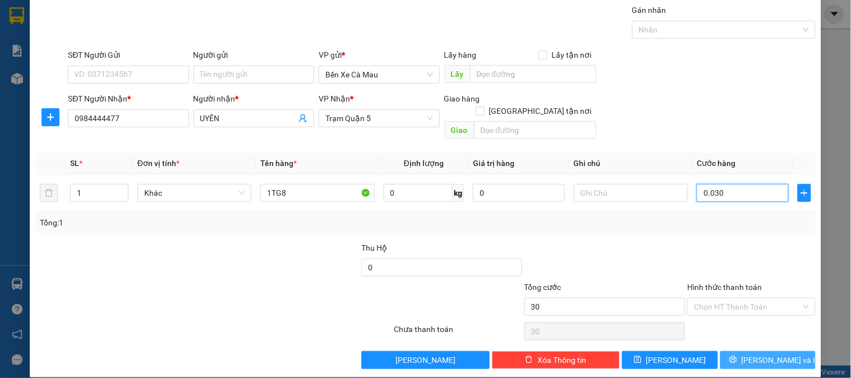
type input "0.030"
type input "30.000"
click at [755, 354] on span "[PERSON_NAME] và In" at bounding box center [780, 360] width 79 height 12
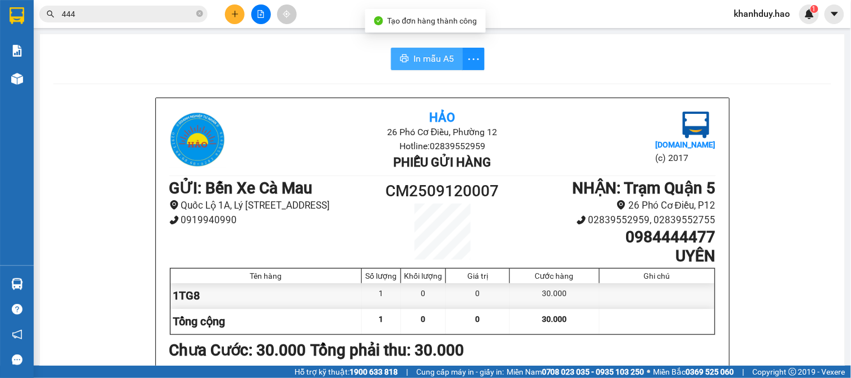
click at [453, 57] on button "In mẫu A5" at bounding box center [427, 59] width 72 height 22
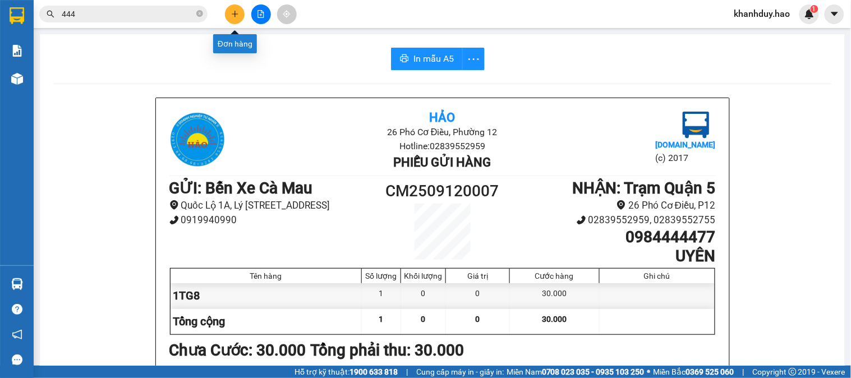
click at [232, 13] on icon "plus" at bounding box center [235, 14] width 8 height 8
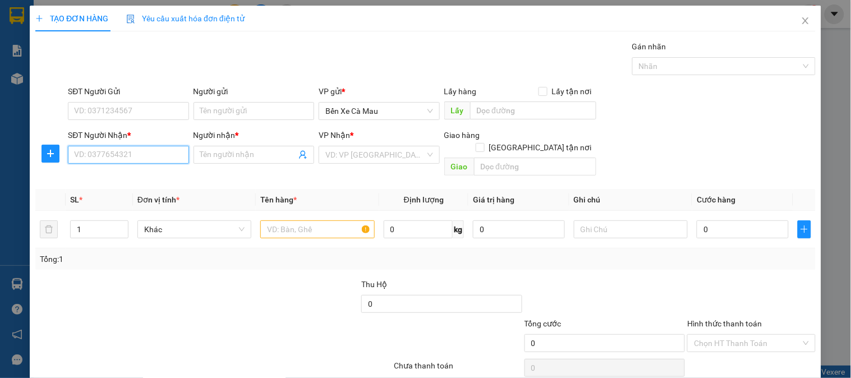
click at [154, 154] on input "SĐT Người Nhận *" at bounding box center [128, 155] width 121 height 18
type input "0934122412"
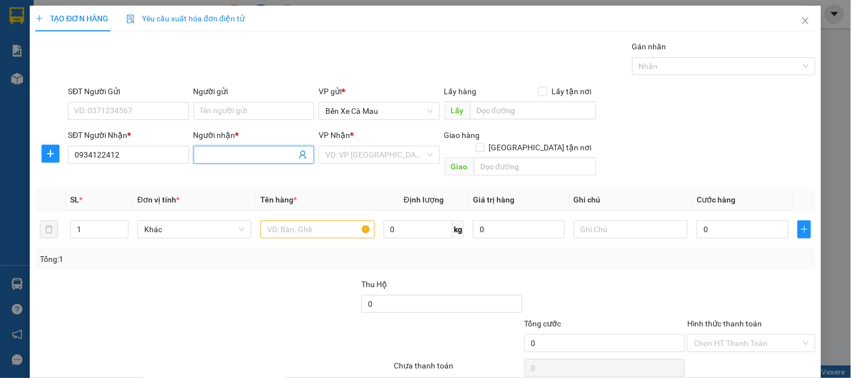
click at [244, 151] on input "Người nhận *" at bounding box center [248, 155] width 96 height 12
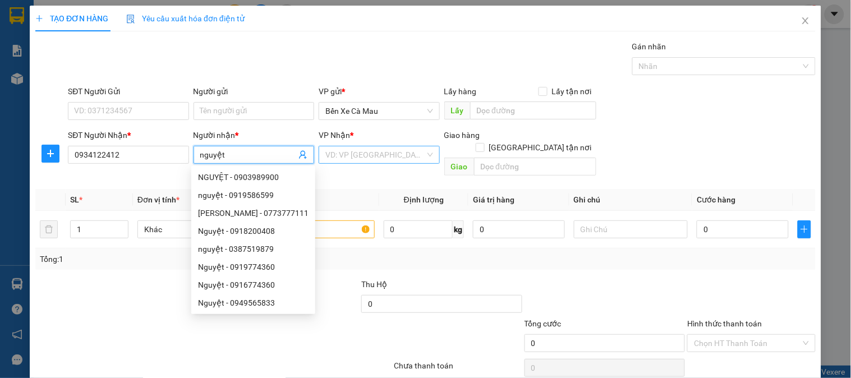
type input "nguyệt"
click at [407, 154] on input "search" at bounding box center [374, 154] width 99 height 17
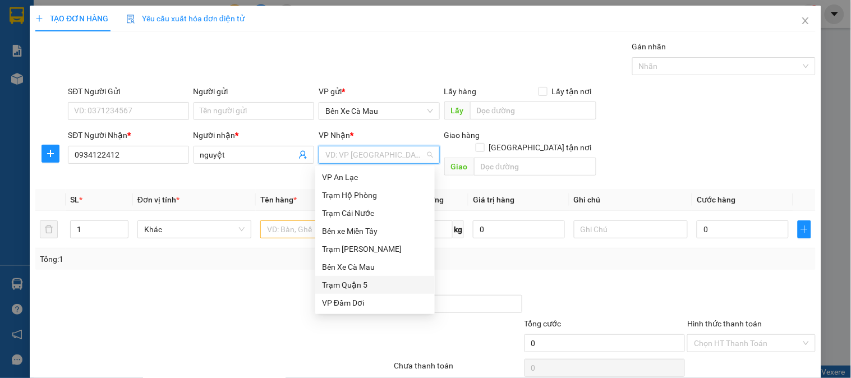
click at [354, 284] on div "Trạm Quận 5" at bounding box center [375, 285] width 106 height 12
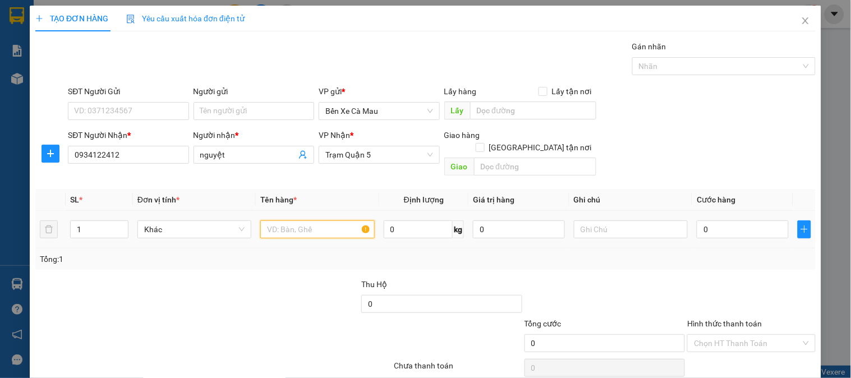
click at [278, 220] on input "text" at bounding box center [317, 229] width 114 height 18
type input "1 bọc đen"
click at [728, 220] on input "0" at bounding box center [742, 229] width 92 height 18
type input "003"
type input "3"
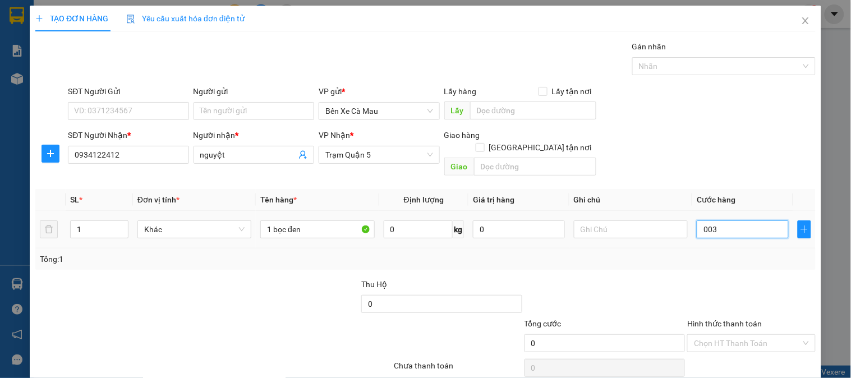
type input "3"
type input "0.030"
type input "30"
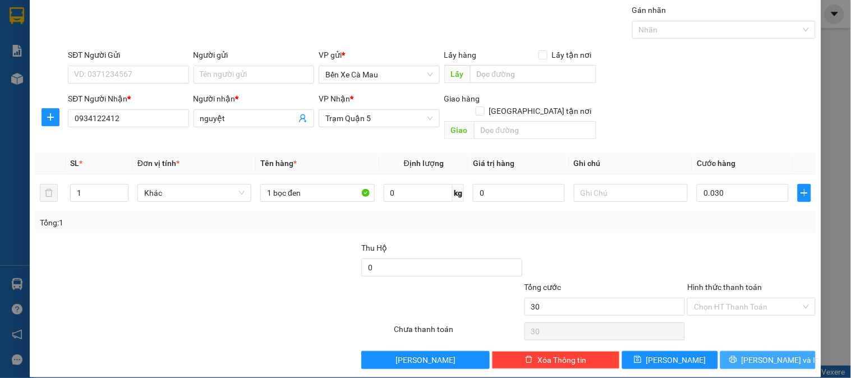
type input "30.000"
click at [764, 354] on span "[PERSON_NAME] và In" at bounding box center [780, 360] width 79 height 12
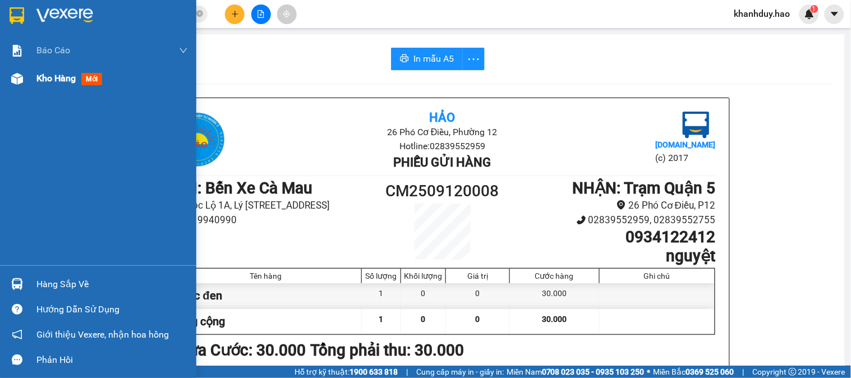
click at [90, 79] on span "mới" at bounding box center [91, 79] width 21 height 12
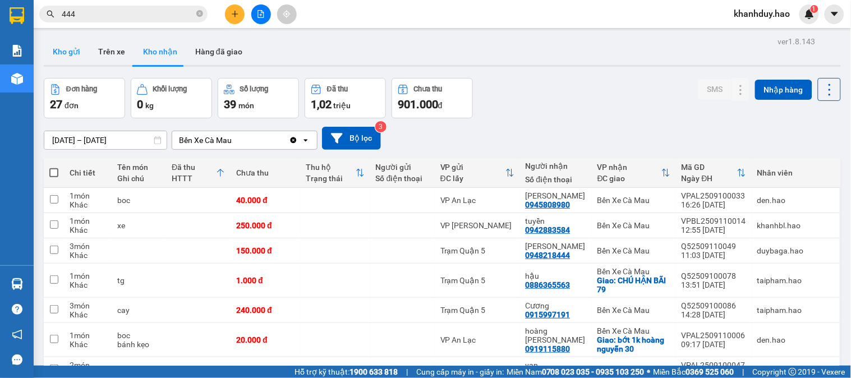
click at [63, 43] on button "Kho gửi" at bounding box center [66, 51] width 45 height 27
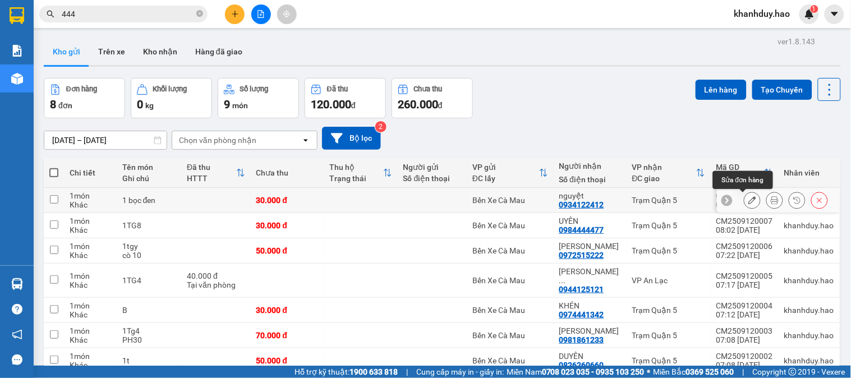
click at [744, 198] on button at bounding box center [752, 201] width 16 height 20
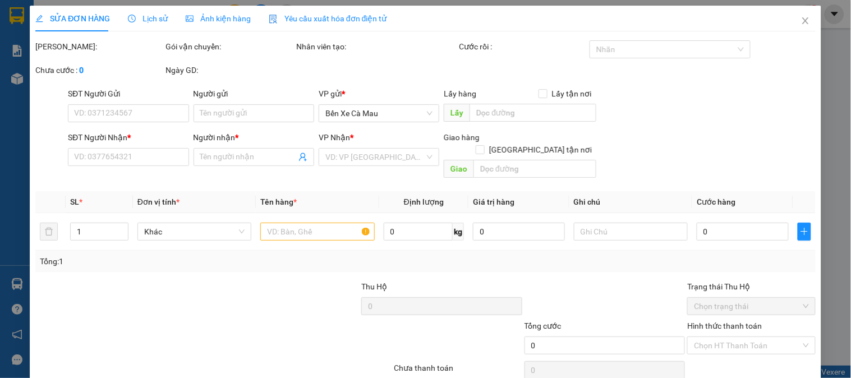
type input "0934122412"
type input "nguyệt"
type input "30.000"
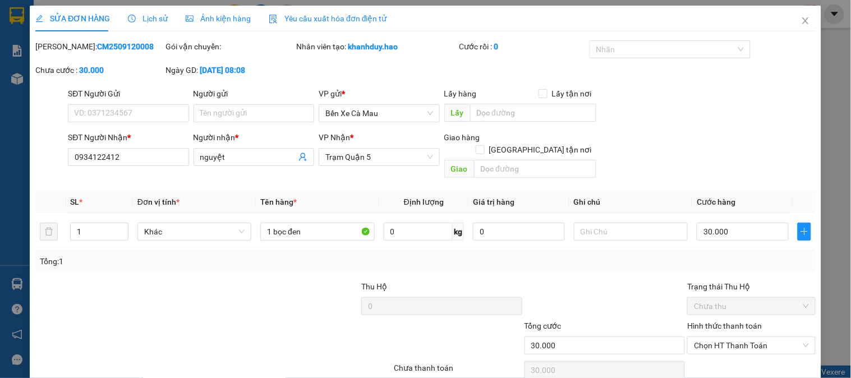
click at [728, 321] on label "Hình thức thanh toán" at bounding box center [724, 325] width 75 height 9
click at [728, 337] on input "Hình thức thanh toán" at bounding box center [747, 345] width 107 height 17
click at [724, 359] on div "Tại văn phòng" at bounding box center [743, 355] width 113 height 12
type input "0"
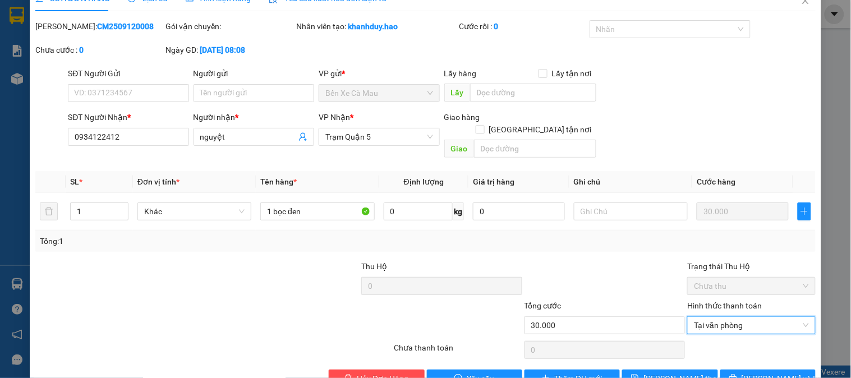
scroll to position [39, 0]
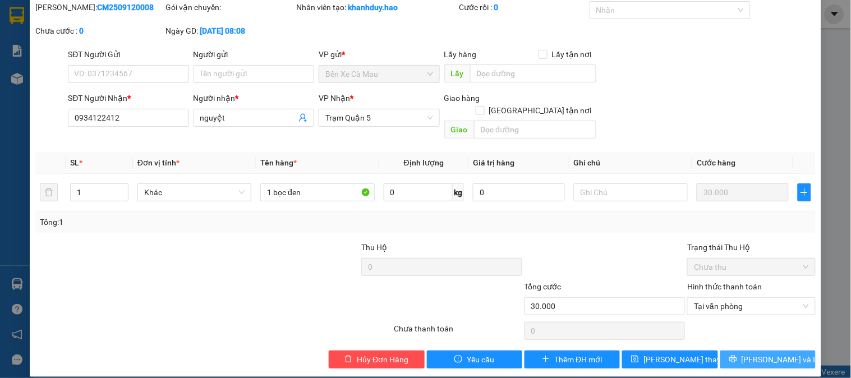
click at [727, 355] on button "[PERSON_NAME] và In" at bounding box center [767, 359] width 95 height 18
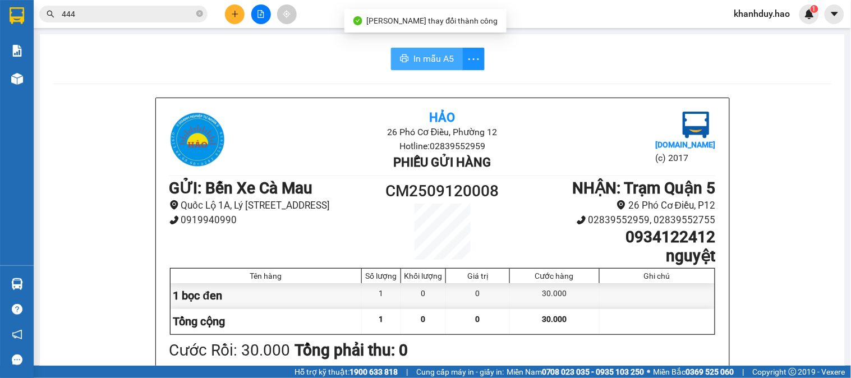
click at [445, 59] on span "In mẫu A5" at bounding box center [433, 59] width 40 height 14
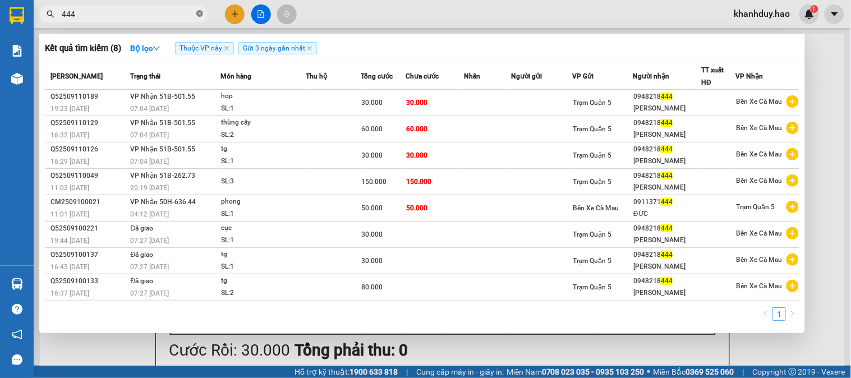
click at [202, 12] on icon "close-circle" at bounding box center [199, 13] width 7 height 7
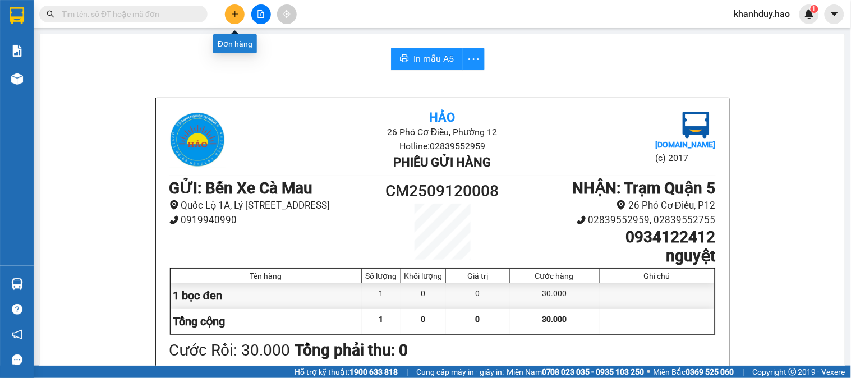
click at [233, 15] on icon "plus" at bounding box center [235, 14] width 8 height 8
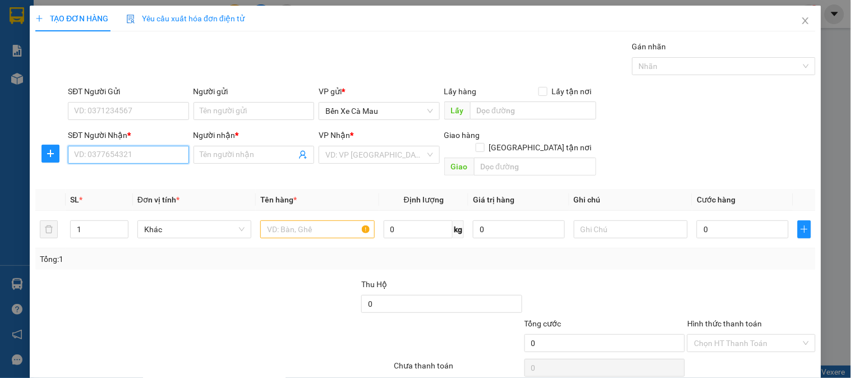
click at [142, 154] on input "SĐT Người Nhận *" at bounding box center [128, 155] width 121 height 18
type input "0909951324"
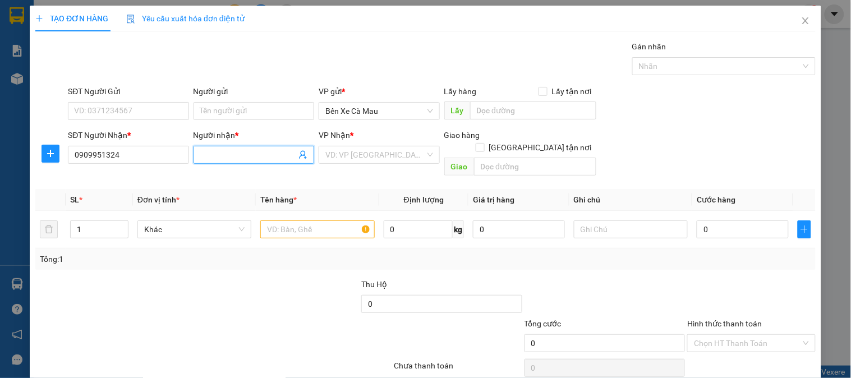
click at [216, 147] on span at bounding box center [253, 155] width 121 height 18
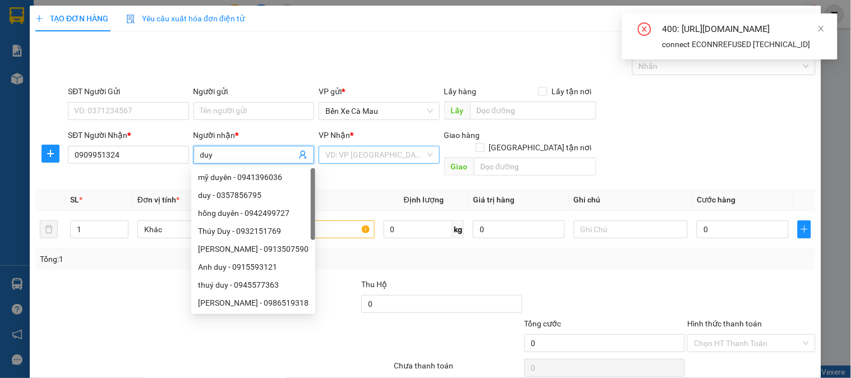
type input "duy"
click at [342, 153] on input "search" at bounding box center [374, 154] width 99 height 17
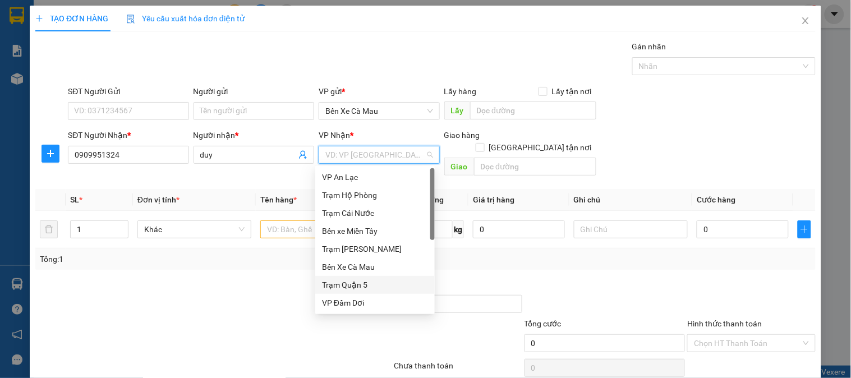
click at [345, 284] on div "Trạm Quận 5" at bounding box center [375, 285] width 106 height 12
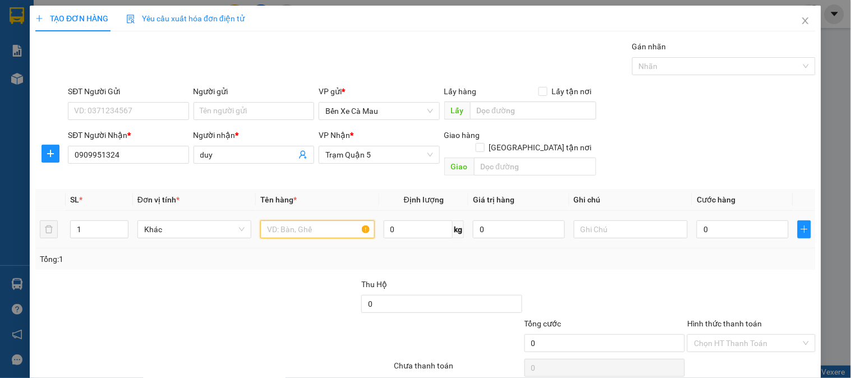
click at [307, 220] on input "text" at bounding box center [317, 229] width 114 height 18
type input "1 cập vỏ"
click at [718, 220] on input "0" at bounding box center [742, 229] width 92 height 18
type input "004"
type input "4"
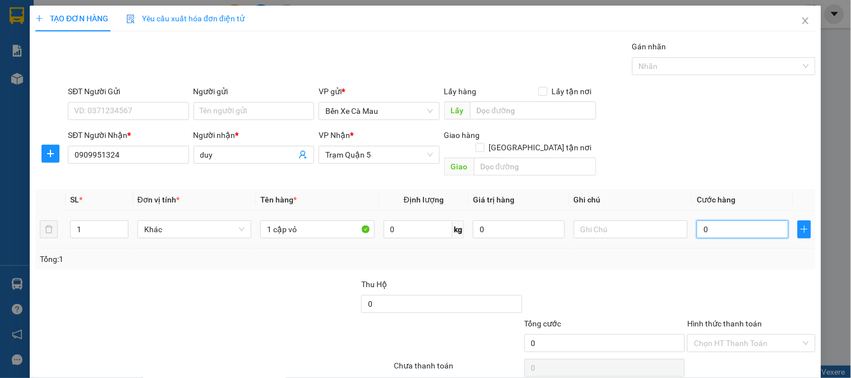
type input "4"
type input "0.040"
type input "40"
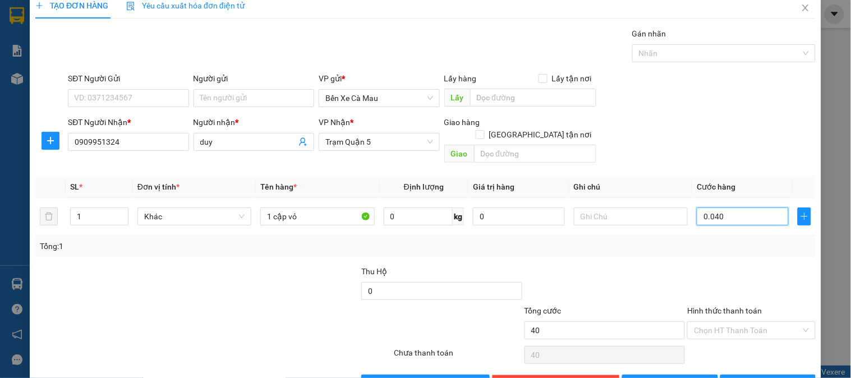
scroll to position [36, 0]
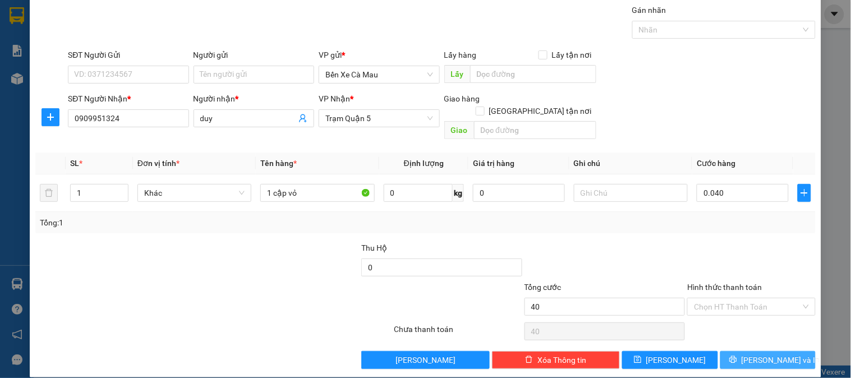
type input "40.000"
click at [750, 354] on span "[PERSON_NAME] và In" at bounding box center [780, 360] width 79 height 12
click at [737, 356] on icon "printer" at bounding box center [733, 360] width 8 height 8
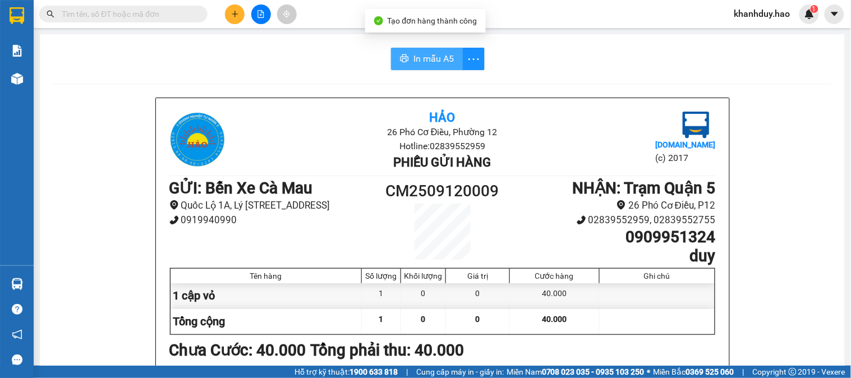
click at [418, 57] on span "In mẫu A5" at bounding box center [433, 59] width 40 height 14
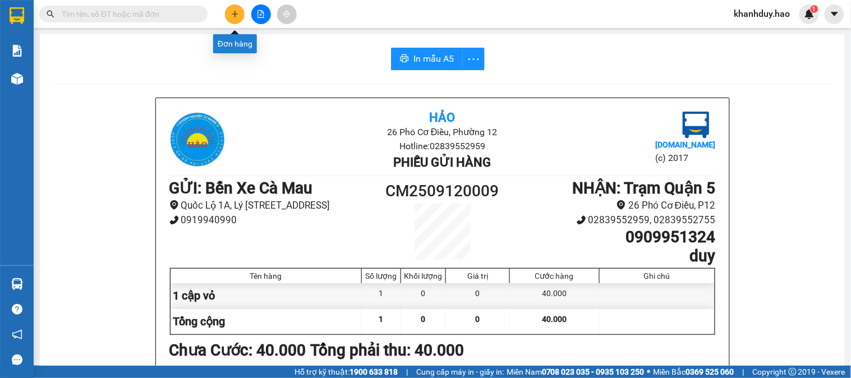
click at [228, 17] on button at bounding box center [235, 14] width 20 height 20
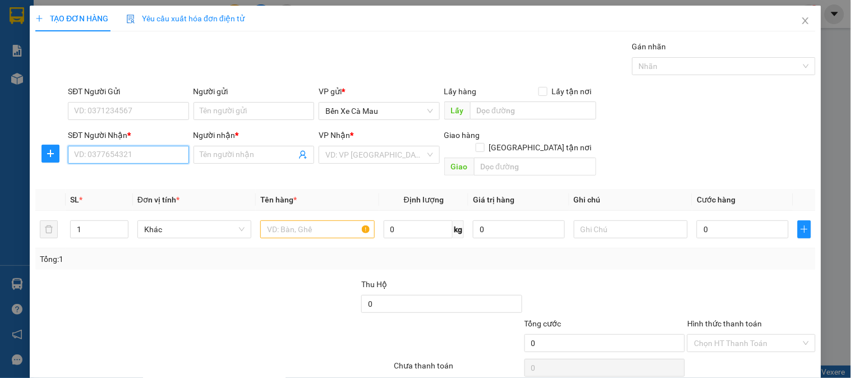
click at [161, 154] on input "SĐT Người Nhận *" at bounding box center [128, 155] width 121 height 18
click at [131, 179] on div "0906323240 - DŨNG" at bounding box center [127, 177] width 106 height 12
type input "0906323240"
type input "DŨNG"
type input "30.000"
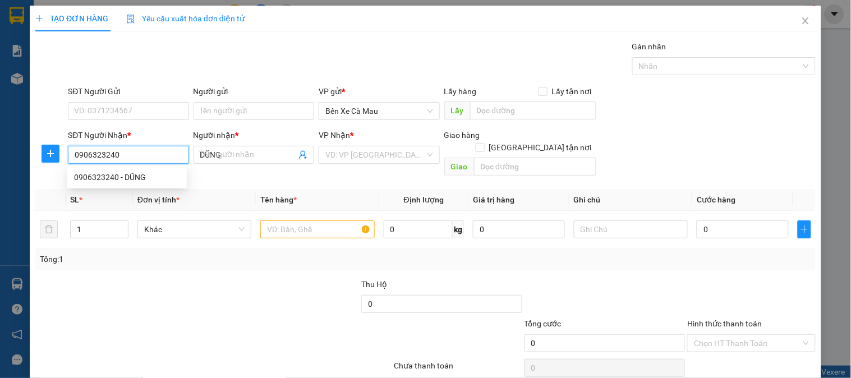
type input "30.000"
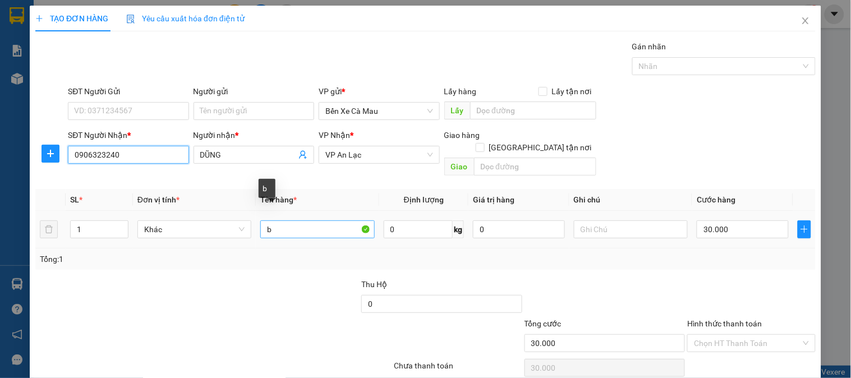
type input "0906323240"
click at [282, 220] on input "b" at bounding box center [317, 229] width 114 height 18
click at [292, 220] on input "bọc" at bounding box center [317, 229] width 114 height 18
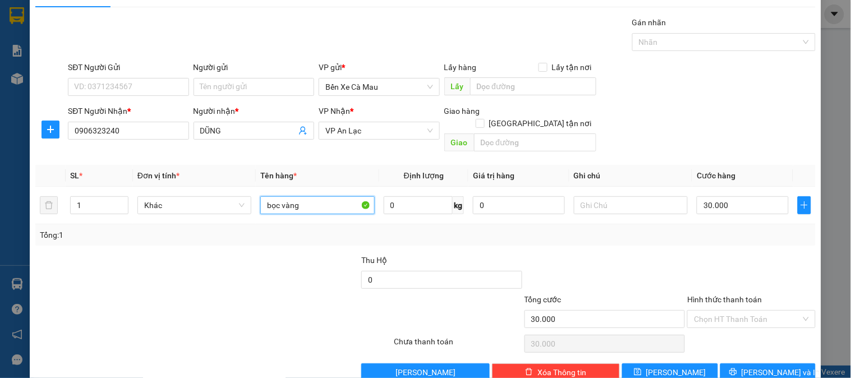
scroll to position [36, 0]
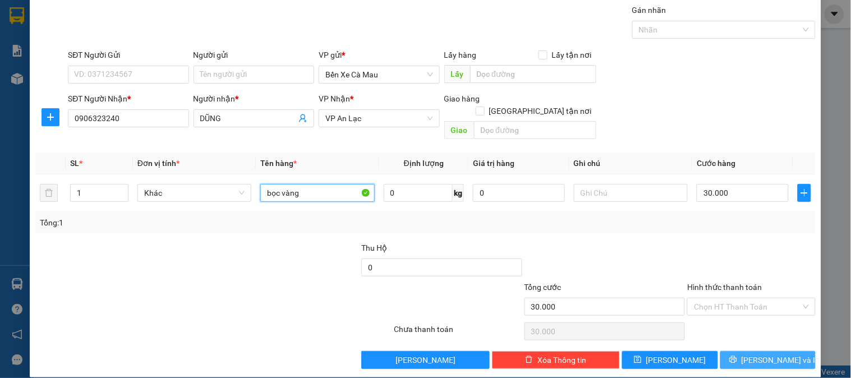
type input "bọc vàng"
click at [752, 354] on span "[PERSON_NAME] và In" at bounding box center [780, 360] width 79 height 12
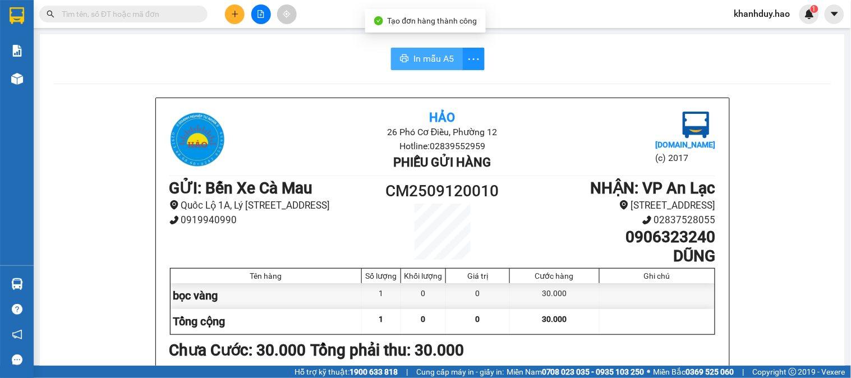
click at [418, 59] on span "In mẫu A5" at bounding box center [433, 59] width 40 height 14
